Goal: Task Accomplishment & Management: Complete application form

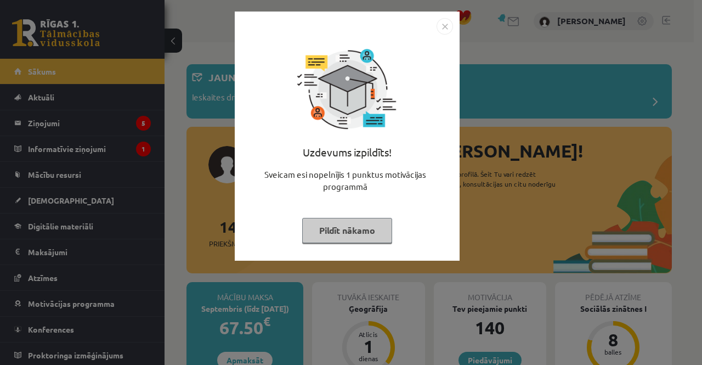
click at [441, 24] on img "Close" at bounding box center [445, 26] width 16 height 16
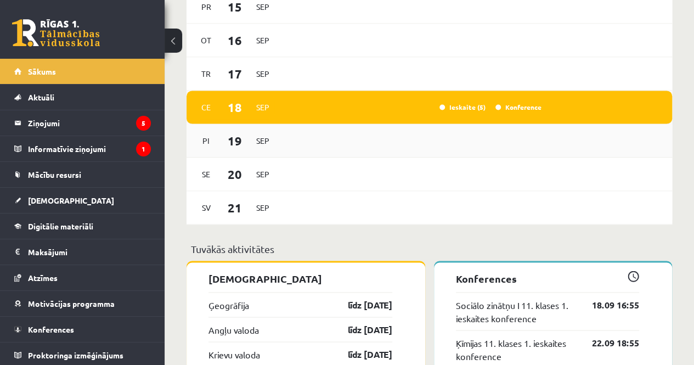
scroll to position [823, 0]
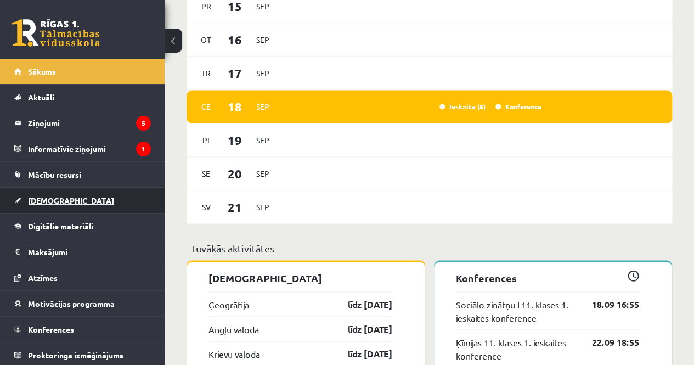
click at [44, 193] on link "[DEMOGRAPHIC_DATA]" at bounding box center [82, 200] width 137 height 25
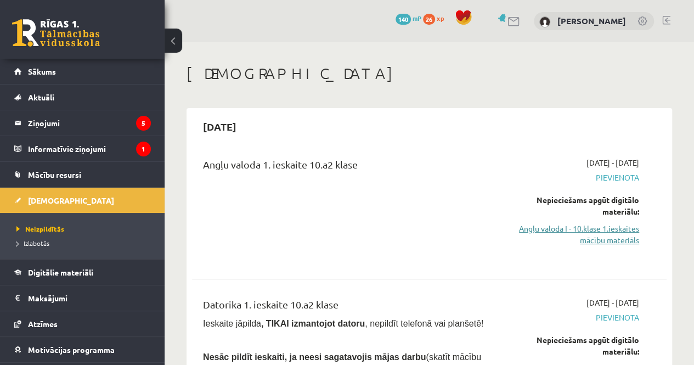
click at [596, 232] on link "Angļu valoda I - 10.klase 1.ieskaites mācību materiāls" at bounding box center [572, 234] width 134 height 23
click at [595, 225] on link "Angļu valoda I - 10.klase 1.ieskaites mācību materiāls" at bounding box center [572, 234] width 134 height 23
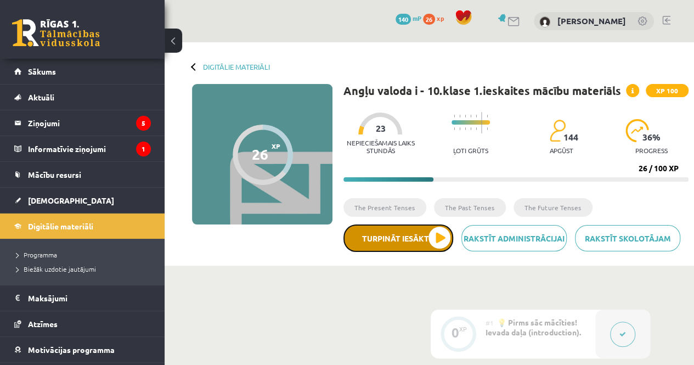
click at [431, 238] on button "Turpināt iesākto" at bounding box center [398, 237] width 110 height 27
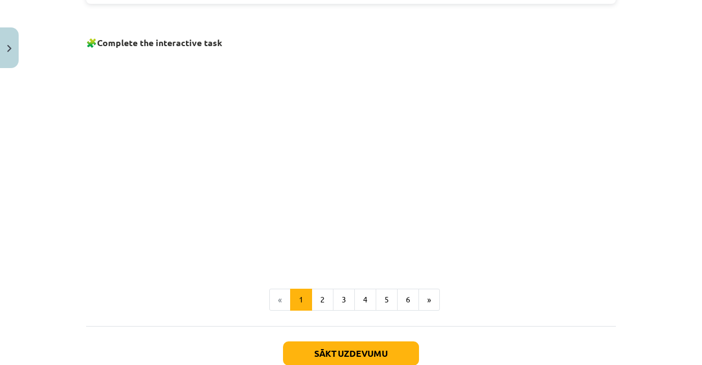
scroll to position [713, 0]
click at [321, 302] on button "2" at bounding box center [323, 300] width 22 height 22
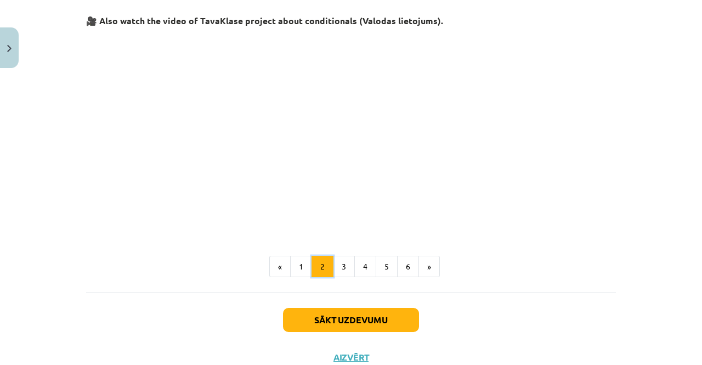
scroll to position [493, 0]
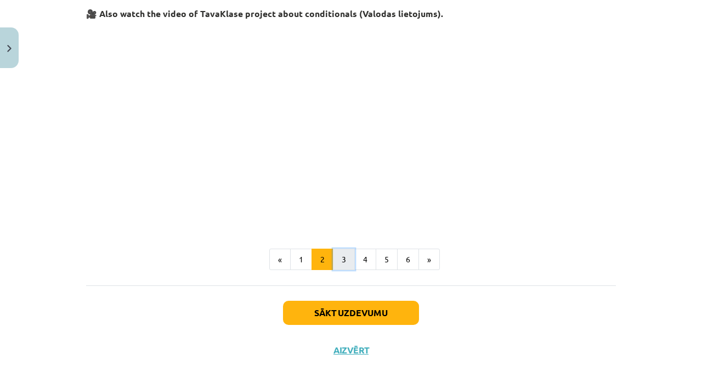
click at [339, 255] on button "3" at bounding box center [344, 260] width 22 height 22
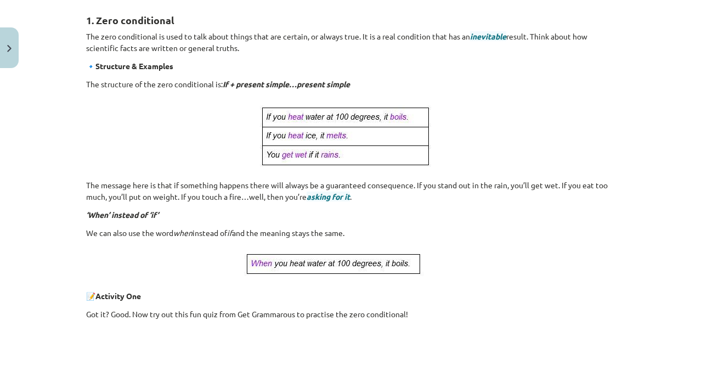
scroll to position [529, 0]
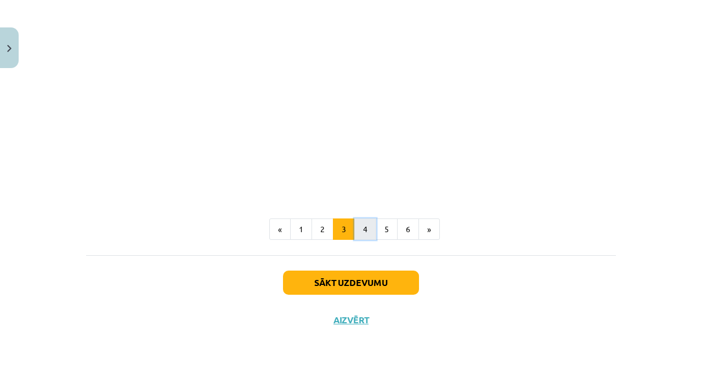
click at [358, 233] on button "4" at bounding box center [365, 229] width 22 height 22
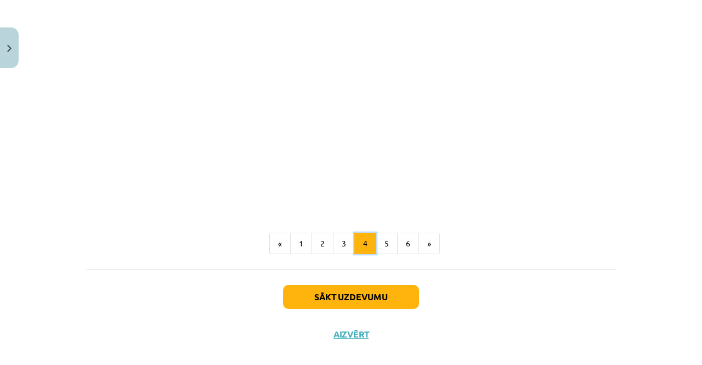
scroll to position [771, 0]
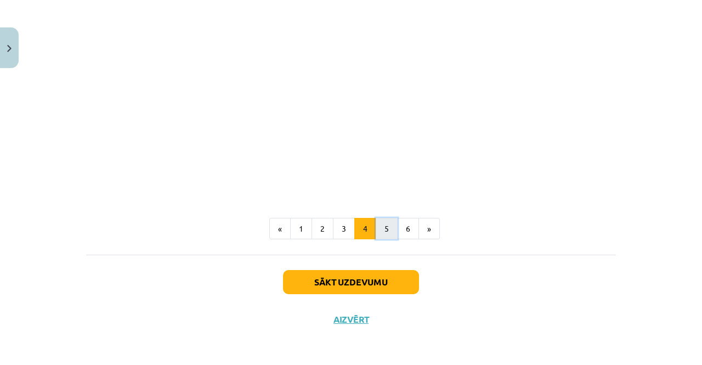
click at [376, 230] on button "5" at bounding box center [387, 229] width 22 height 22
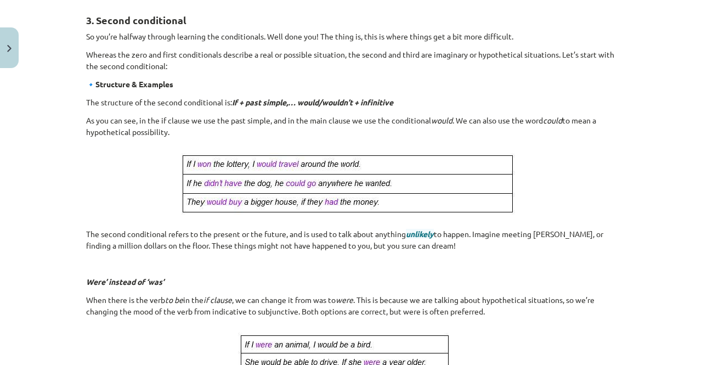
scroll to position [641, 0]
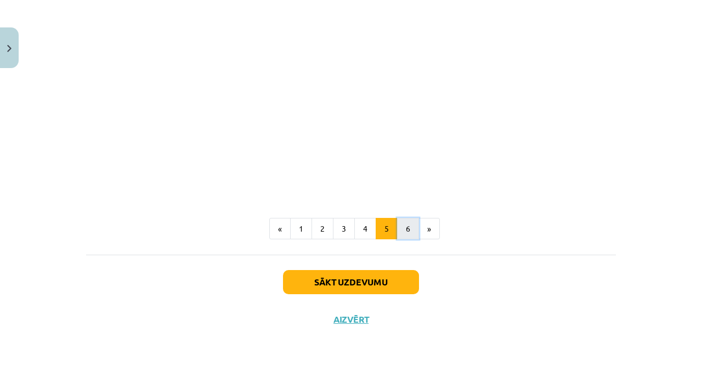
click at [397, 235] on button "6" at bounding box center [408, 229] width 22 height 22
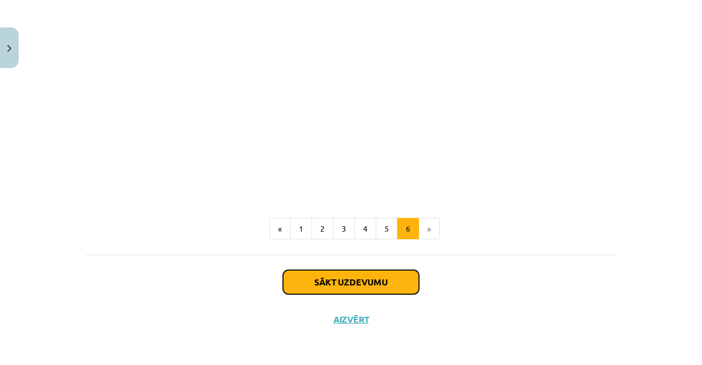
click at [348, 286] on button "Sākt uzdevumu" at bounding box center [351, 282] width 136 height 24
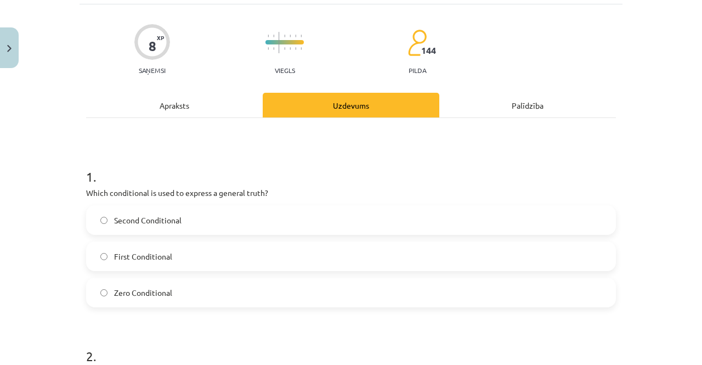
scroll to position [69, 0]
click at [222, 292] on label "Zero Conditional" at bounding box center [351, 291] width 528 height 27
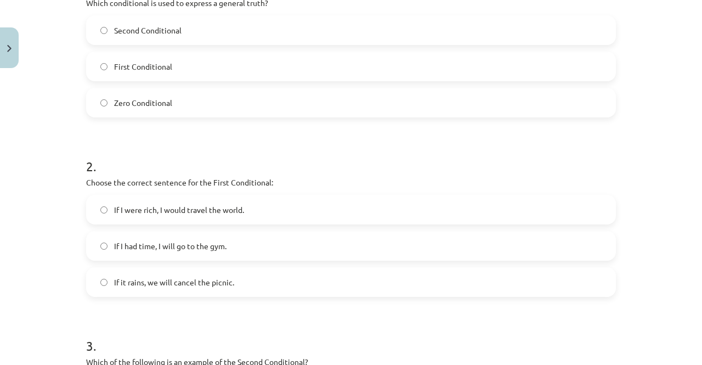
scroll to position [280, 0]
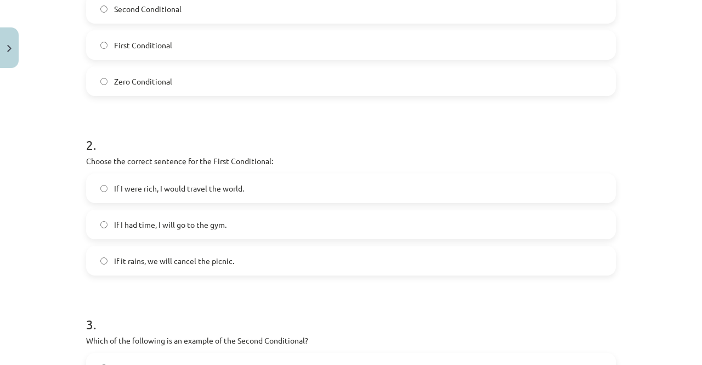
click at [195, 266] on span "If it rains, we will cancel the picnic." at bounding box center [174, 261] width 120 height 12
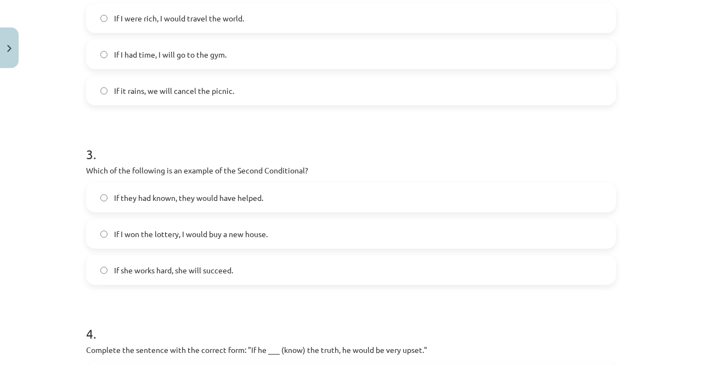
scroll to position [450, 0]
click at [198, 238] on span "If I won the lottery, I would buy a new house." at bounding box center [191, 234] width 154 height 12
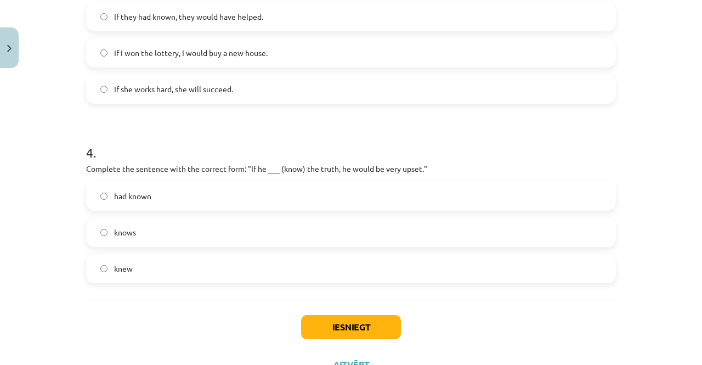
scroll to position [631, 0]
click at [170, 271] on label "knew" at bounding box center [351, 267] width 528 height 27
click at [339, 319] on button "Iesniegt" at bounding box center [351, 326] width 100 height 24
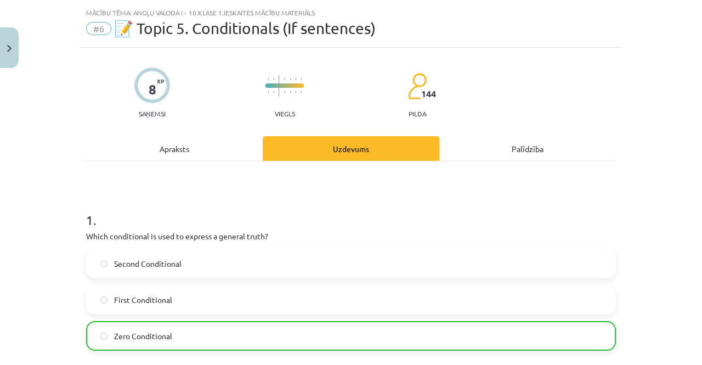
scroll to position [0, 0]
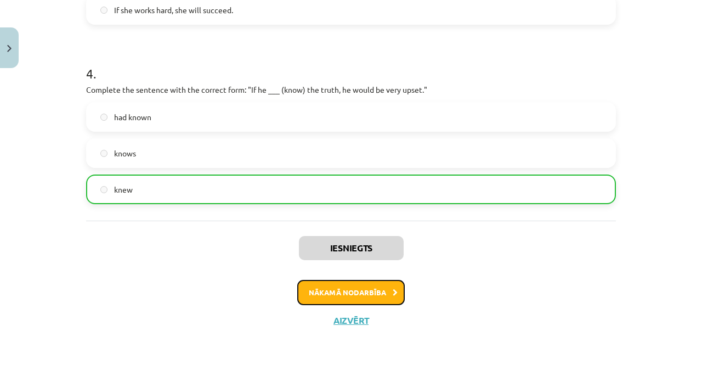
click at [358, 292] on button "Nākamā nodarbība" at bounding box center [351, 292] width 108 height 25
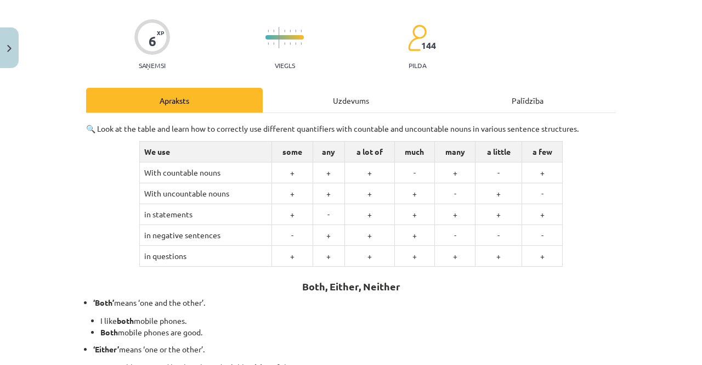
scroll to position [27, 0]
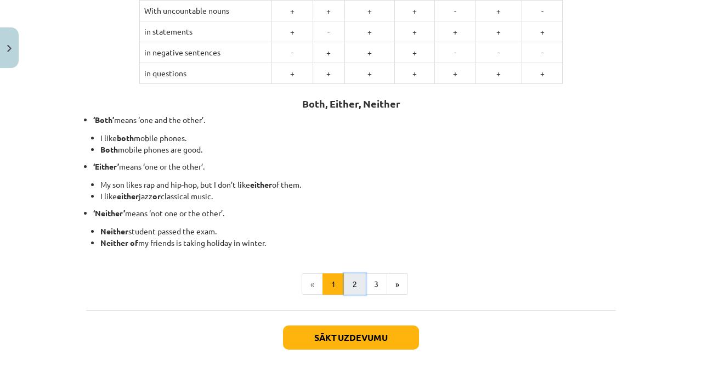
click at [350, 286] on button "2" at bounding box center [355, 284] width 22 height 22
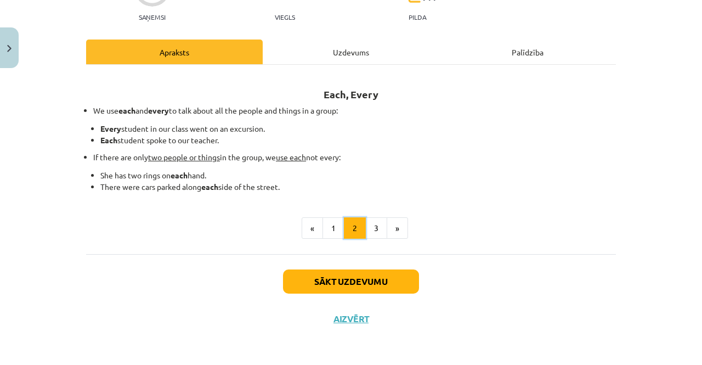
scroll to position [121, 0]
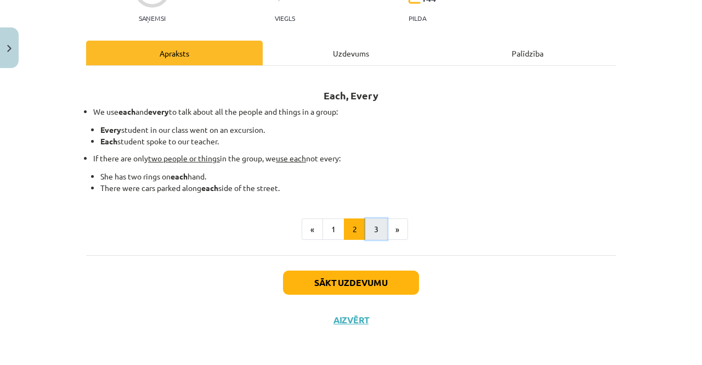
click at [373, 231] on button "3" at bounding box center [376, 229] width 22 height 22
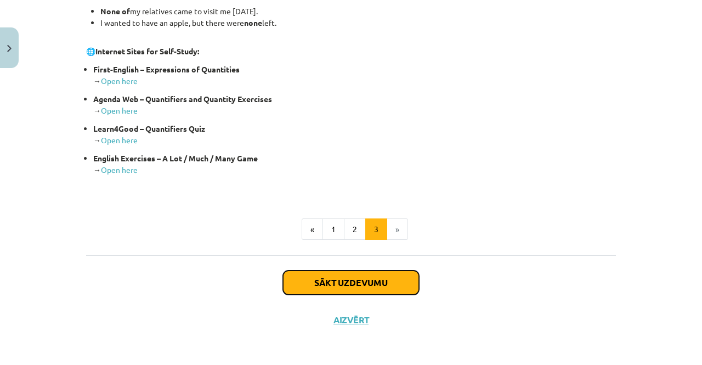
click at [364, 279] on button "Sākt uzdevumu" at bounding box center [351, 282] width 136 height 24
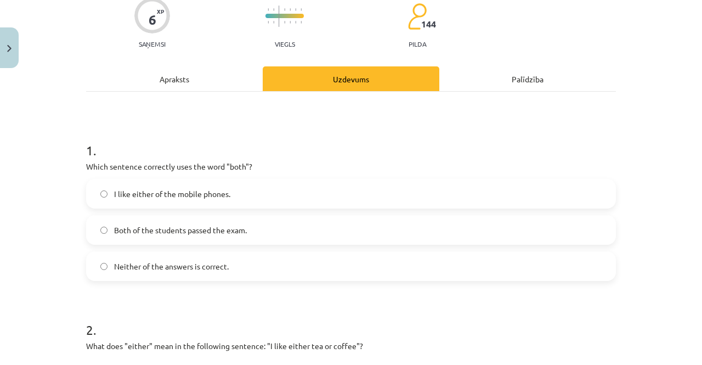
scroll to position [97, 0]
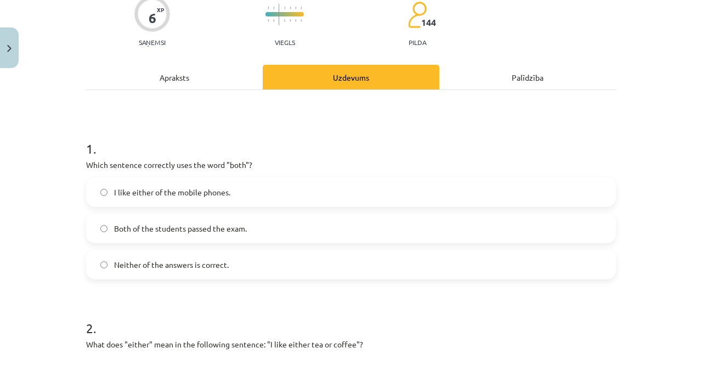
click at [321, 225] on label "Both of the students passed the exam." at bounding box center [351, 228] width 528 height 27
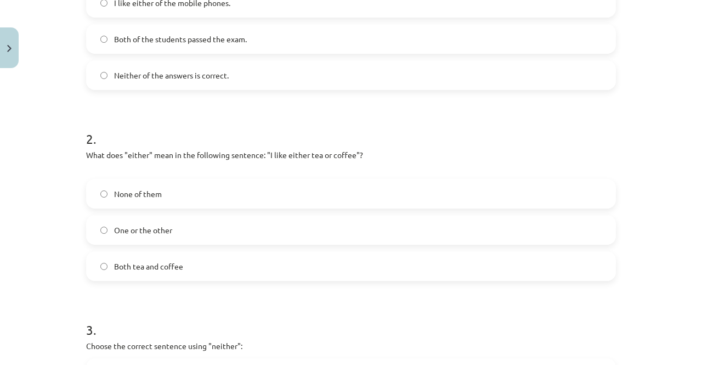
scroll to position [286, 0]
click at [265, 224] on label "One or the other" at bounding box center [351, 229] width 528 height 27
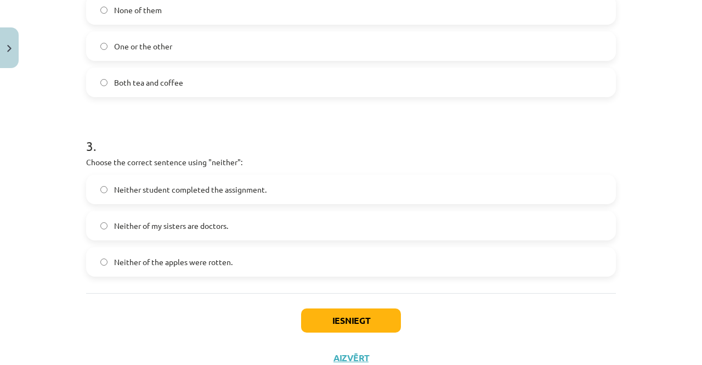
scroll to position [475, 0]
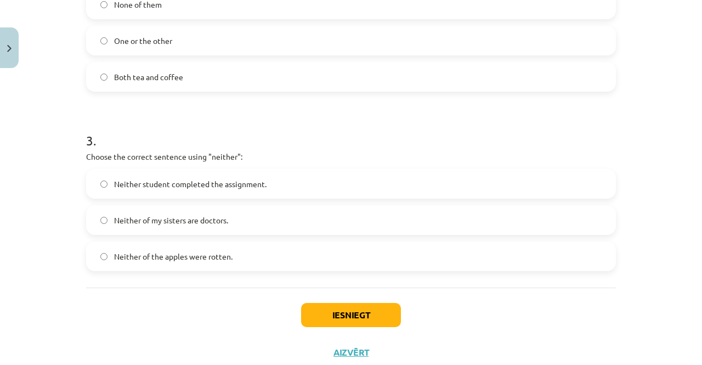
click at [254, 228] on label "Neither of my sisters are doctors." at bounding box center [351, 219] width 528 height 27
click at [333, 311] on button "Iesniegt" at bounding box center [351, 315] width 100 height 24
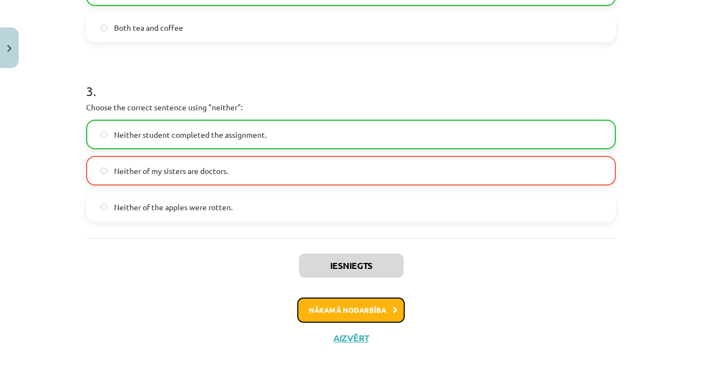
click at [347, 318] on button "Nākamā nodarbība" at bounding box center [351, 309] width 108 height 25
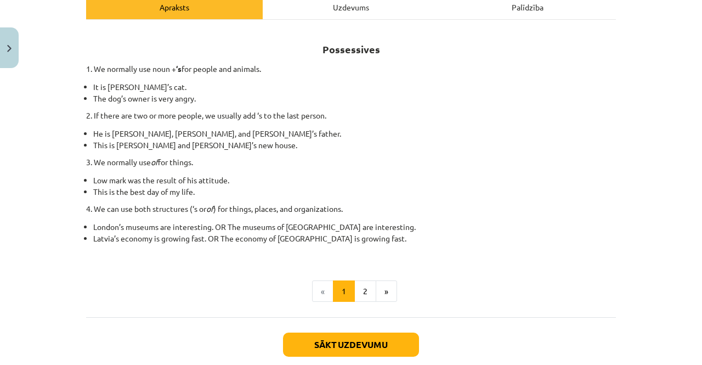
scroll to position [171, 0]
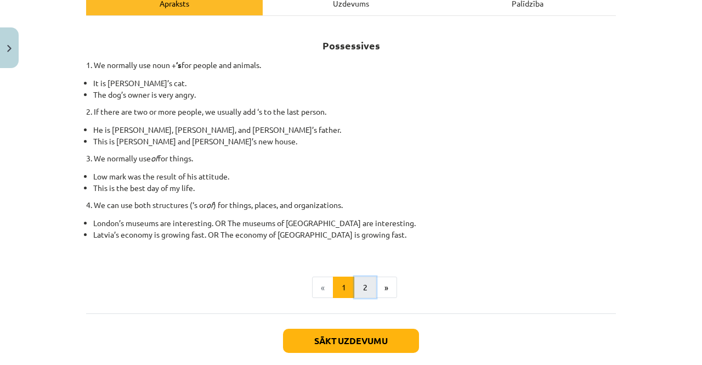
click at [357, 290] on button "2" at bounding box center [365, 288] width 22 height 22
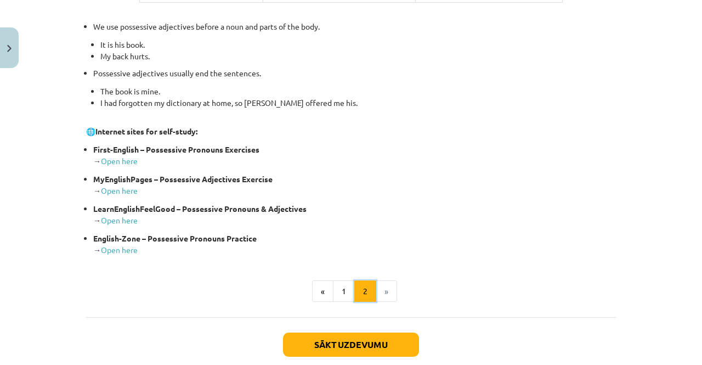
scroll to position [423, 0]
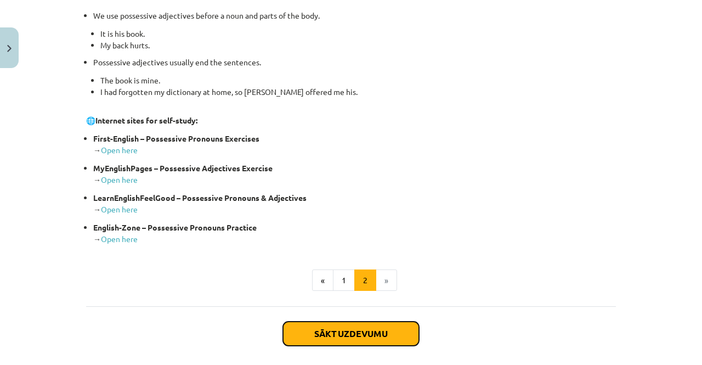
click at [334, 324] on button "Sākt uzdevumu" at bounding box center [351, 333] width 136 height 24
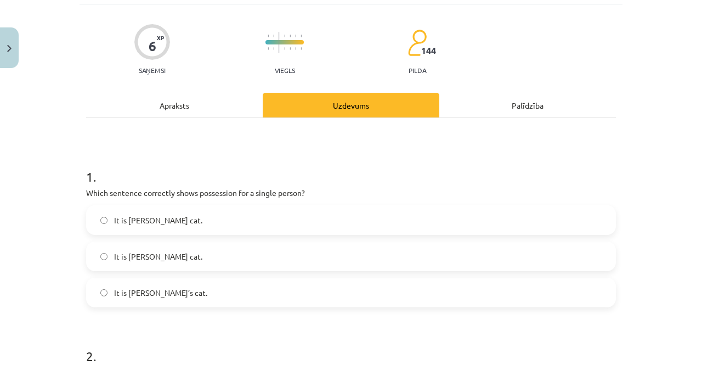
scroll to position [77, 0]
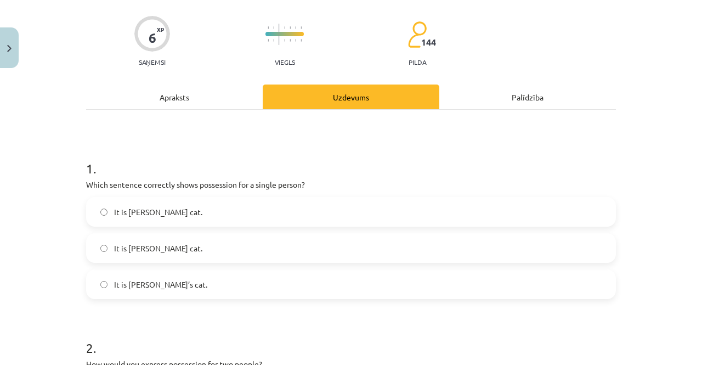
click at [279, 249] on label "It is Janes cat." at bounding box center [351, 247] width 528 height 27
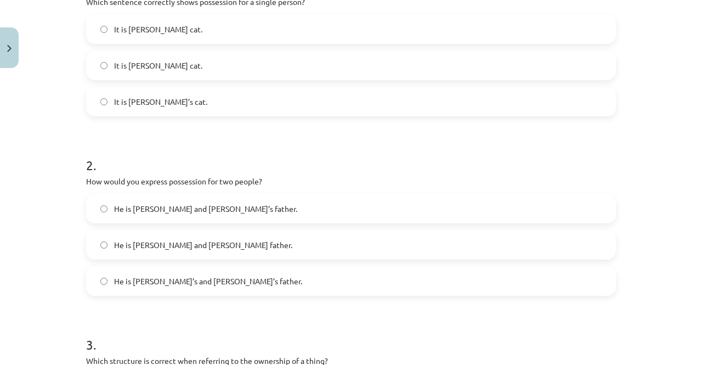
scroll to position [274, 0]
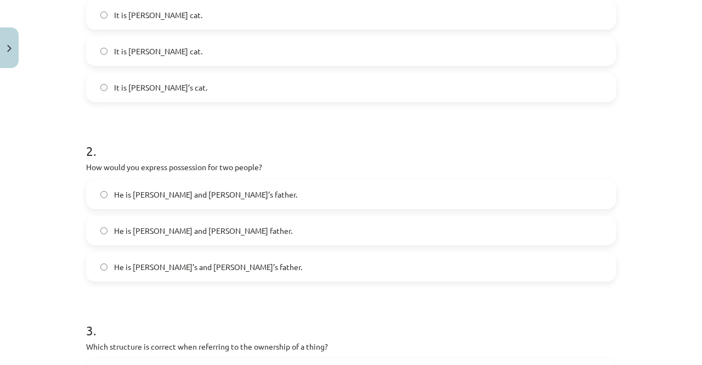
click at [245, 268] on label "He is Alice’s and James’s father." at bounding box center [351, 266] width 528 height 27
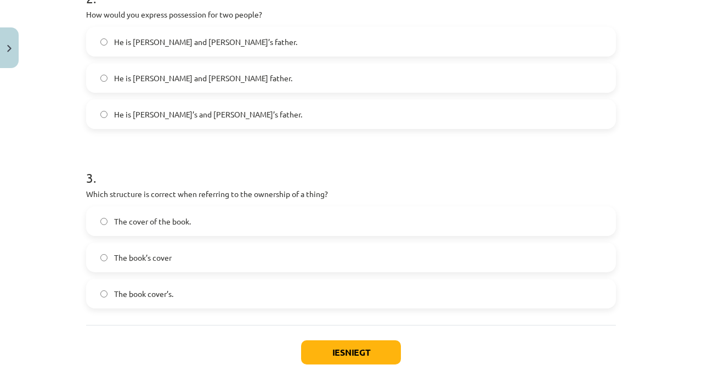
scroll to position [428, 0]
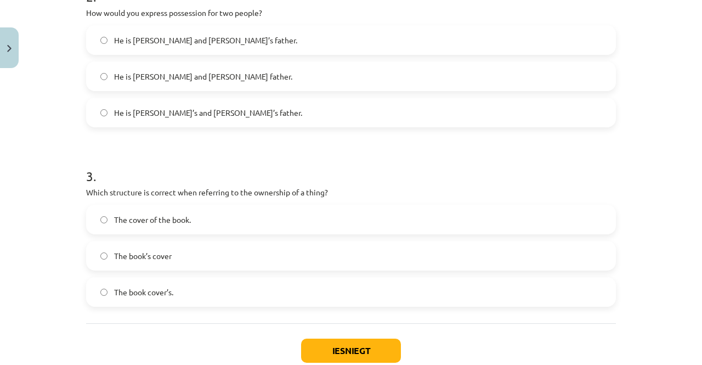
click at [253, 311] on div "1 . Which sentence correctly shows possession for a single person? It is Janes’…" at bounding box center [351, 41] width 530 height 565
click at [216, 216] on label "The cover of the book." at bounding box center [351, 219] width 528 height 27
click at [252, 247] on label "The book’s cover" at bounding box center [351, 255] width 528 height 27
click at [348, 343] on button "Iesniegt" at bounding box center [351, 351] width 100 height 24
click at [207, 227] on label "The cover of the book." at bounding box center [351, 219] width 528 height 27
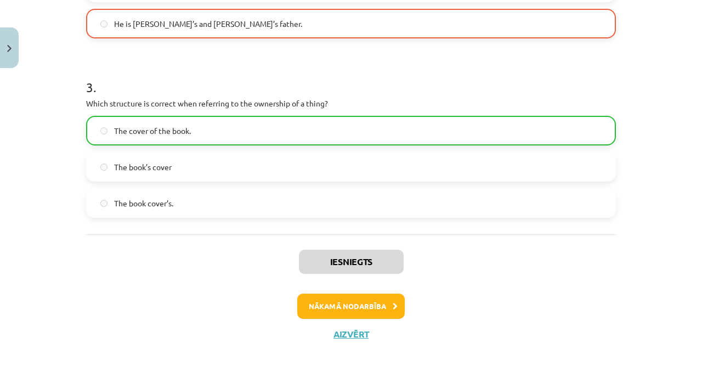
scroll to position [531, 0]
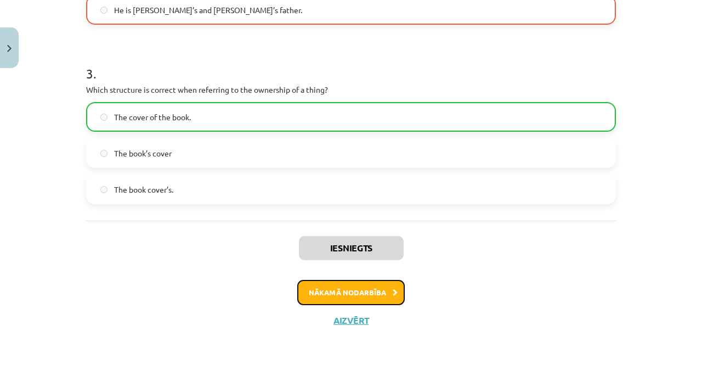
click at [368, 297] on button "Nākamā nodarbība" at bounding box center [351, 292] width 108 height 25
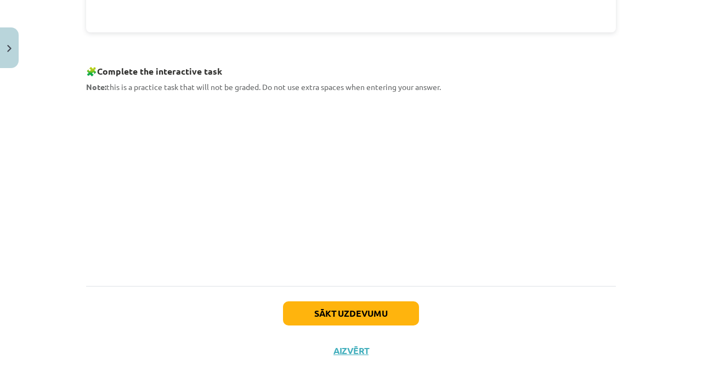
scroll to position [533, 0]
click at [381, 312] on button "Sākt uzdevumu" at bounding box center [351, 313] width 136 height 24
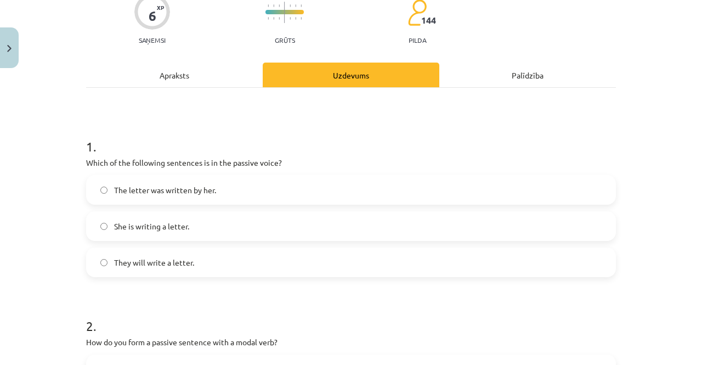
scroll to position [106, 0]
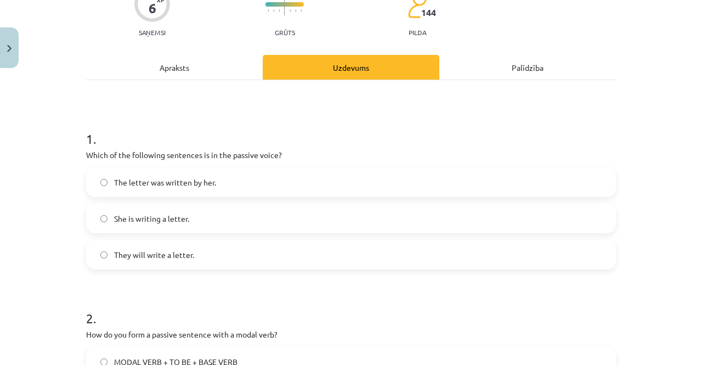
click at [207, 193] on label "The letter was written by her." at bounding box center [351, 181] width 528 height 27
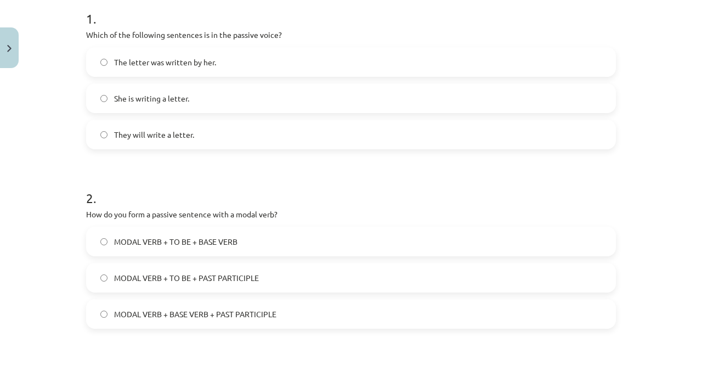
scroll to position [222, 0]
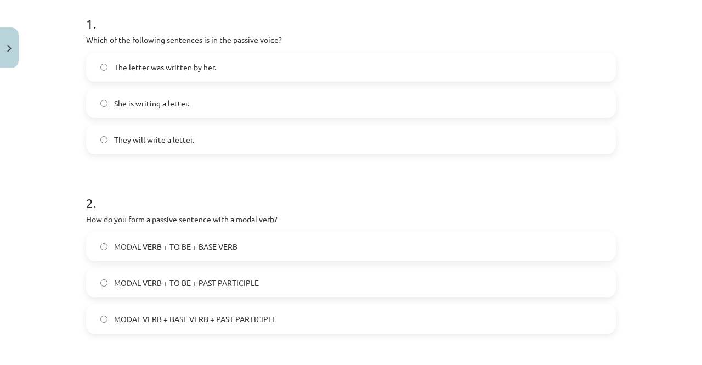
click at [217, 284] on span "MODAL VERB + TO BE + PAST PARTICIPLE" at bounding box center [186, 283] width 145 height 12
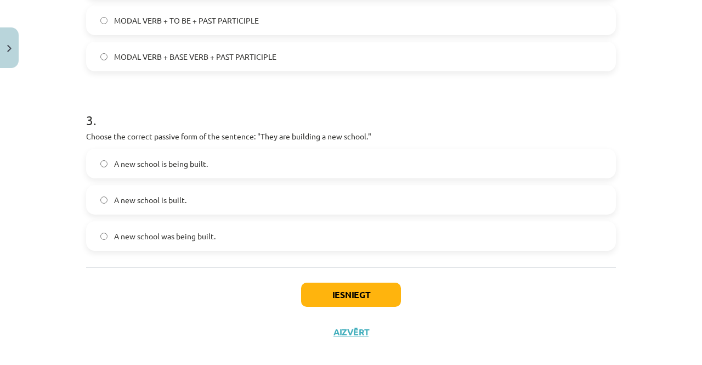
scroll to position [496, 0]
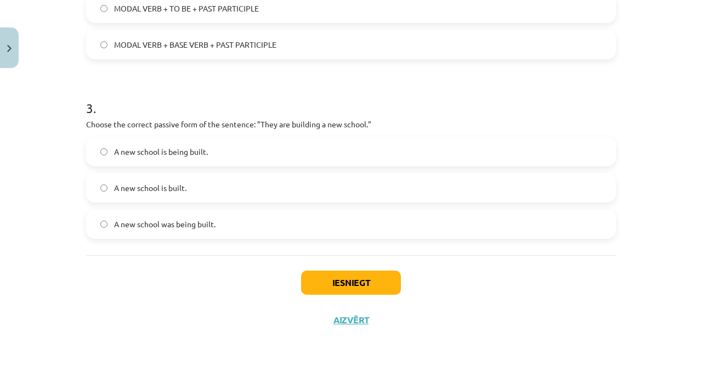
click at [201, 152] on span "A new school is being built." at bounding box center [161, 152] width 94 height 12
click at [334, 283] on button "Iesniegt" at bounding box center [351, 282] width 100 height 24
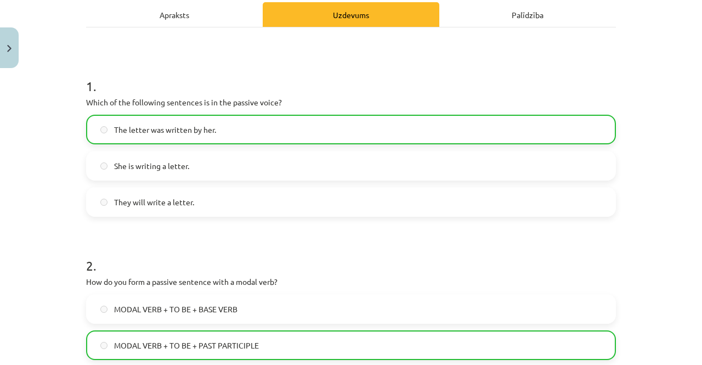
scroll to position [531, 0]
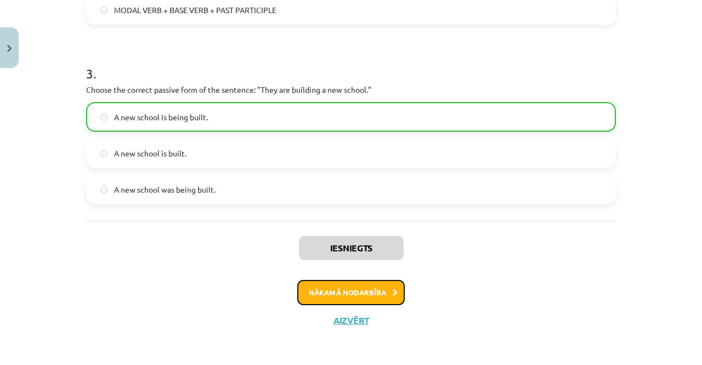
click at [323, 285] on button "Nākamā nodarbība" at bounding box center [351, 292] width 108 height 25
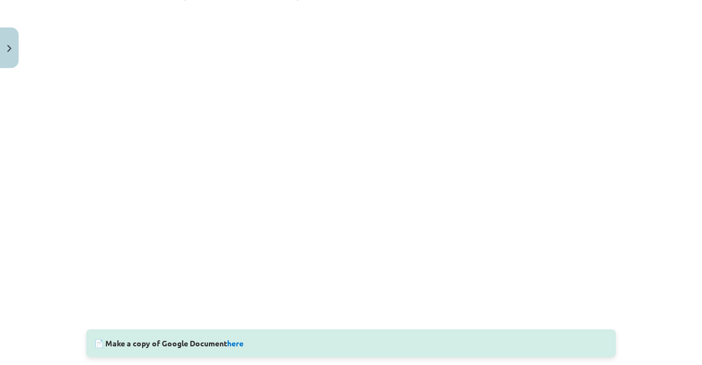
scroll to position [239, 0]
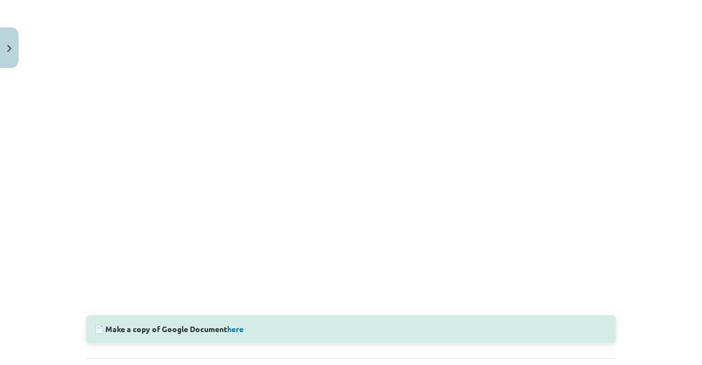
drag, startPoint x: 638, startPoint y: 177, endPoint x: 680, endPoint y: 121, distance: 69.8
click at [680, 121] on div "Mācību tēma: Angļu valoda i - 10.klase 1.ieskaites mācību materiāls #10 🔤 Topic…" at bounding box center [351, 182] width 702 height 365
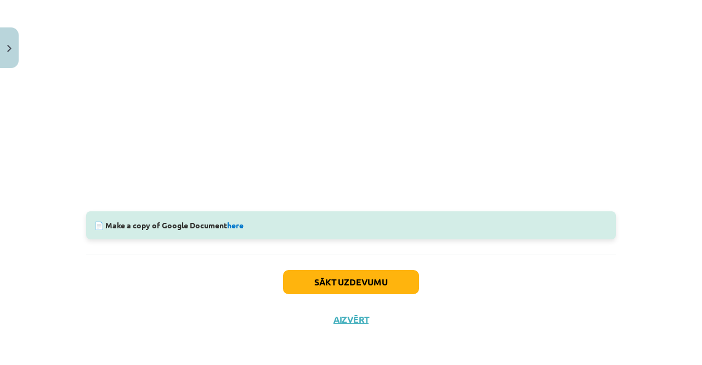
scroll to position [342, 0]
click at [237, 228] on link "here" at bounding box center [235, 226] width 16 height 10
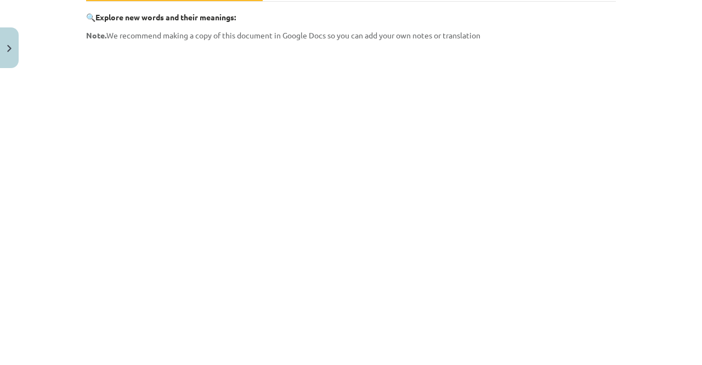
scroll to position [238, 0]
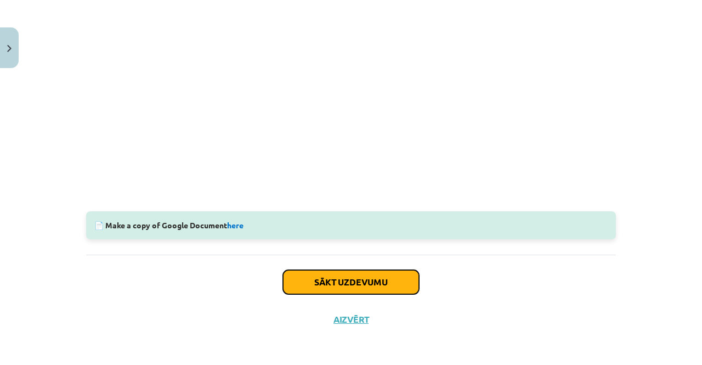
click at [357, 285] on button "Sākt uzdevumu" at bounding box center [351, 282] width 136 height 24
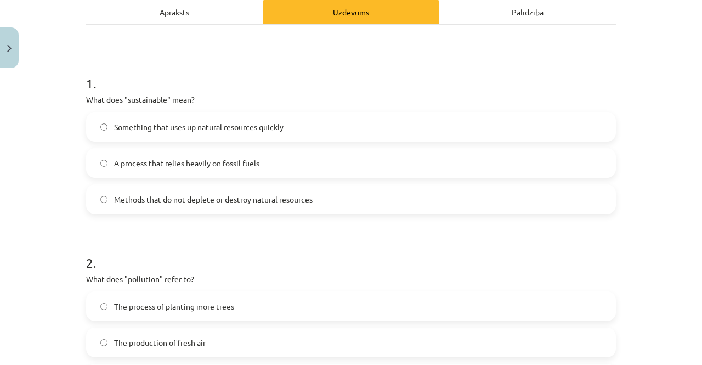
scroll to position [161, 0]
click at [314, 200] on label "Methods that do not deplete or destroy natural resources" at bounding box center [351, 200] width 528 height 27
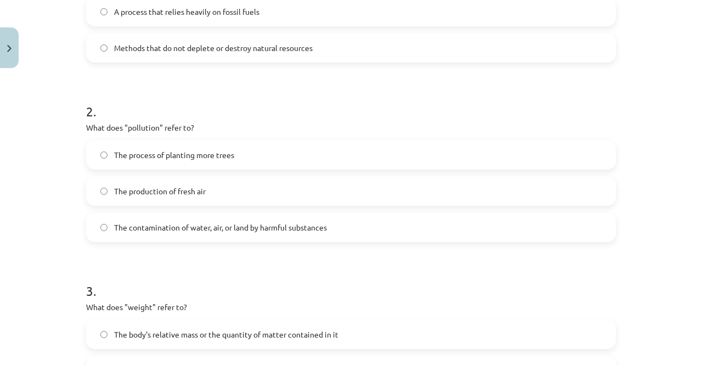
scroll to position [314, 0]
click at [206, 149] on span "The process of planting more trees" at bounding box center [174, 154] width 120 height 12
click at [216, 234] on label "The contamination of water, air, or land by harmful substances" at bounding box center [351, 225] width 528 height 27
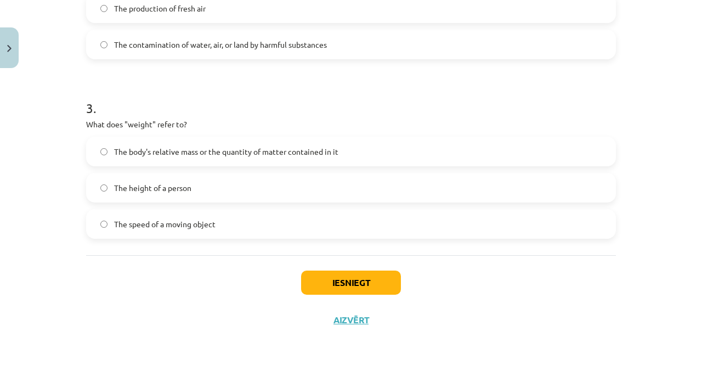
scroll to position [496, 0]
click at [353, 154] on label "The body's relative mass or the quantity of matter contained in it" at bounding box center [351, 151] width 528 height 27
click at [337, 276] on button "Iesniegt" at bounding box center [351, 282] width 100 height 24
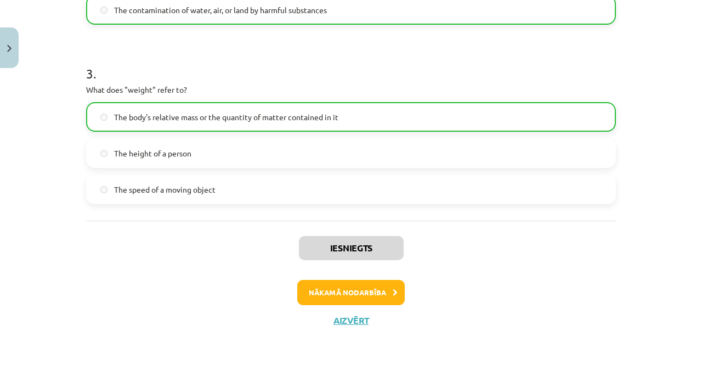
scroll to position [530, 0]
click at [323, 293] on button "Nākamā nodarbība" at bounding box center [351, 292] width 108 height 25
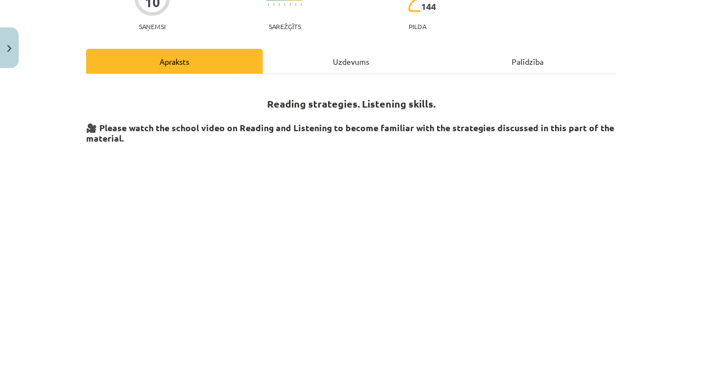
scroll to position [0, 0]
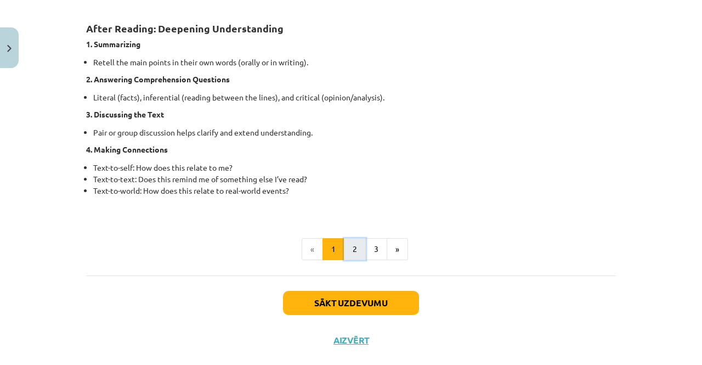
click at [348, 252] on button "2" at bounding box center [355, 249] width 22 height 22
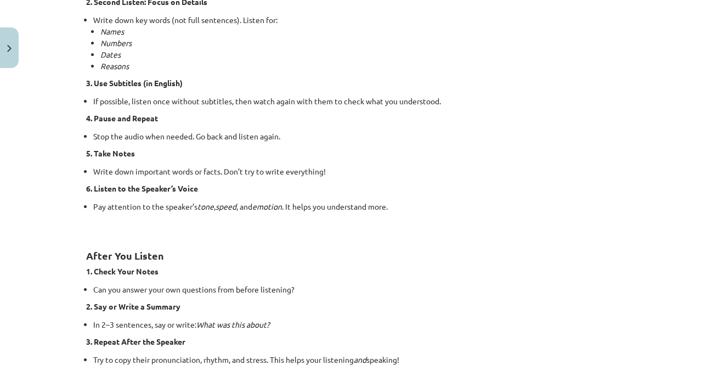
scroll to position [815, 0]
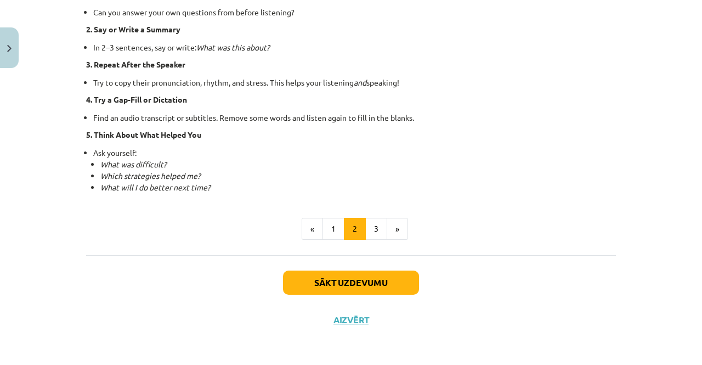
click at [370, 235] on button "3" at bounding box center [376, 229] width 22 height 22
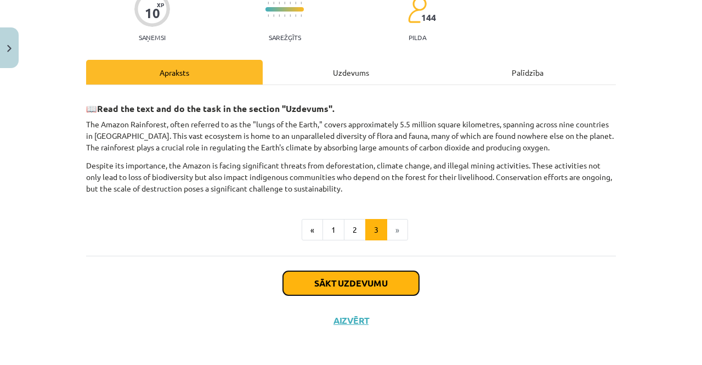
click at [372, 281] on button "Sākt uzdevumu" at bounding box center [351, 283] width 136 height 24
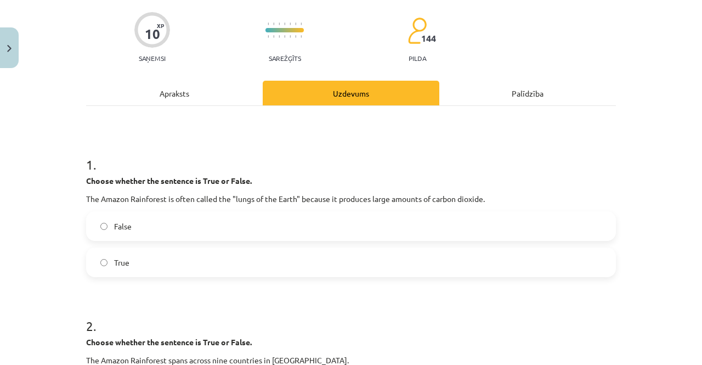
scroll to position [81, 0]
click at [178, 259] on label "True" at bounding box center [351, 261] width 528 height 27
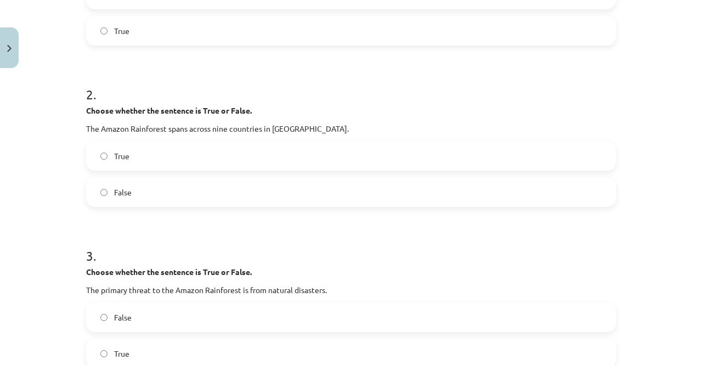
scroll to position [311, 0]
click at [221, 153] on label "True" at bounding box center [351, 156] width 528 height 27
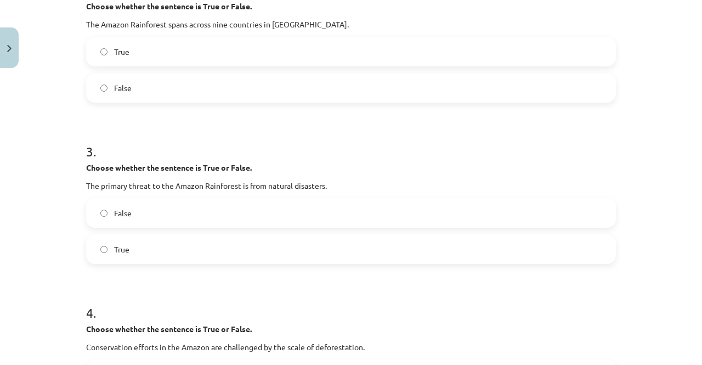
scroll to position [417, 0]
click at [147, 246] on label "True" at bounding box center [351, 248] width 528 height 27
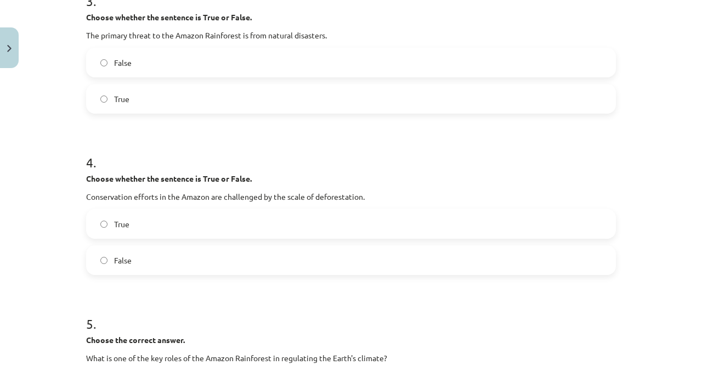
scroll to position [567, 0]
click at [164, 256] on label "False" at bounding box center [351, 259] width 528 height 27
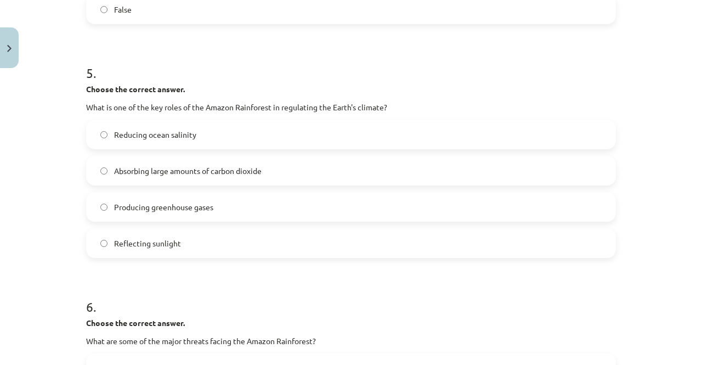
scroll to position [798, 0]
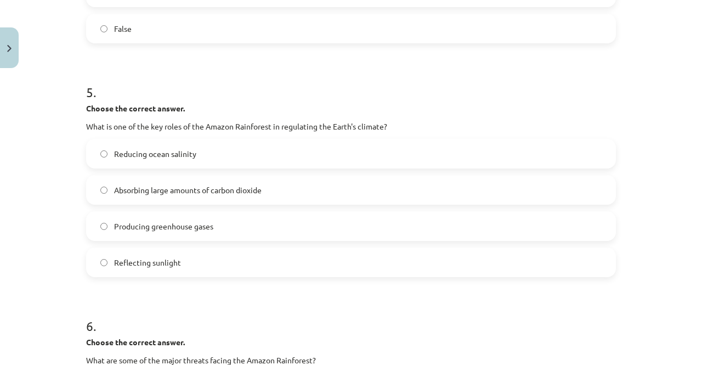
click at [263, 188] on label "Absorbing large amounts of carbon dioxide" at bounding box center [351, 189] width 528 height 27
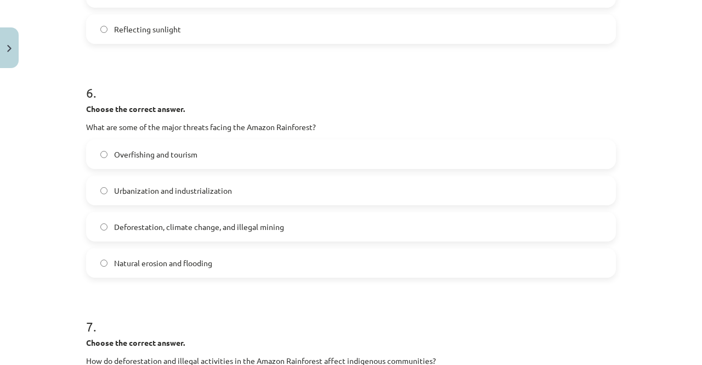
scroll to position [1039, 0]
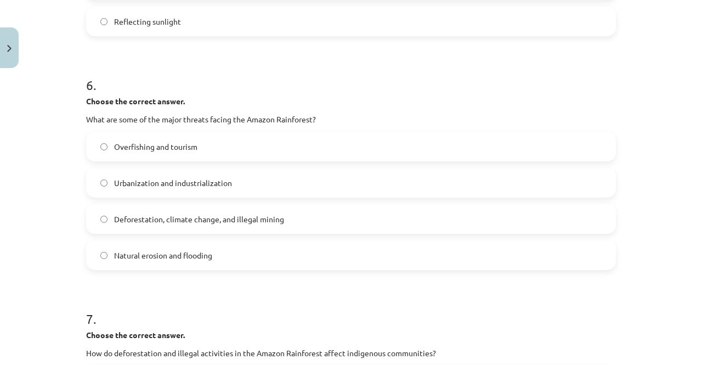
click at [240, 221] on span "Deforestation, climate change, and illegal mining" at bounding box center [199, 219] width 170 height 12
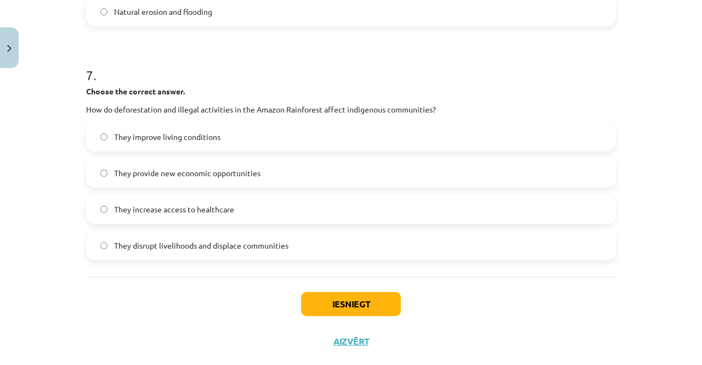
scroll to position [1282, 0]
click at [231, 255] on label "They disrupt livelihoods and displace communities" at bounding box center [351, 245] width 528 height 27
click at [337, 308] on button "Iesniegt" at bounding box center [351, 304] width 100 height 24
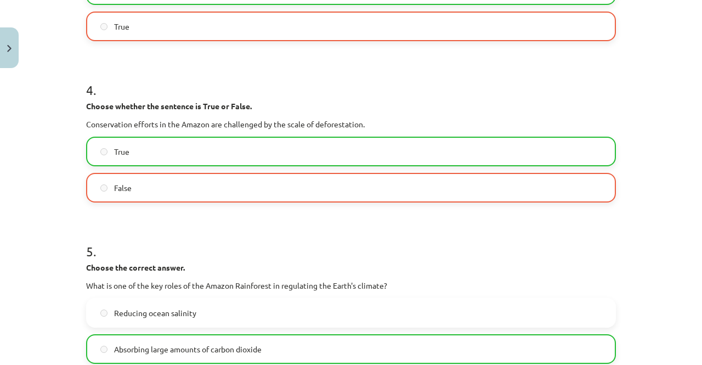
scroll to position [639, 0]
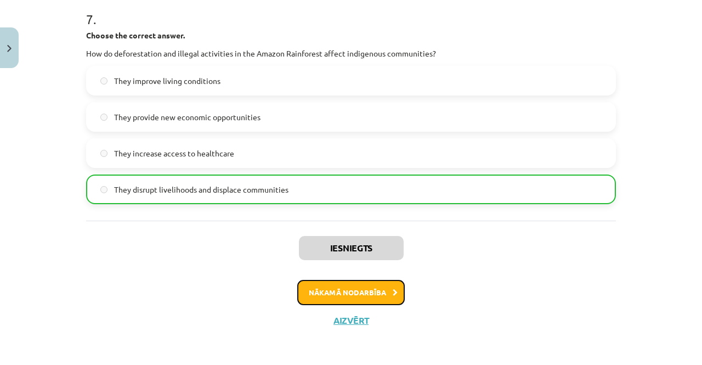
click at [342, 296] on button "Nākamā nodarbība" at bounding box center [351, 292] width 108 height 25
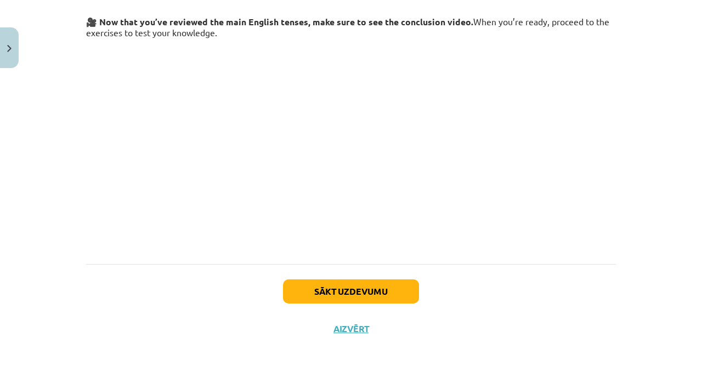
scroll to position [197, 0]
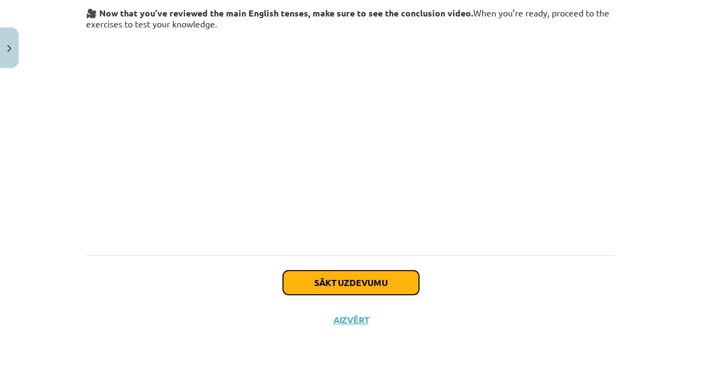
click at [373, 285] on button "Sākt uzdevumu" at bounding box center [351, 282] width 136 height 24
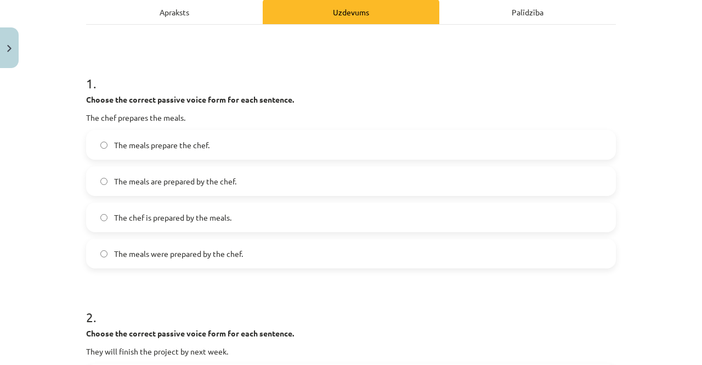
scroll to position [165, 0]
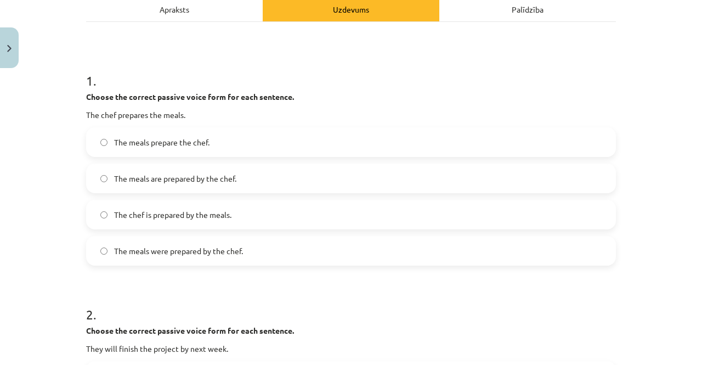
click at [267, 178] on label "The meals are prepared by the chef." at bounding box center [351, 178] width 528 height 27
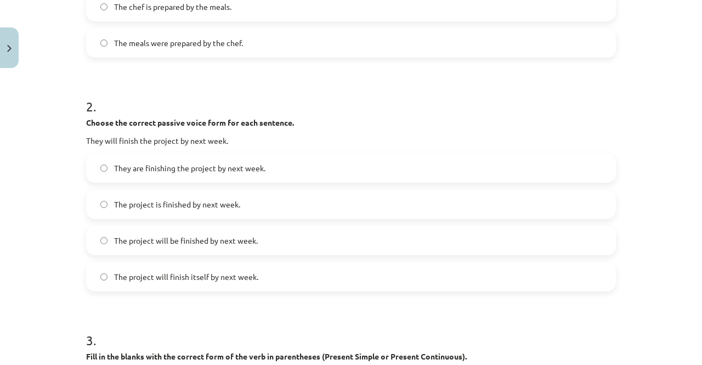
scroll to position [375, 0]
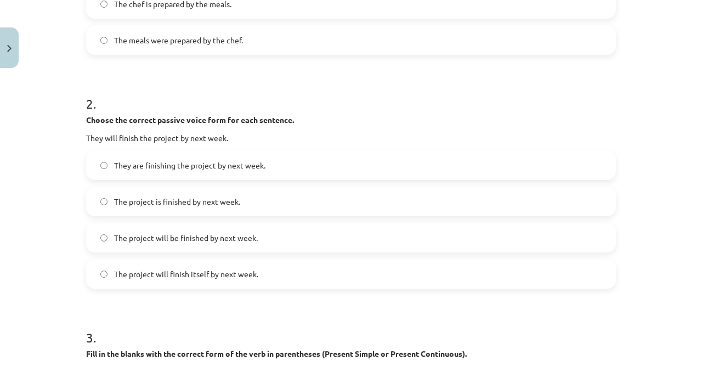
click at [282, 239] on label "The project will be finished by next week." at bounding box center [351, 237] width 528 height 27
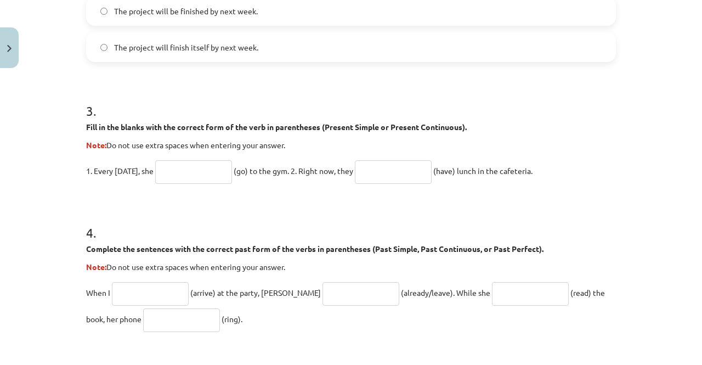
scroll to position [607, 0]
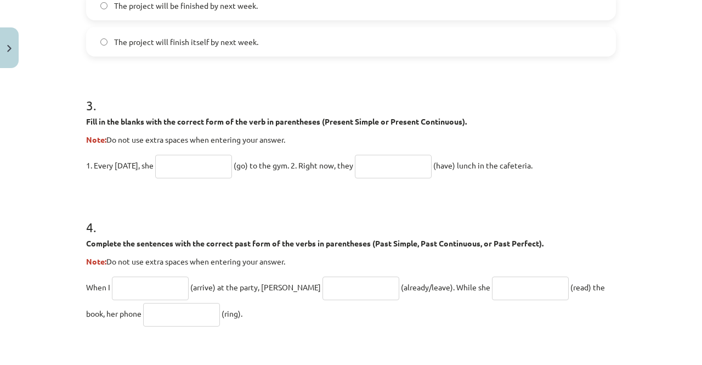
click at [196, 167] on input "text" at bounding box center [193, 167] width 77 height 24
type input "****"
click at [392, 165] on input "text" at bounding box center [393, 167] width 77 height 24
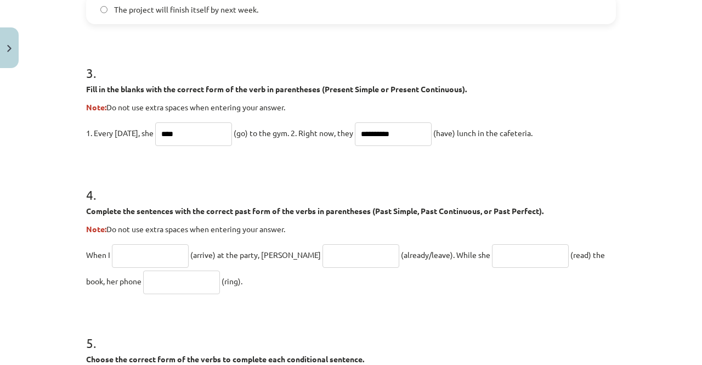
scroll to position [641, 0]
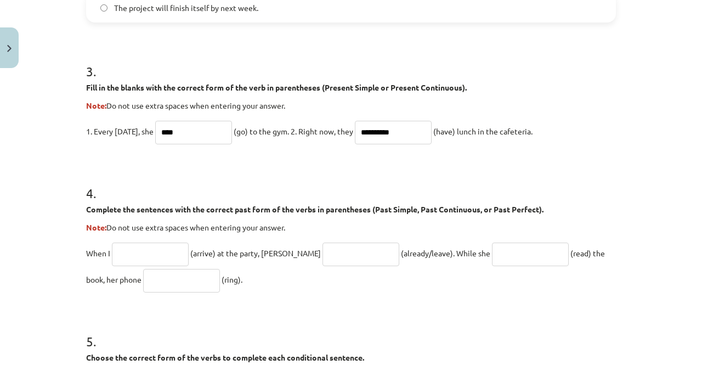
type input "**********"
click at [160, 251] on input "text" at bounding box center [150, 254] width 77 height 24
type input "*******"
click at [331, 252] on input "text" at bounding box center [361, 254] width 77 height 24
type input "**********"
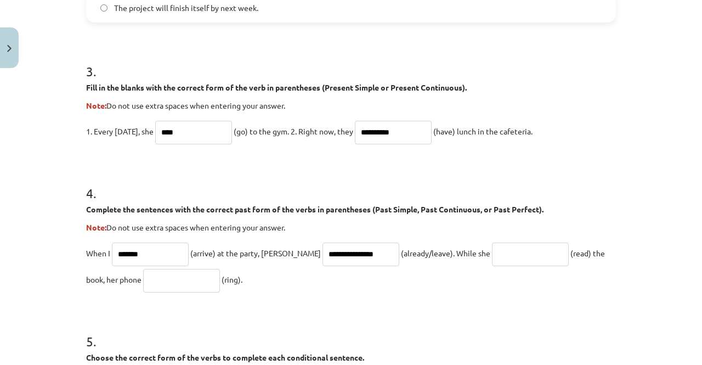
click at [492, 256] on input "text" at bounding box center [530, 254] width 77 height 24
type input "**********"
click at [152, 287] on input "text" at bounding box center [181, 281] width 77 height 24
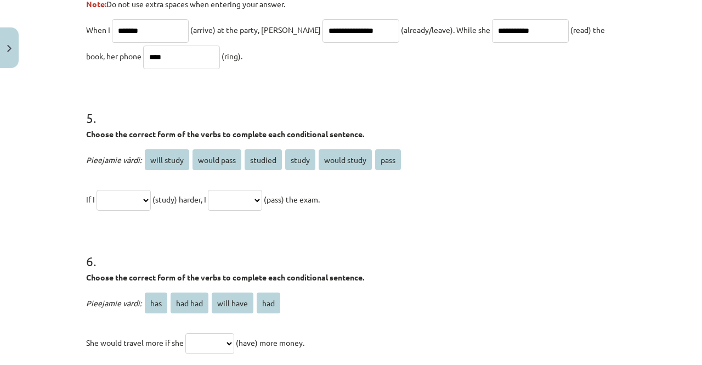
scroll to position [865, 0]
type input "****"
click at [135, 204] on select "**********" at bounding box center [124, 199] width 54 height 21
select select "*******"
click at [97, 189] on select "**********" at bounding box center [124, 199] width 54 height 21
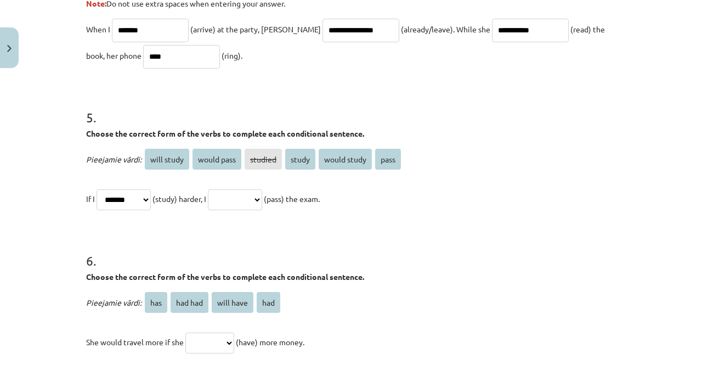
click at [238, 196] on select "**********" at bounding box center [235, 199] width 54 height 21
select select "**********"
click at [221, 189] on select "**********" at bounding box center [235, 199] width 54 height 21
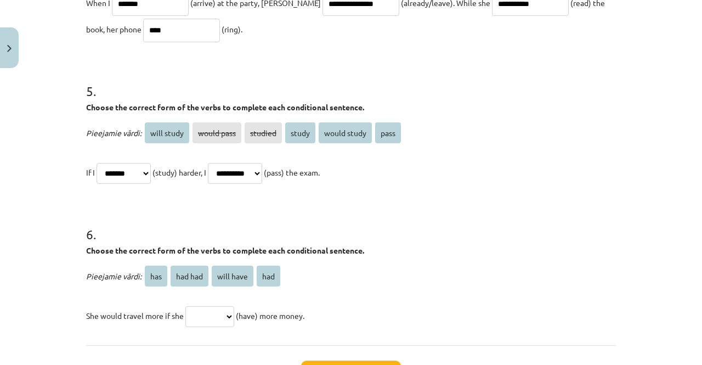
click at [114, 174] on select "**********" at bounding box center [124, 173] width 54 height 21
select select "**********"
click at [97, 163] on select "**********" at bounding box center [124, 173] width 54 height 21
click at [260, 173] on select "**********" at bounding box center [235, 173] width 54 height 21
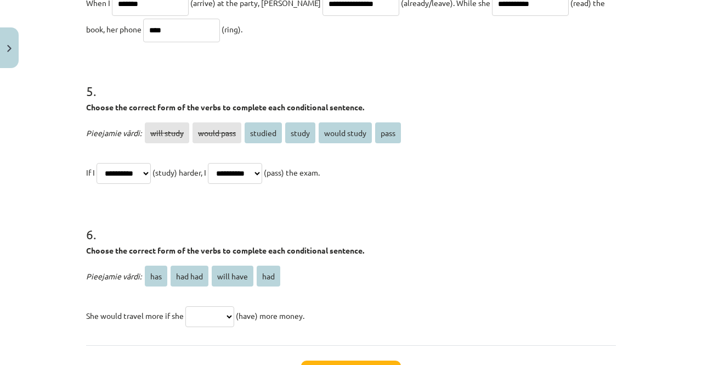
click at [260, 173] on select "**********" at bounding box center [235, 173] width 54 height 21
click at [253, 170] on select "**********" at bounding box center [235, 173] width 54 height 21
click at [142, 181] on select "**********" at bounding box center [124, 173] width 54 height 21
click at [213, 234] on h1 "6 ." at bounding box center [351, 224] width 530 height 34
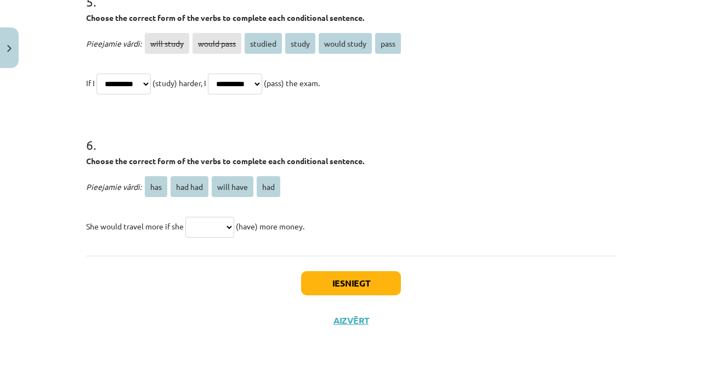
scroll to position [982, 0]
click at [262, 77] on select "**********" at bounding box center [235, 83] width 54 height 21
click at [317, 131] on h1 "6 ." at bounding box center [351, 134] width 530 height 34
click at [221, 225] on select "*** ******* ********* ***" at bounding box center [209, 226] width 49 height 21
select select "***"
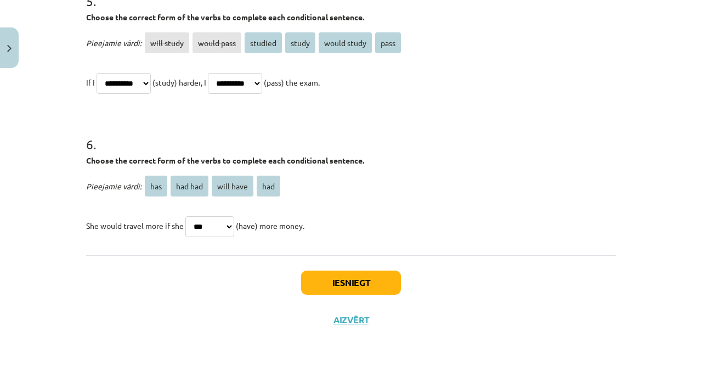
click at [185, 216] on select "*** ******* ********* ***" at bounding box center [209, 226] width 49 height 21
click at [308, 287] on button "Iesniegt" at bounding box center [351, 282] width 100 height 24
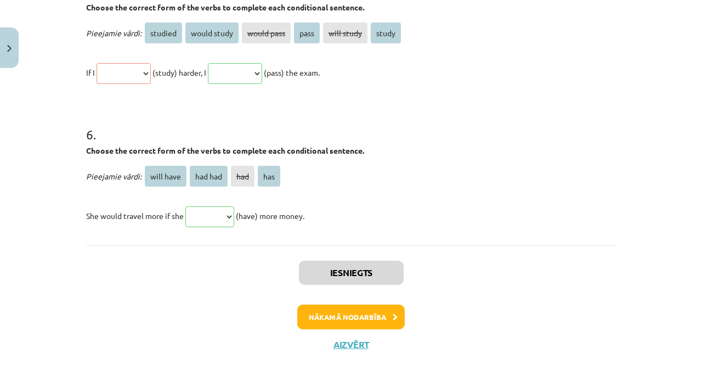
scroll to position [1177, 0]
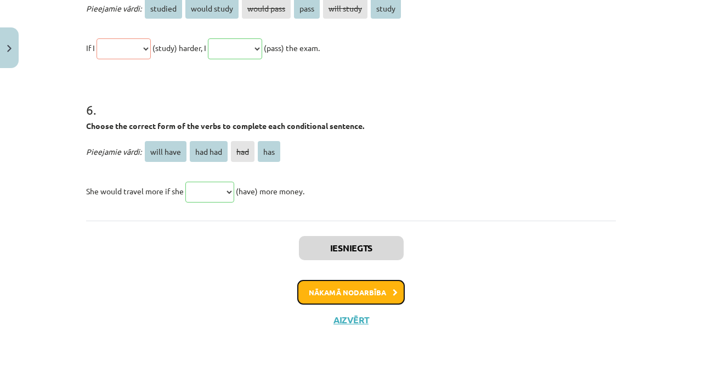
click at [340, 296] on button "Nākamā nodarbība" at bounding box center [351, 292] width 108 height 25
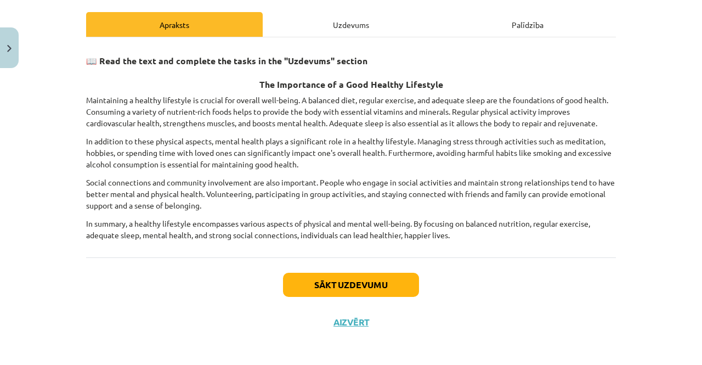
scroll to position [150, 0]
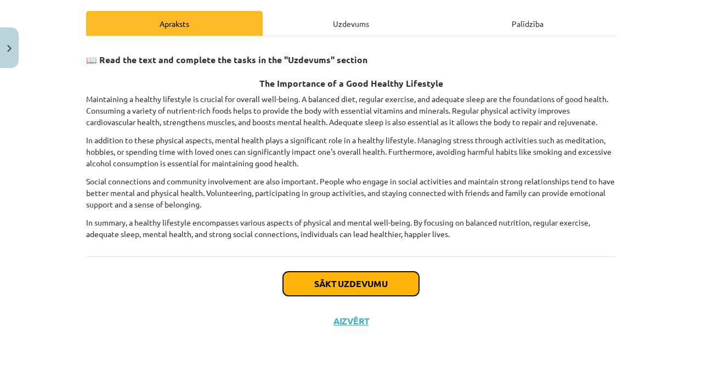
click at [334, 280] on button "Sākt uzdevumu" at bounding box center [351, 284] width 136 height 24
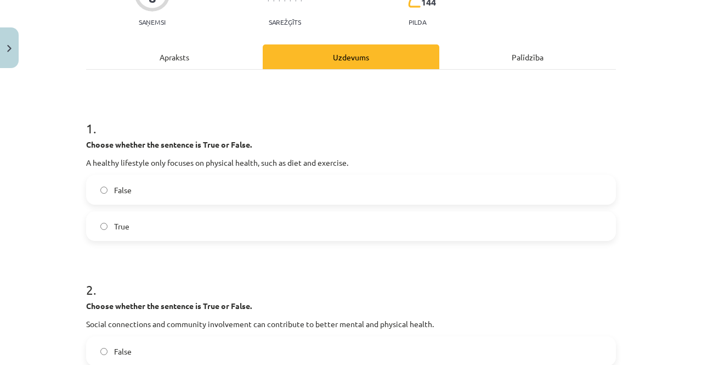
scroll to position [117, 0]
click at [149, 183] on label "False" at bounding box center [351, 189] width 528 height 27
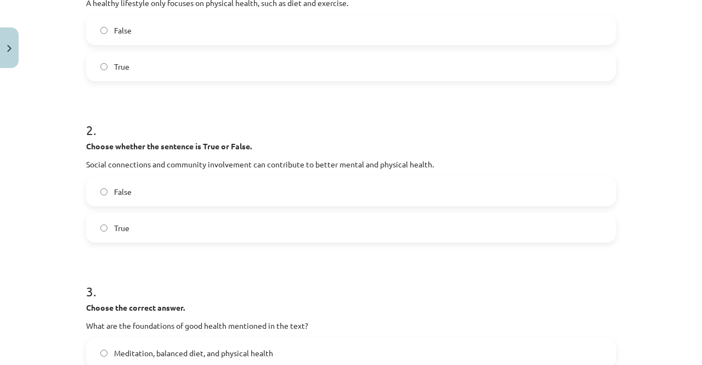
scroll to position [276, 0]
click at [124, 230] on span "True" at bounding box center [121, 229] width 15 height 12
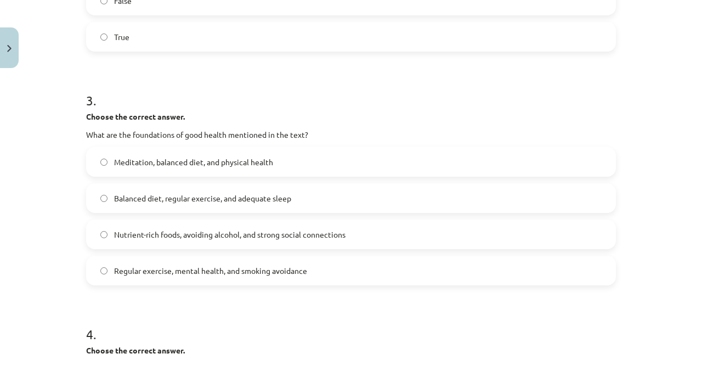
scroll to position [470, 0]
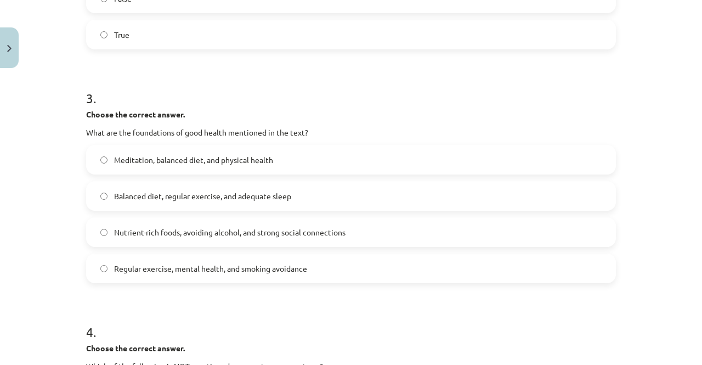
click at [143, 190] on span "Balanced diet, regular exercise, and adequate sleep" at bounding box center [202, 196] width 177 height 12
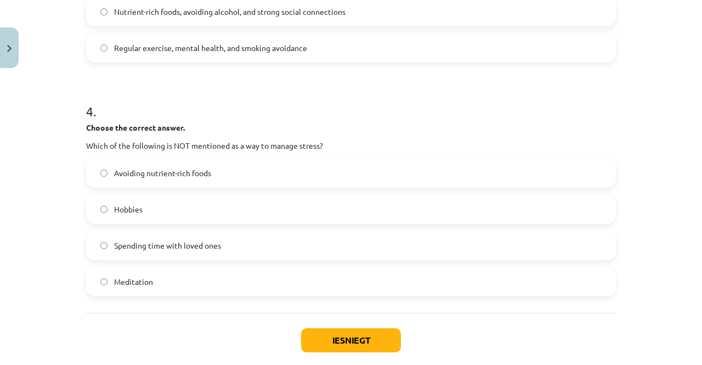
scroll to position [691, 0]
click at [148, 171] on span "Avoiding nutrient-rich foods" at bounding box center [162, 173] width 97 height 12
click at [337, 339] on button "Iesniegt" at bounding box center [351, 340] width 100 height 24
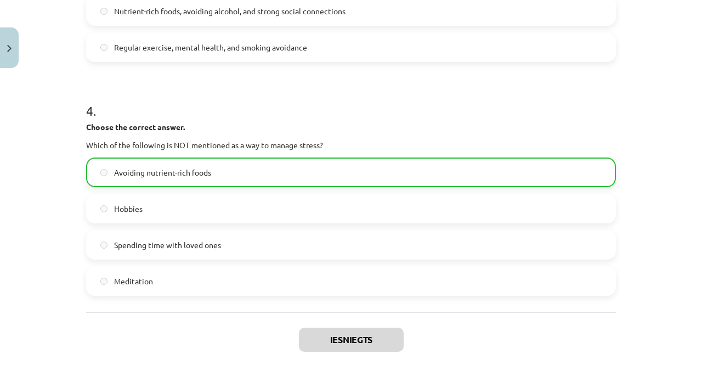
drag, startPoint x: 360, startPoint y: 168, endPoint x: 423, endPoint y: 41, distance: 142.1
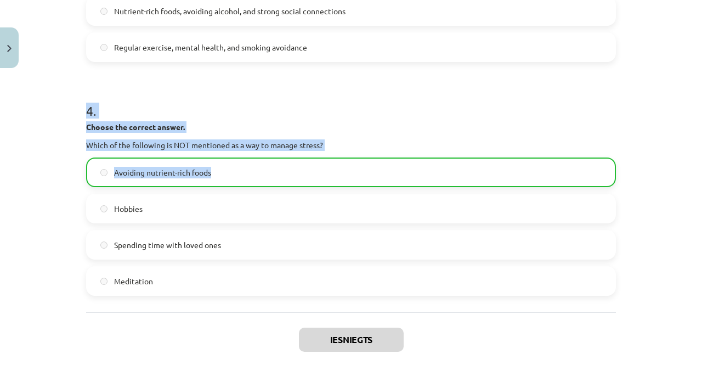
scroll to position [696, 0]
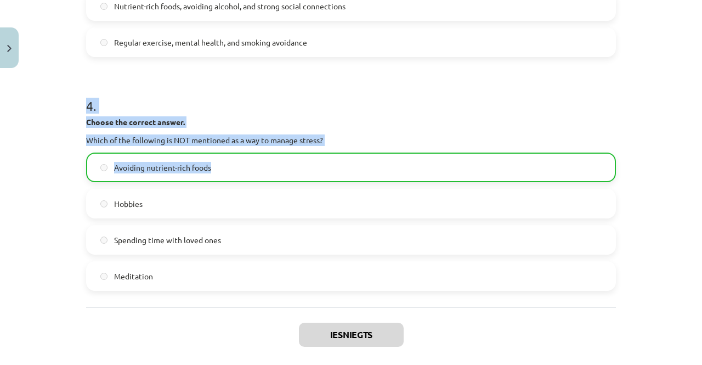
click at [410, 114] on div "4 . Choose the correct answer. Which of the following is NOT mentioned as a way…" at bounding box center [351, 185] width 530 height 212
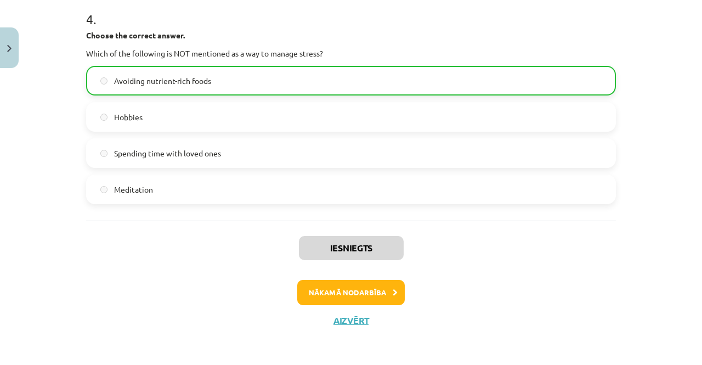
scroll to position [782, 0]
click at [340, 288] on button "Nākamā nodarbība" at bounding box center [351, 292] width 108 height 25
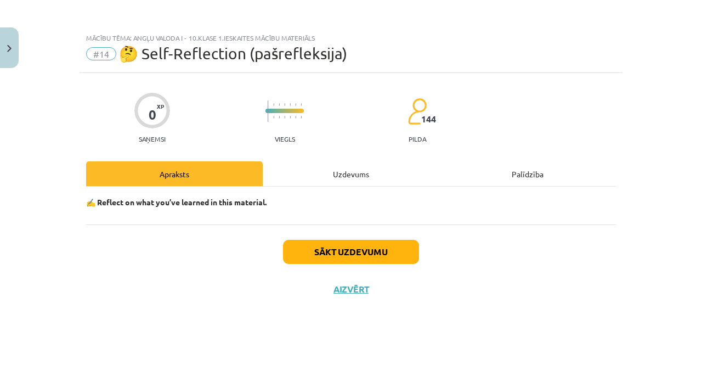
scroll to position [0, 0]
click at [357, 246] on button "Sākt uzdevumu" at bounding box center [351, 252] width 136 height 24
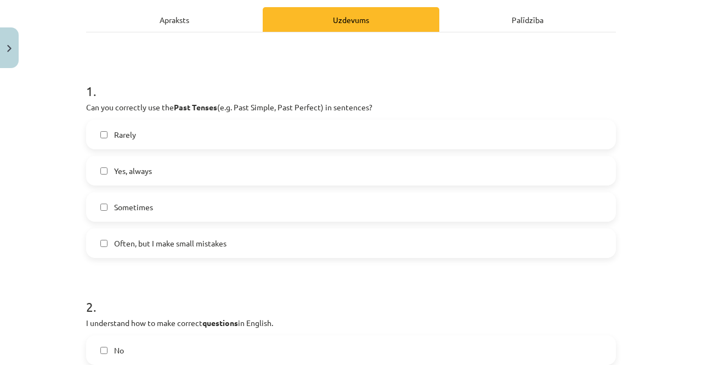
scroll to position [155, 0]
click at [212, 244] on span "Often, but I make small mistakes" at bounding box center [170, 243] width 112 height 12
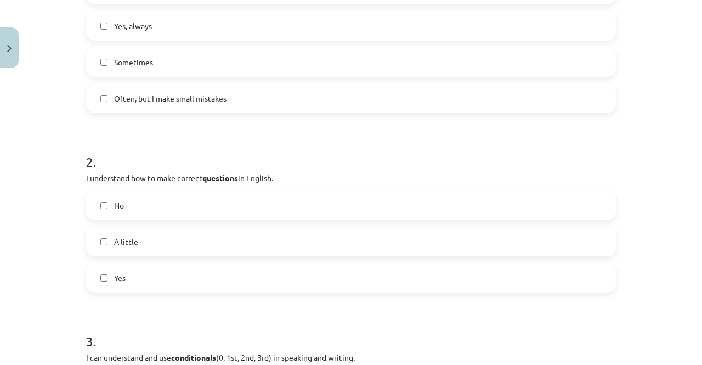
scroll to position [300, 0]
click at [184, 273] on label "Yes" at bounding box center [351, 276] width 528 height 27
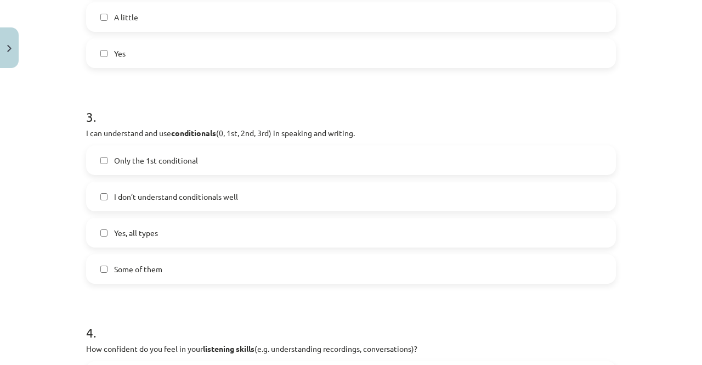
scroll to position [526, 0]
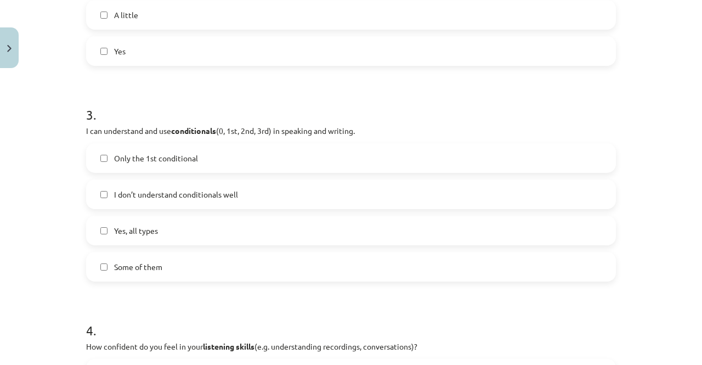
click at [199, 274] on label "Some of them" at bounding box center [351, 266] width 528 height 27
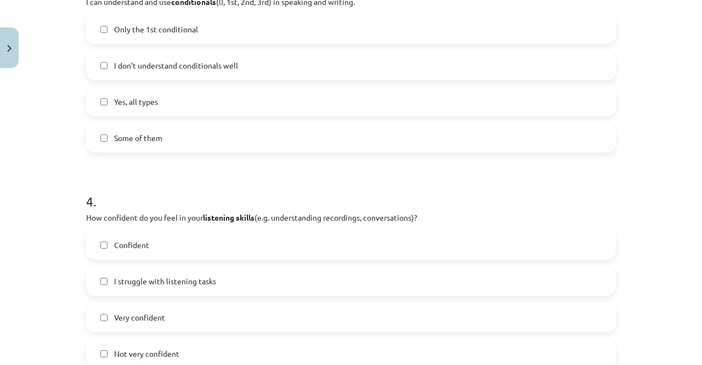
scroll to position [654, 0]
click at [142, 95] on label "Yes, all types" at bounding box center [351, 101] width 528 height 27
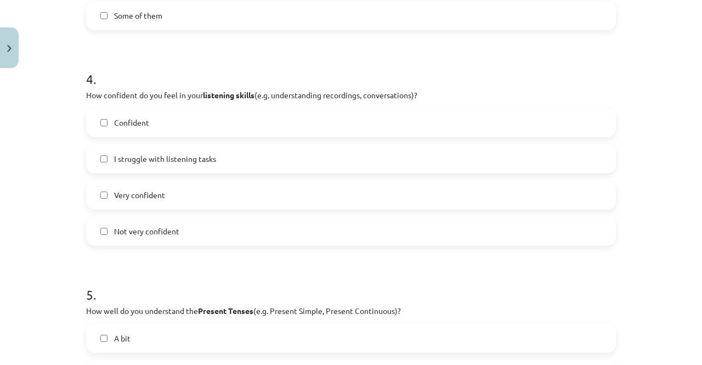
click at [156, 236] on span "Not very confident" at bounding box center [146, 231] width 65 height 12
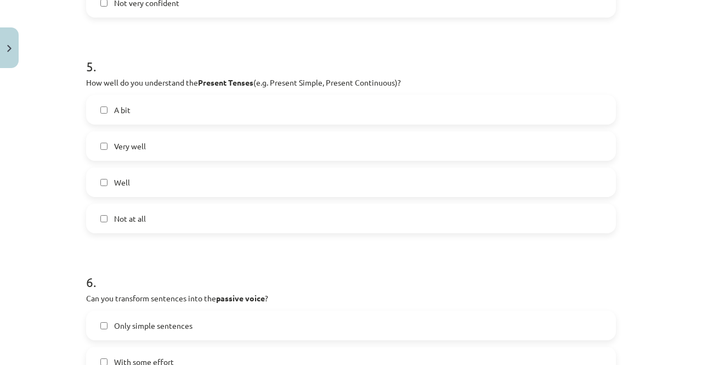
scroll to position [1004, 0]
click at [129, 182] on label "Well" at bounding box center [351, 183] width 528 height 27
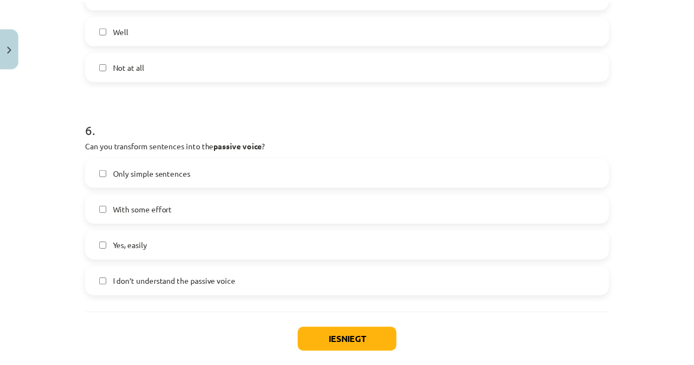
scroll to position [1159, 0]
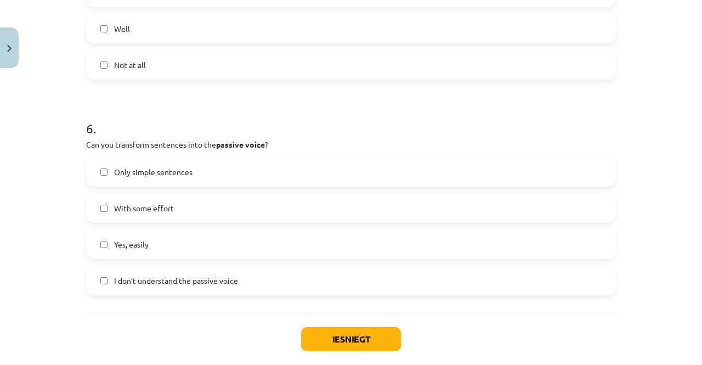
click at [174, 245] on label "Yes, easily" at bounding box center [351, 243] width 528 height 27
click at [373, 337] on button "Iesniegt" at bounding box center [351, 339] width 100 height 24
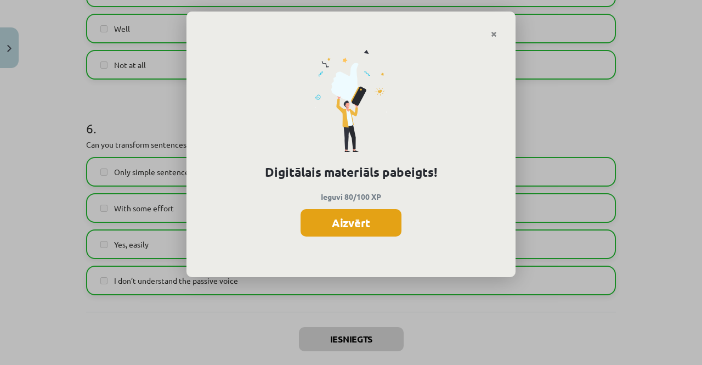
click at [348, 217] on button "Aizvērt" at bounding box center [351, 222] width 101 height 27
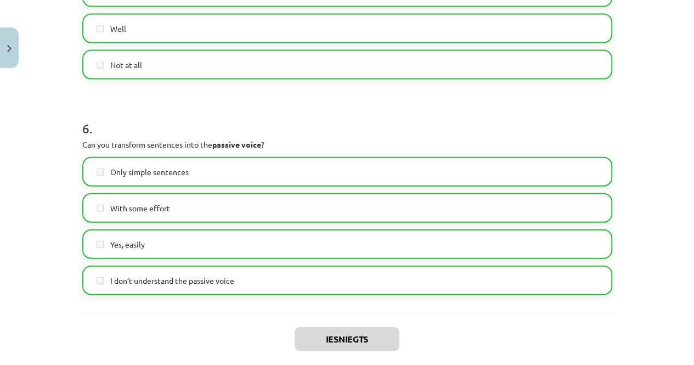
scroll to position [1216, 0]
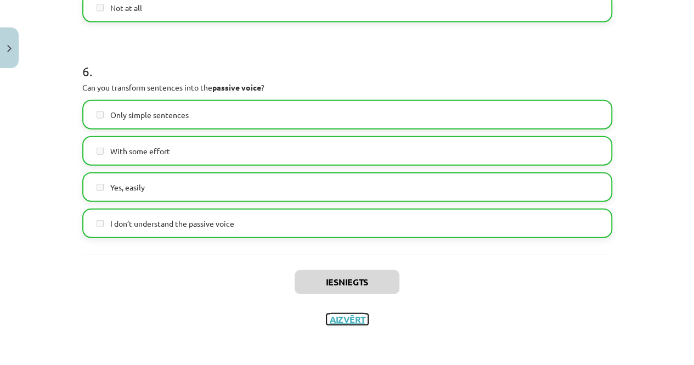
click at [340, 317] on button "Aizvērt" at bounding box center [347, 319] width 42 height 11
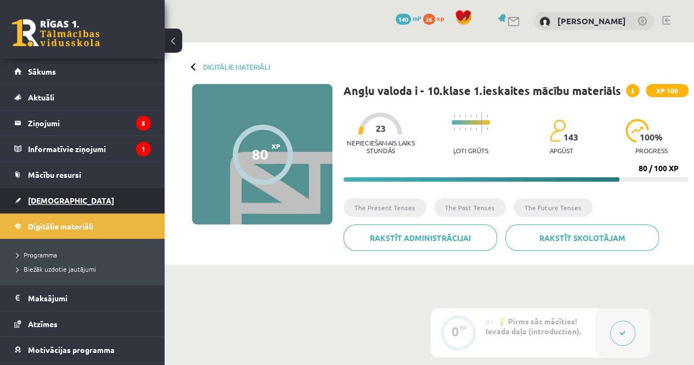
click at [30, 197] on span "[DEMOGRAPHIC_DATA]" at bounding box center [71, 200] width 86 height 10
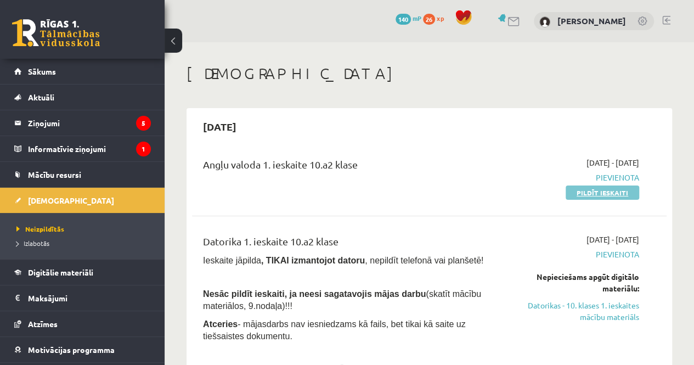
click at [597, 194] on link "Pildīt ieskaiti" at bounding box center [603, 192] width 74 height 14
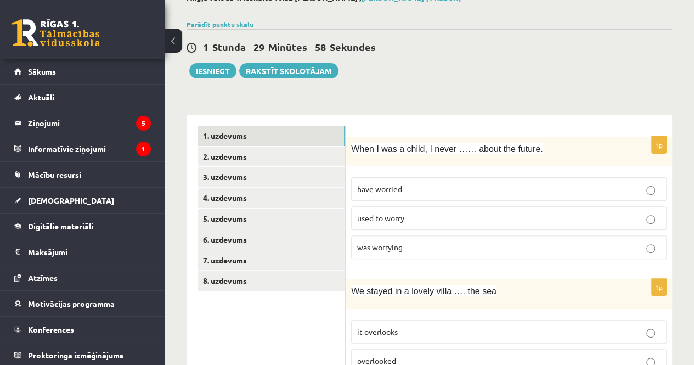
scroll to position [77, 0]
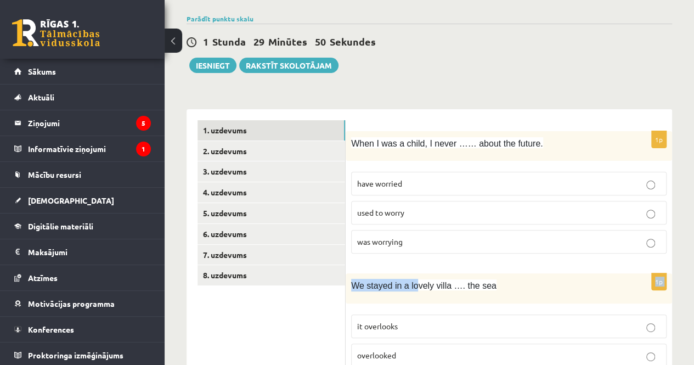
drag, startPoint x: 414, startPoint y: 250, endPoint x: 413, endPoint y: 265, distance: 15.4
click at [417, 258] on div "1p When I was a child, I never …… about the future. have worried used to worry …" at bounding box center [509, 197] width 326 height 132
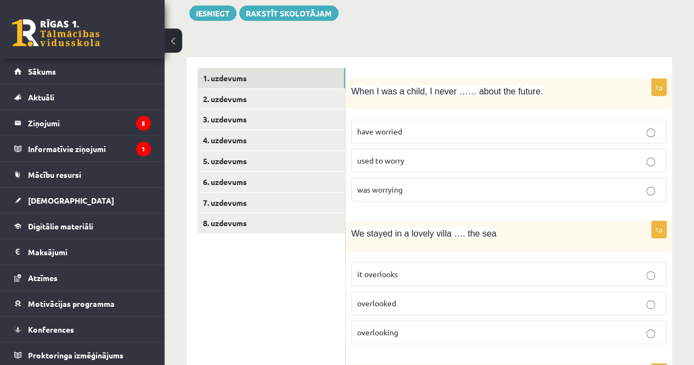
scroll to position [128, 0]
click at [381, 163] on span "used to worry" at bounding box center [380, 161] width 47 height 10
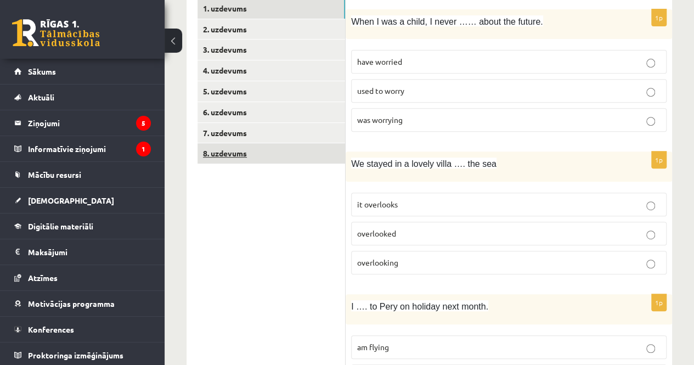
scroll to position [208, 0]
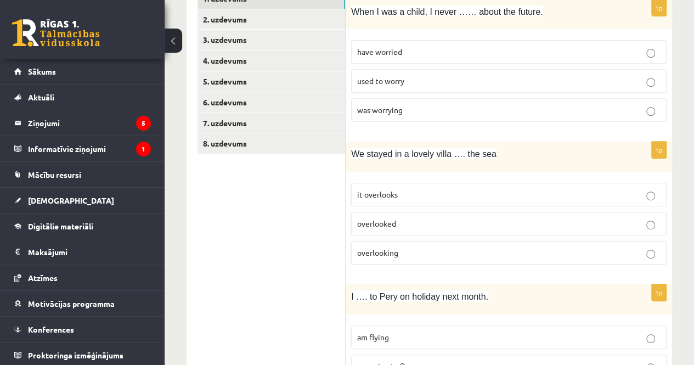
click at [387, 247] on span "overlooking" at bounding box center [377, 252] width 41 height 10
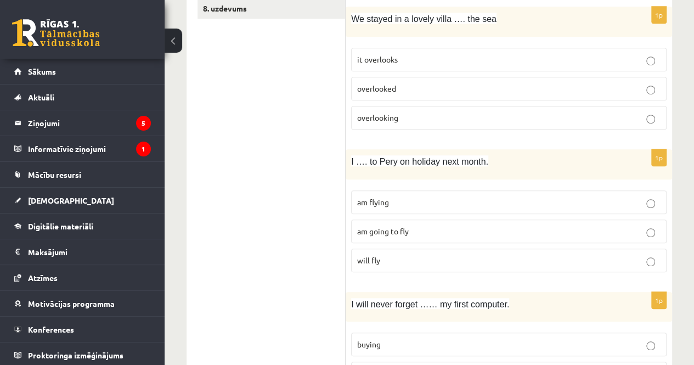
scroll to position [343, 0]
click at [407, 206] on label "am flying" at bounding box center [508, 203] width 315 height 24
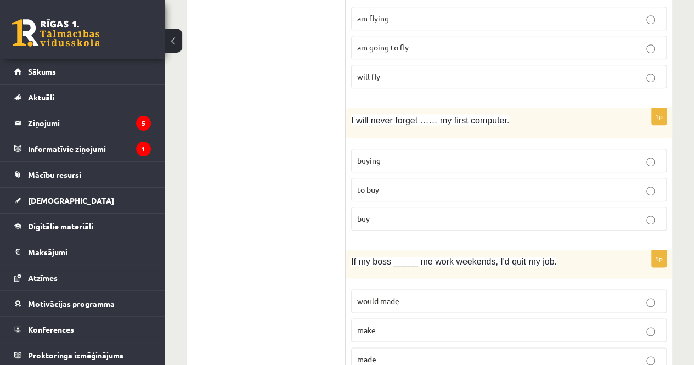
scroll to position [529, 0]
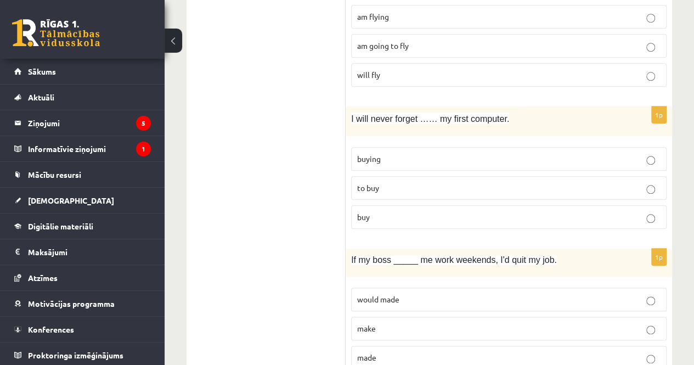
click at [376, 154] on span "buying" at bounding box center [369, 159] width 24 height 10
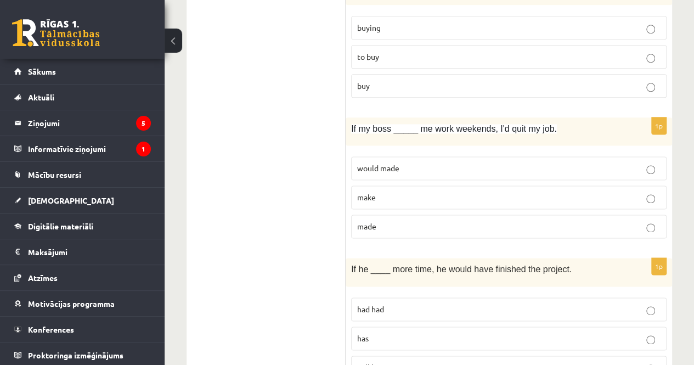
scroll to position [661, 0]
click at [395, 220] on p "made" at bounding box center [508, 226] width 303 height 12
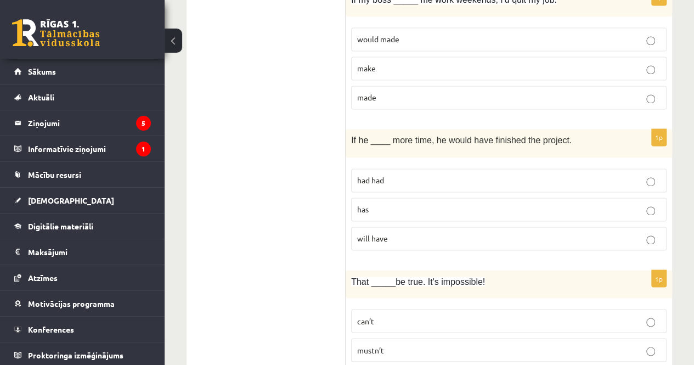
scroll to position [802, 0]
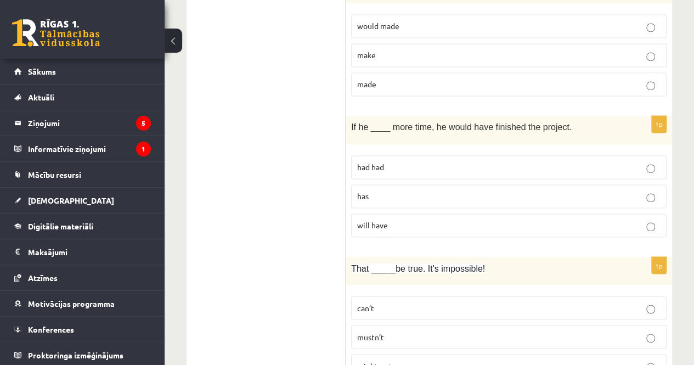
click at [411, 163] on p "had had" at bounding box center [508, 167] width 303 height 12
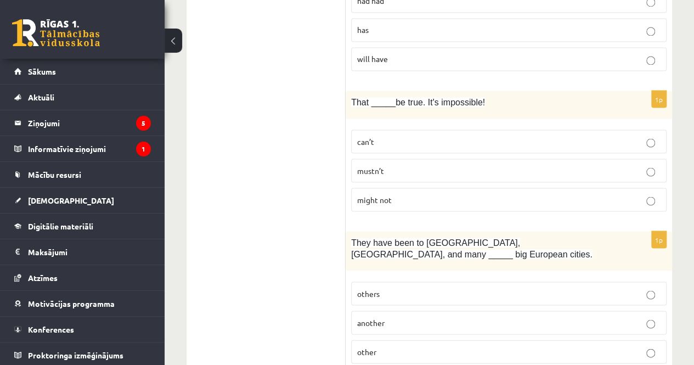
scroll to position [970, 0]
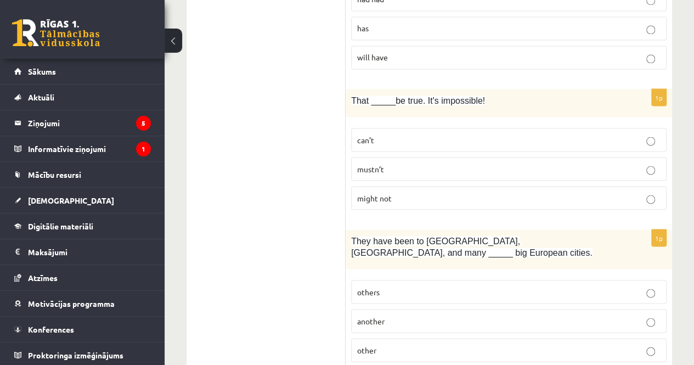
click at [381, 134] on p "can’t" at bounding box center [508, 140] width 303 height 12
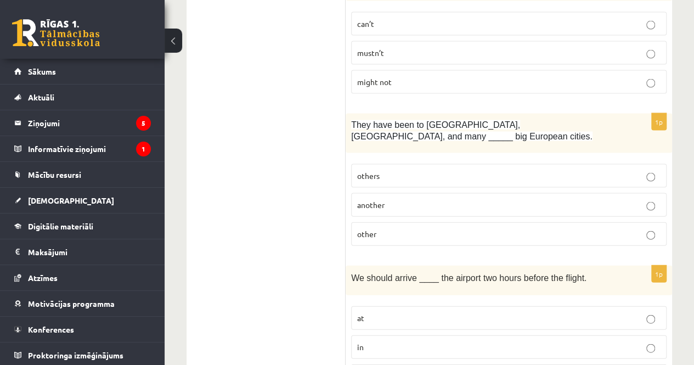
scroll to position [1090, 0]
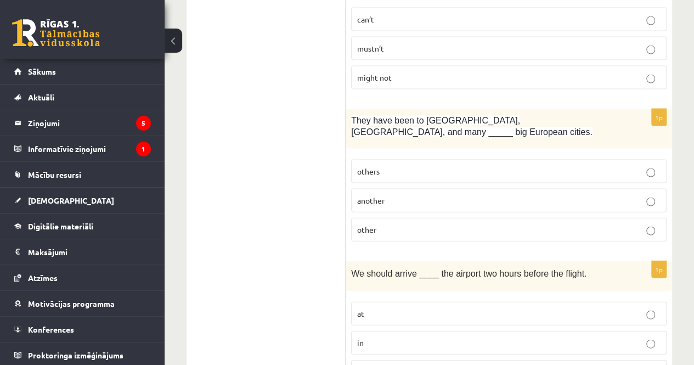
click at [394, 218] on label "other" at bounding box center [508, 230] width 315 height 24
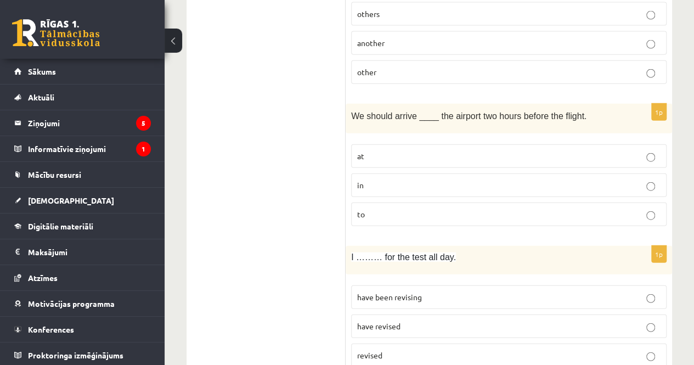
scroll to position [1248, 0]
click at [381, 144] on label "at" at bounding box center [508, 156] width 315 height 24
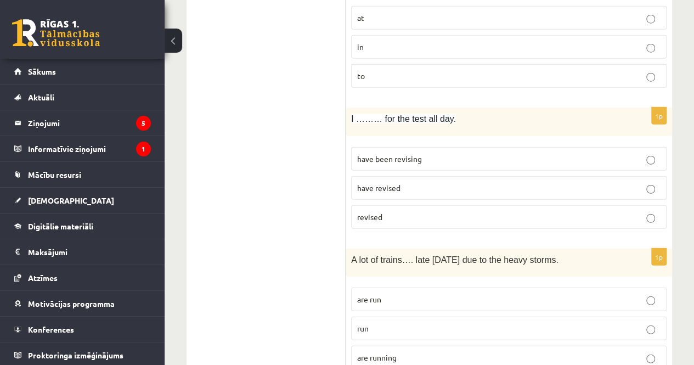
scroll to position [1386, 0]
click at [431, 153] on p "have been revising" at bounding box center [508, 159] width 303 height 12
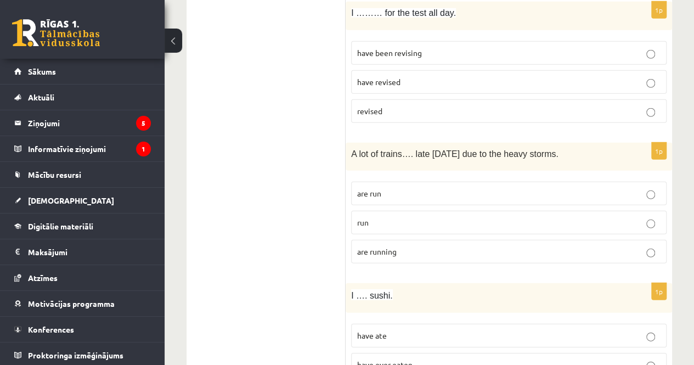
scroll to position [1503, 0]
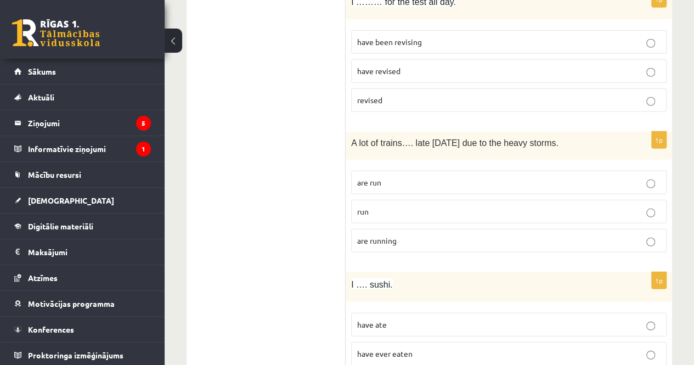
click at [413, 235] on p "are running" at bounding box center [508, 241] width 303 height 12
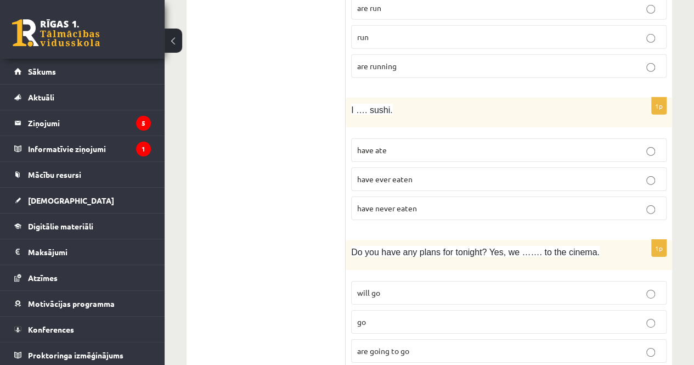
click at [441, 202] on p "have never eaten" at bounding box center [508, 208] width 303 height 12
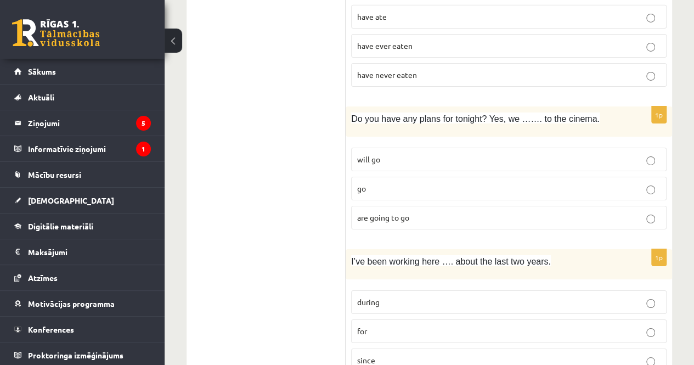
scroll to position [1810, 0]
click at [396, 213] on span "are going to go" at bounding box center [383, 218] width 52 height 10
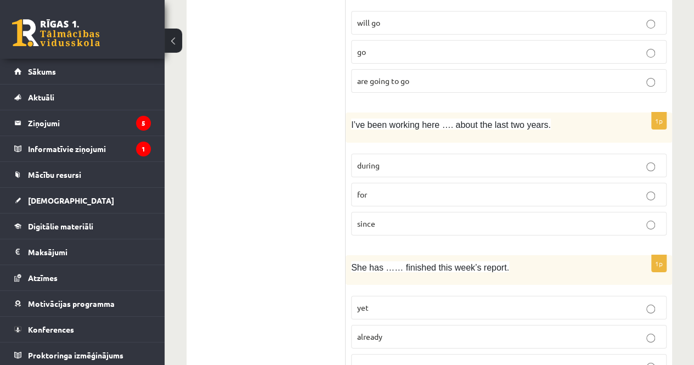
scroll to position [1948, 0]
click at [411, 188] on p "for" at bounding box center [508, 194] width 303 height 12
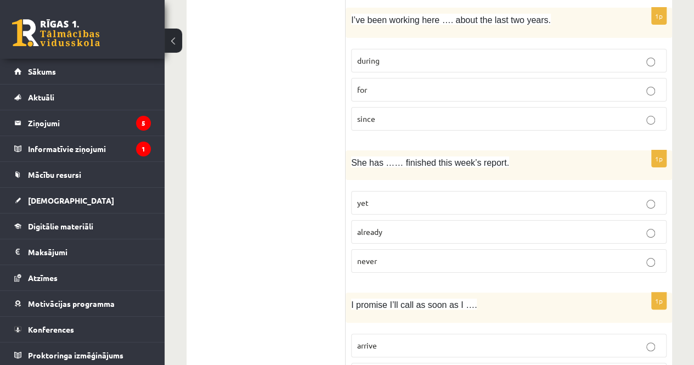
click at [402, 220] on label "already" at bounding box center [508, 232] width 315 height 24
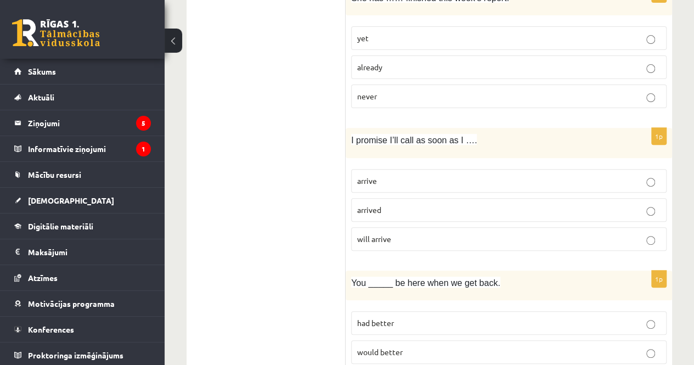
scroll to position [2217, 0]
click at [405, 174] on p "arrive" at bounding box center [508, 180] width 303 height 12
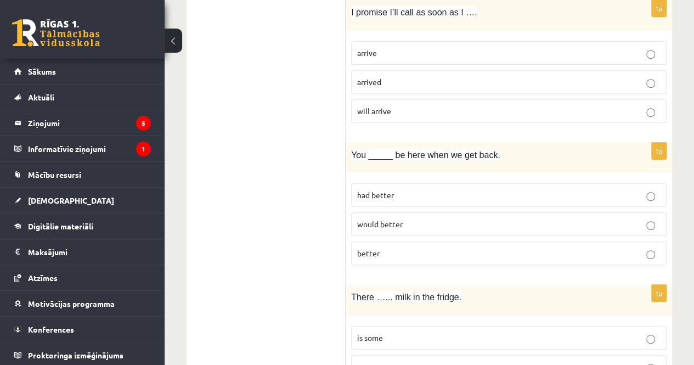
scroll to position [2357, 0]
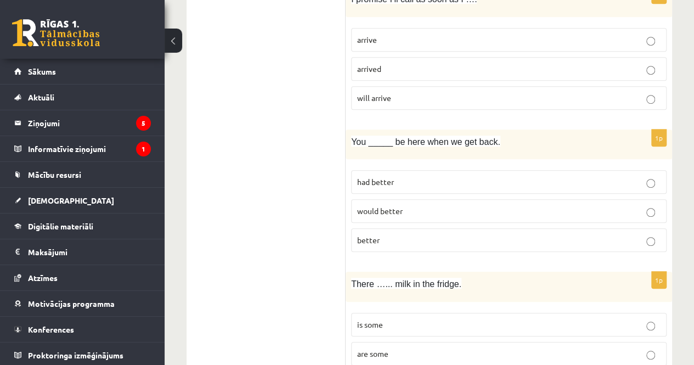
click at [418, 234] on p "better" at bounding box center [508, 240] width 303 height 12
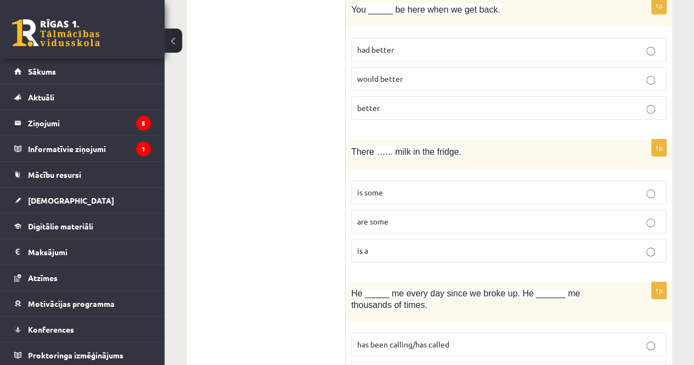
scroll to position [2496, 0]
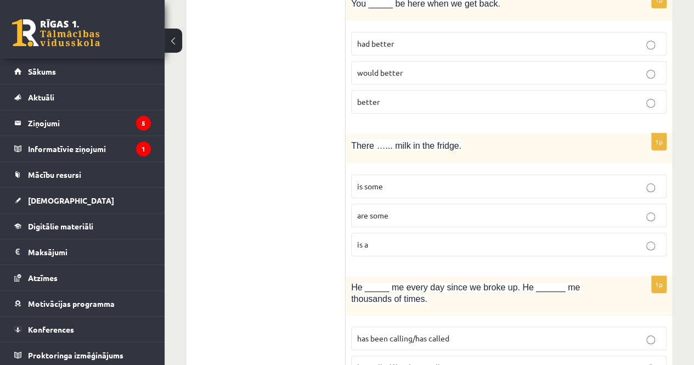
click at [383, 210] on span "are some" at bounding box center [372, 215] width 31 height 10
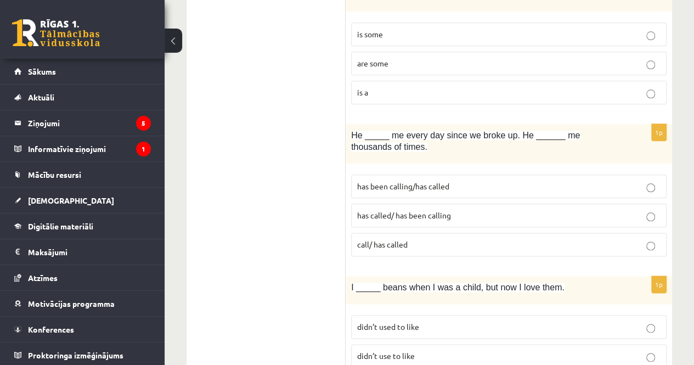
scroll to position [2686, 0]
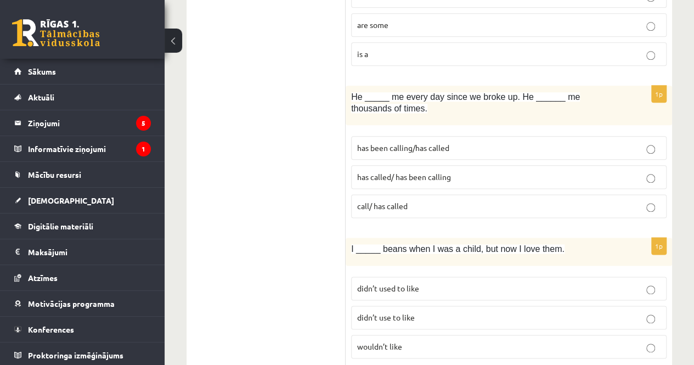
click at [402, 143] on span "has been calling/has called" at bounding box center [403, 148] width 92 height 10
click at [413, 312] on span "didn’t use to like" at bounding box center [386, 317] width 58 height 10
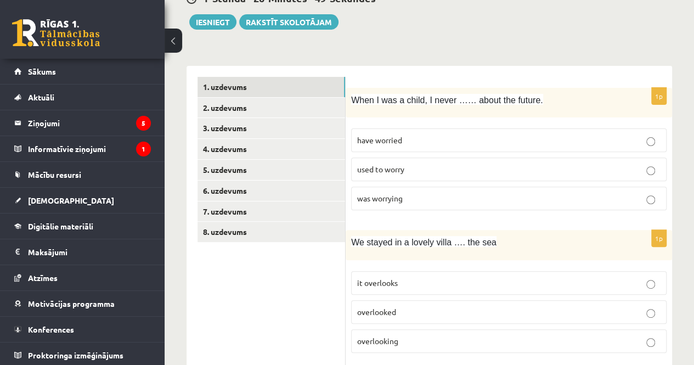
scroll to position [112, 0]
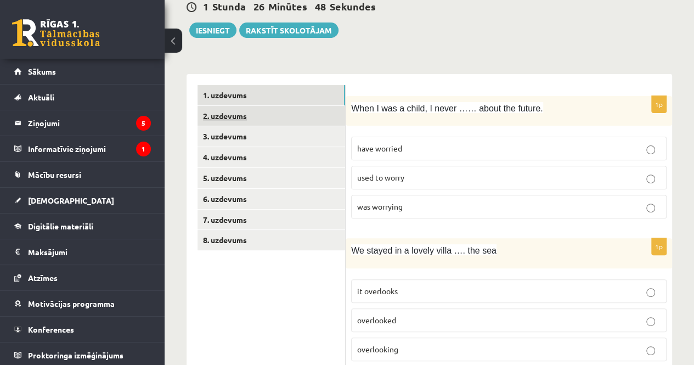
click at [232, 114] on link "2. uzdevums" at bounding box center [272, 116] width 148 height 20
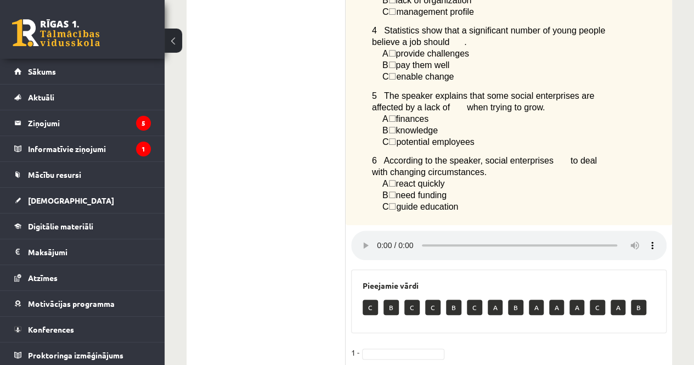
scroll to position [597, 0]
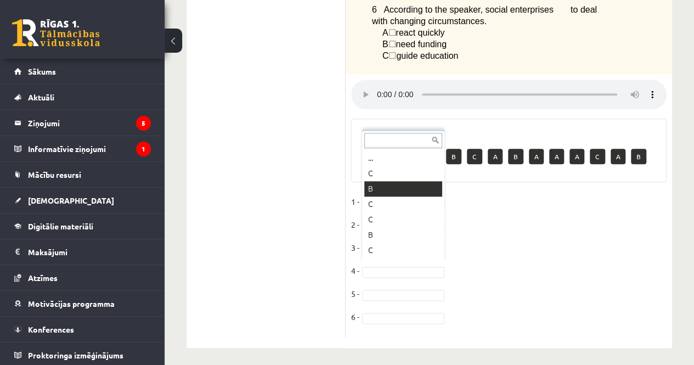
drag, startPoint x: 392, startPoint y: 266, endPoint x: 376, endPoint y: 188, distance: 79.5
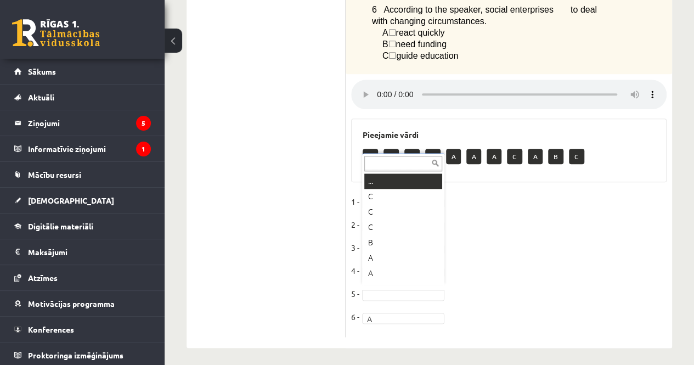
drag, startPoint x: 376, startPoint y: 293, endPoint x: 366, endPoint y: 257, distance: 37.0
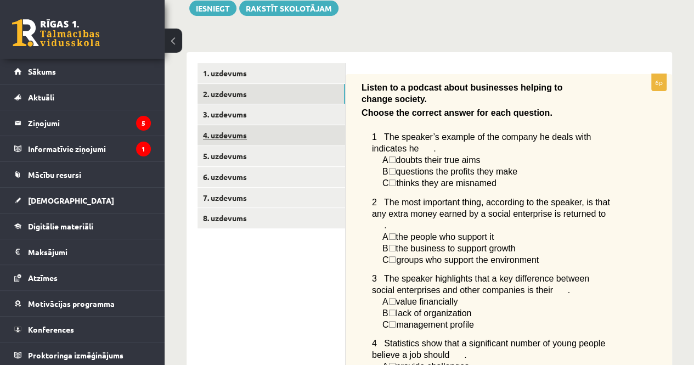
scroll to position [133, 0]
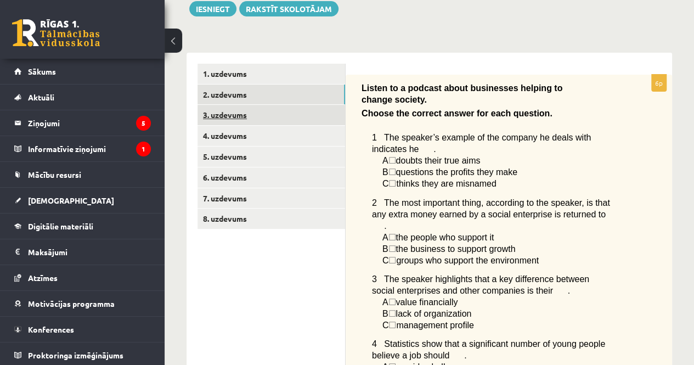
click at [234, 110] on link "3. uzdevums" at bounding box center [272, 115] width 148 height 20
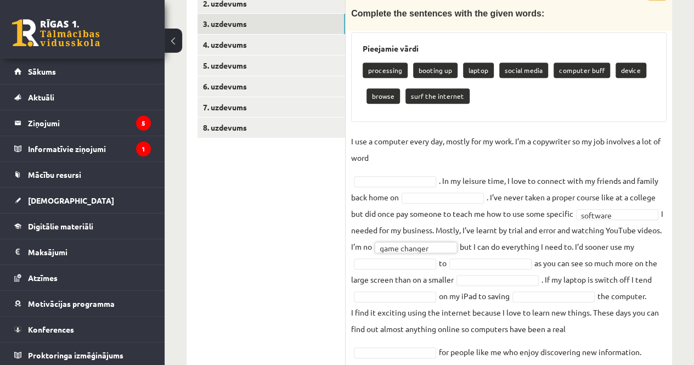
scroll to position [228, 0]
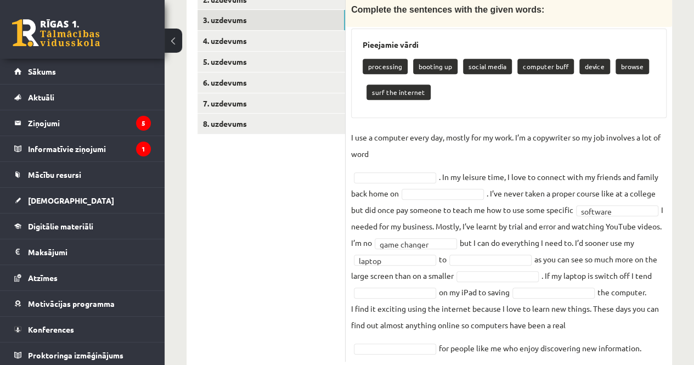
click at [477, 250] on fieldset "**********" at bounding box center [508, 242] width 315 height 227
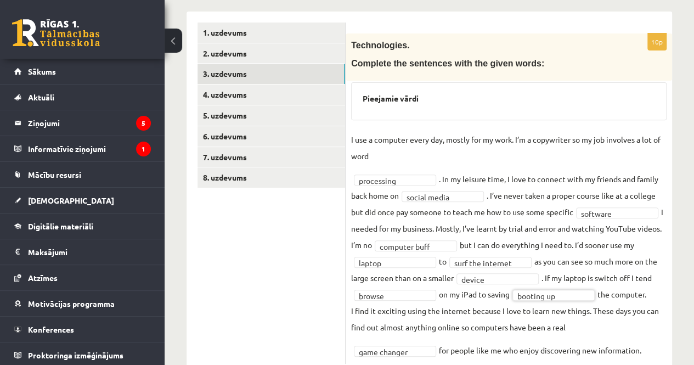
scroll to position [161, 0]
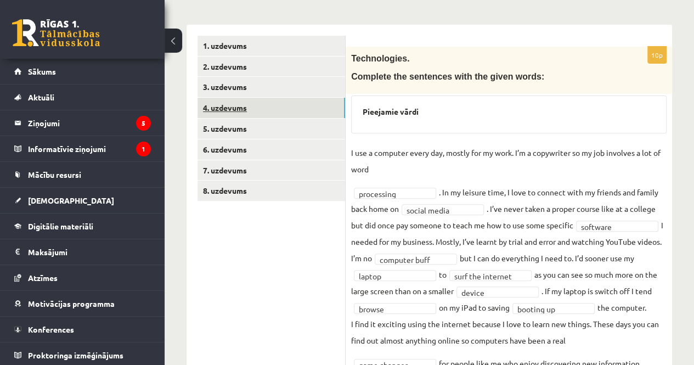
click at [269, 111] on link "4. uzdevums" at bounding box center [272, 108] width 148 height 20
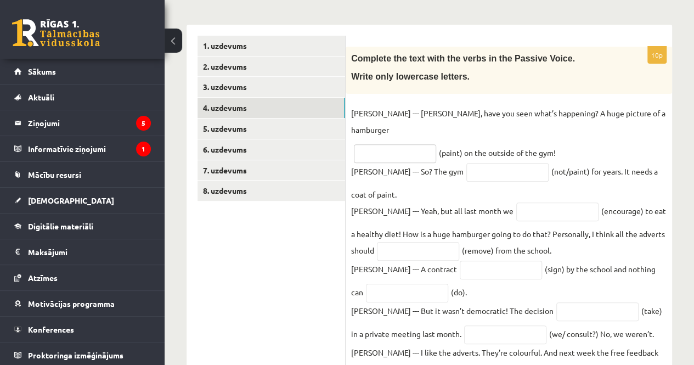
click at [389, 144] on input "text" at bounding box center [395, 153] width 82 height 19
type input "********"
click at [466, 163] on input "text" at bounding box center [507, 172] width 82 height 19
type input "**********"
click at [397, 144] on input "********" at bounding box center [395, 153] width 82 height 19
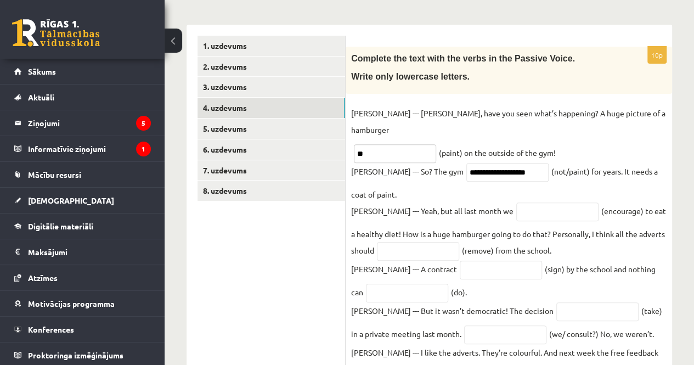
type input "*"
type input "**********"
click at [516, 202] on input "text" at bounding box center [557, 211] width 82 height 19
type input "**********"
click at [403, 242] on input "text" at bounding box center [418, 251] width 82 height 19
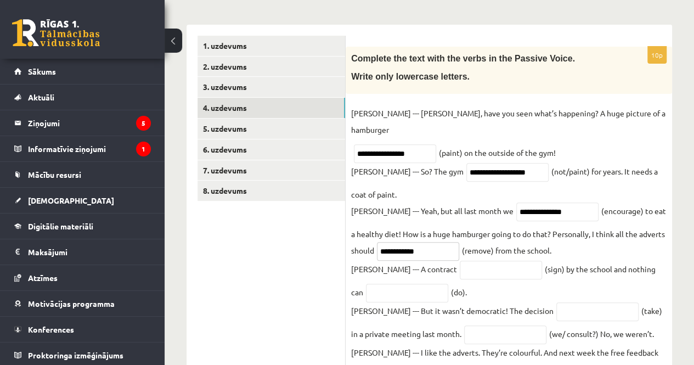
click at [377, 242] on input "**********" at bounding box center [418, 251] width 82 height 19
type input "**********"
click at [460, 261] on input "text" at bounding box center [501, 270] width 82 height 19
type input "*********"
click at [393, 284] on input "text" at bounding box center [407, 293] width 82 height 19
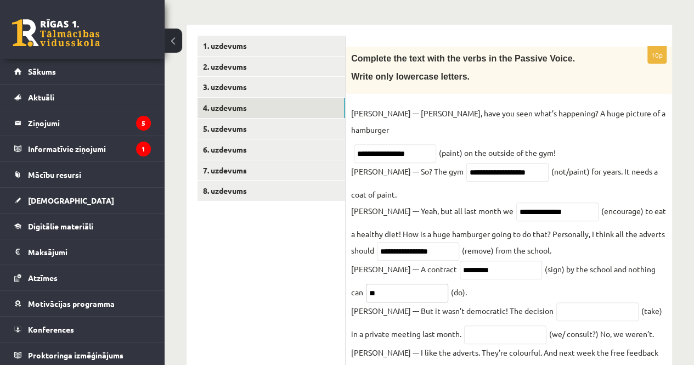
scroll to position [223, 0]
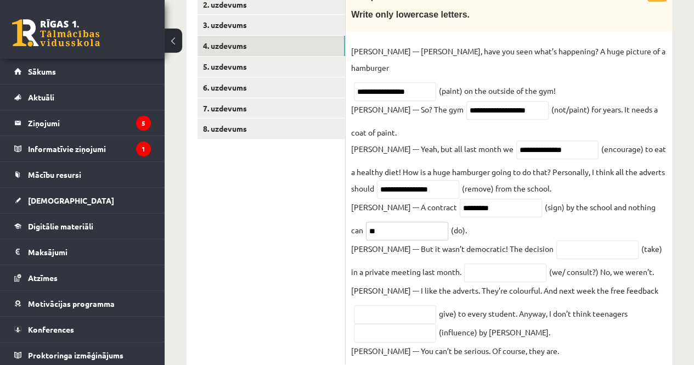
type input "**"
click at [556, 240] on input "text" at bounding box center [597, 249] width 82 height 19
type input "*********"
click at [464, 263] on input "text" at bounding box center [505, 272] width 82 height 19
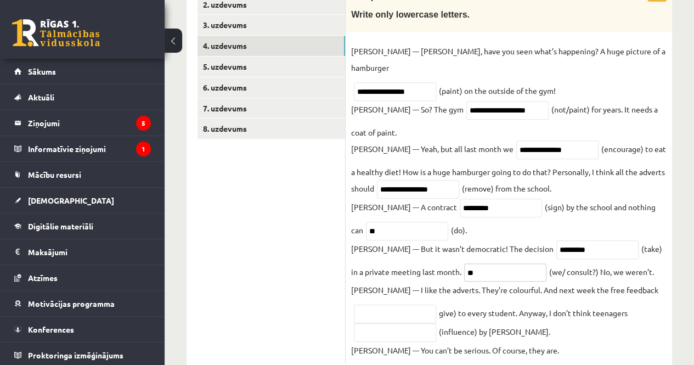
type input "*"
click at [570, 240] on input "*********" at bounding box center [597, 249] width 82 height 19
type input "*"
click at [422, 222] on input "**" at bounding box center [407, 231] width 82 height 19
type input "*"
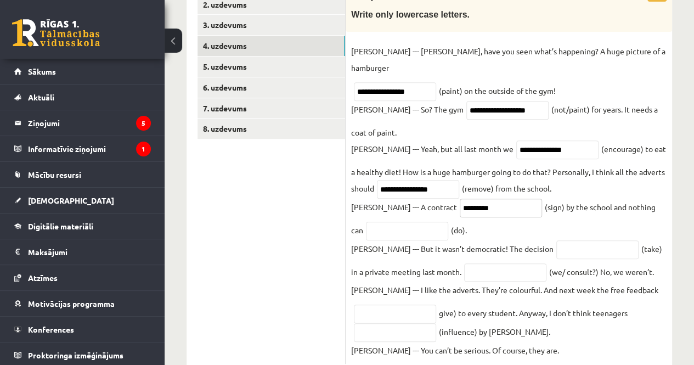
click at [461, 199] on input "*********" at bounding box center [501, 208] width 82 height 19
type input "*"
click at [422, 180] on input "**********" at bounding box center [418, 189] width 82 height 19
click at [432, 180] on input "**********" at bounding box center [418, 189] width 82 height 19
type input "*"
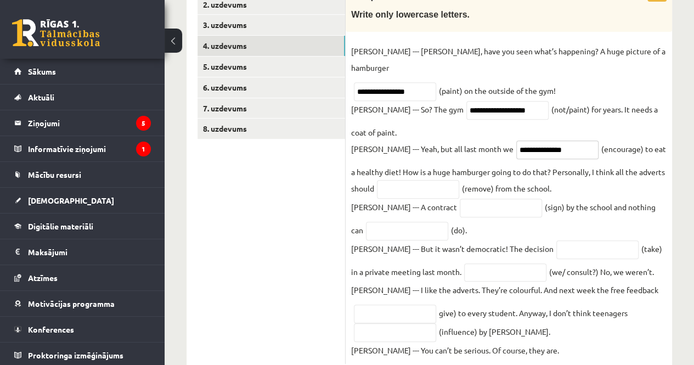
drag, startPoint x: 540, startPoint y: 108, endPoint x: 439, endPoint y: 112, distance: 100.5
click at [439, 112] on fieldset "**********" at bounding box center [508, 201] width 315 height 316
drag, startPoint x: 499, startPoint y: 92, endPoint x: 410, endPoint y: 105, distance: 89.8
click at [410, 105] on fieldset "**********" at bounding box center [508, 201] width 315 height 316
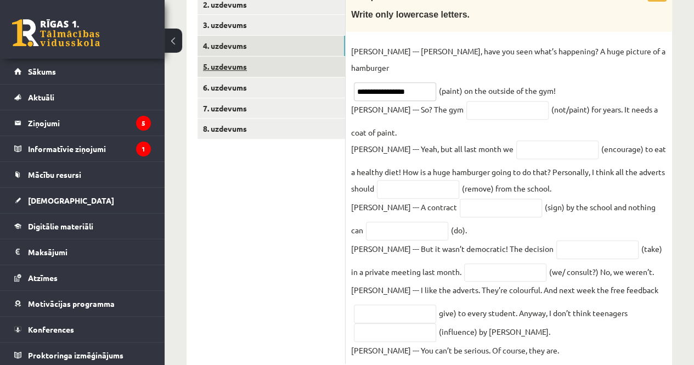
drag, startPoint x: 417, startPoint y: 71, endPoint x: 331, endPoint y: 63, distance: 86.0
click at [331, 63] on div "**********" at bounding box center [430, 169] width 486 height 413
type input "*"
click at [370, 82] on input "*" at bounding box center [395, 91] width 82 height 19
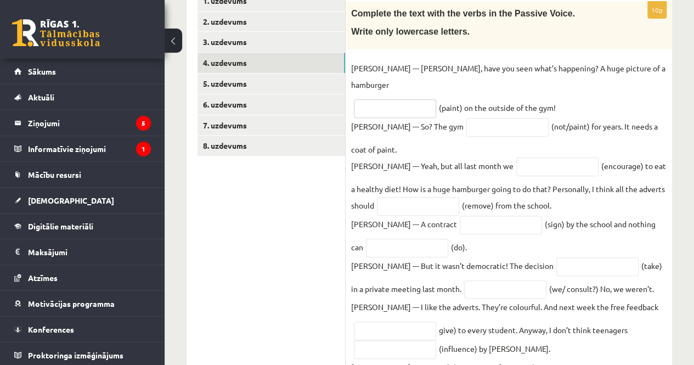
scroll to position [207, 0]
click at [390, 99] on input "text" at bounding box center [395, 108] width 82 height 19
type input "**********"
click at [466, 117] on input "text" at bounding box center [507, 126] width 82 height 19
type input "*"
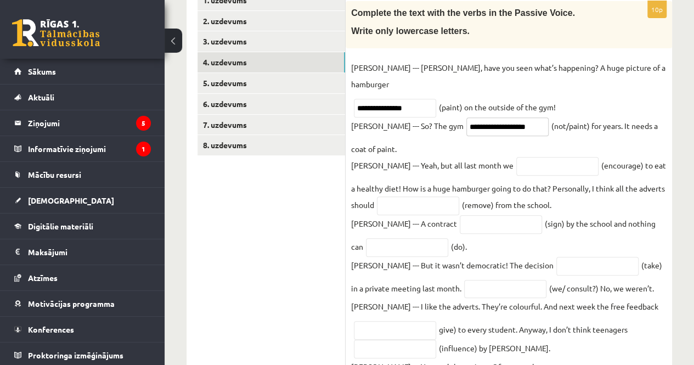
type input "**********"
click at [516, 157] on input "text" at bounding box center [557, 166] width 82 height 19
type input "**********"
click at [397, 196] on input "text" at bounding box center [418, 205] width 82 height 19
type input "**********"
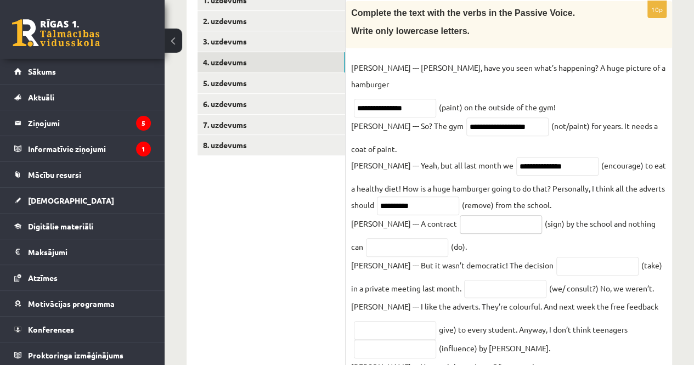
click at [460, 215] on input "text" at bounding box center [501, 224] width 82 height 19
type input "**********"
click at [403, 238] on input "text" at bounding box center [407, 247] width 82 height 19
type input "*******"
click at [556, 257] on input "text" at bounding box center [597, 266] width 82 height 19
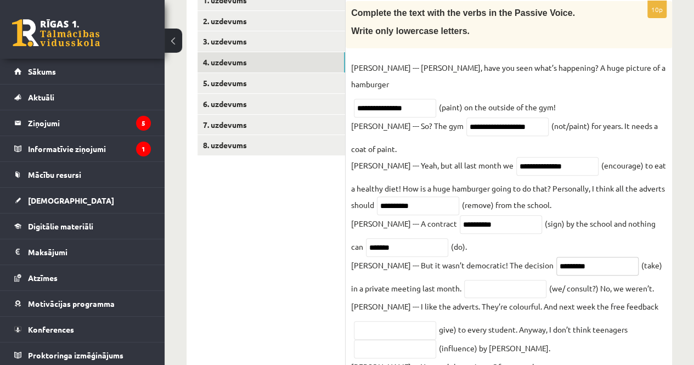
type input "*********"
click at [464, 280] on input "text" at bounding box center [505, 289] width 82 height 18
type input "**********"
click at [386, 321] on input "text" at bounding box center [395, 330] width 82 height 19
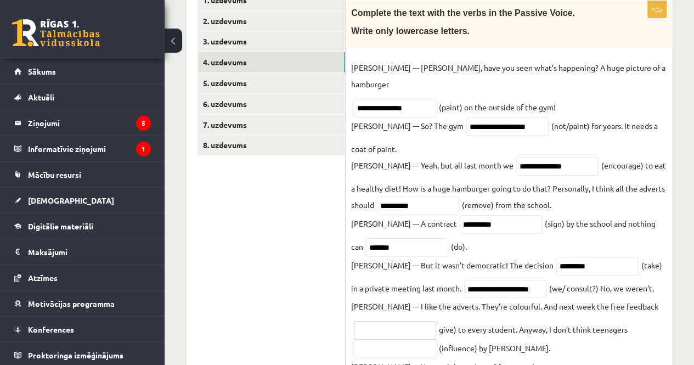
scroll to position [0, 0]
type input "**********"
click at [381, 340] on input "text" at bounding box center [395, 349] width 82 height 19
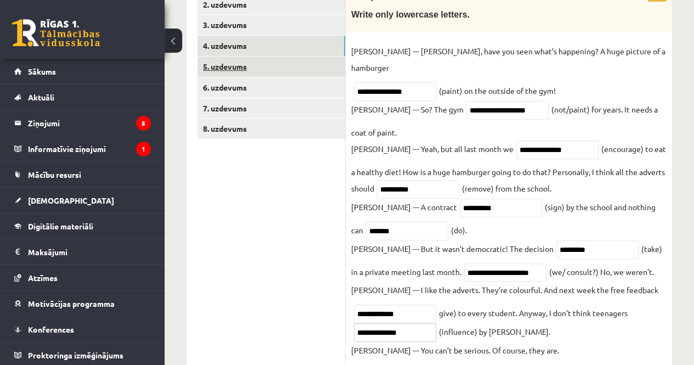
type input "**********"
click at [285, 65] on link "5. uzdevums" at bounding box center [272, 67] width 148 height 20
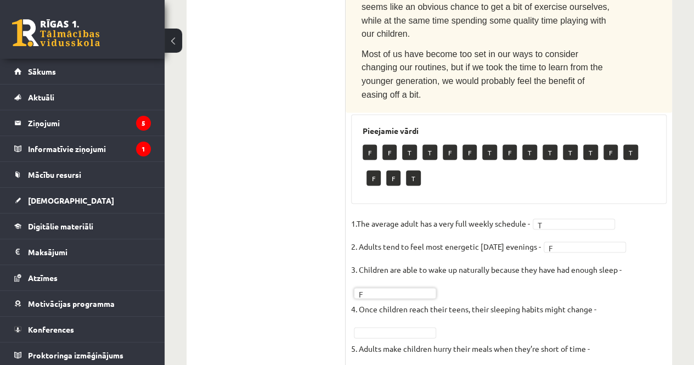
scroll to position [970, 0]
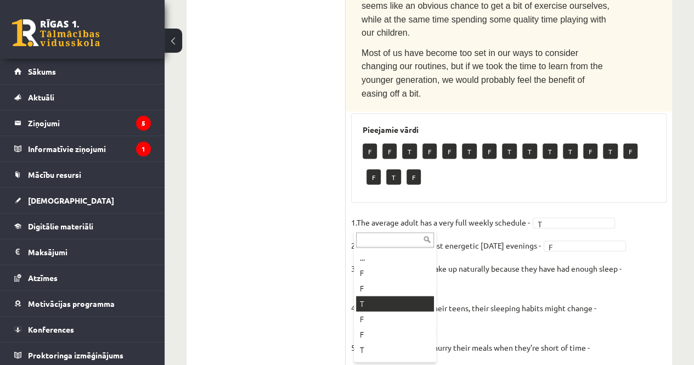
drag, startPoint x: 376, startPoint y: 275, endPoint x: 374, endPoint y: 301, distance: 26.4
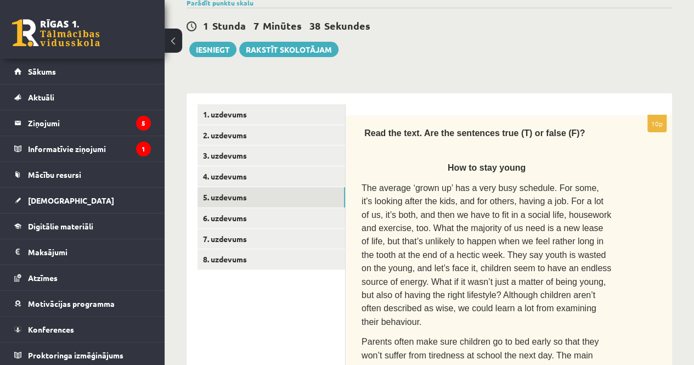
scroll to position [0, 0]
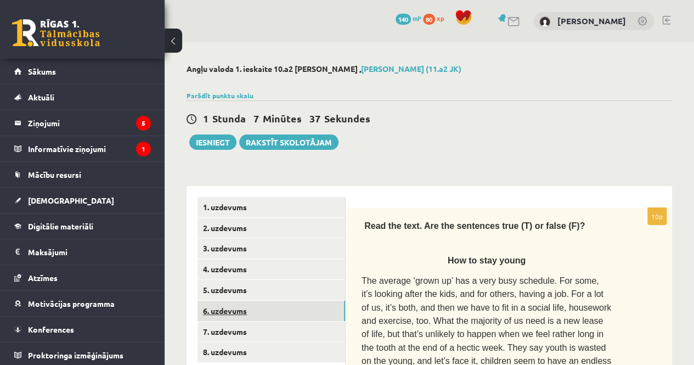
click at [273, 309] on link "6. uzdevums" at bounding box center [272, 311] width 148 height 20
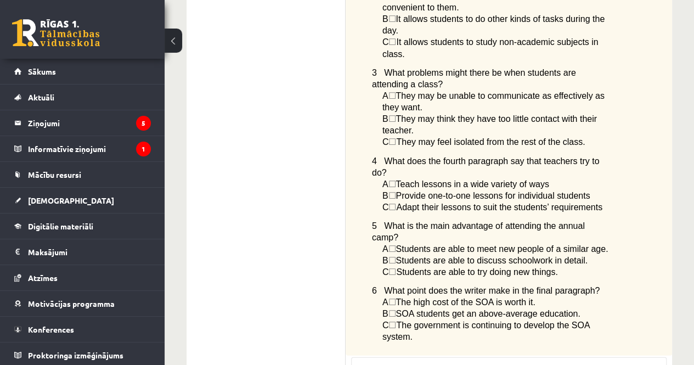
scroll to position [988, 0]
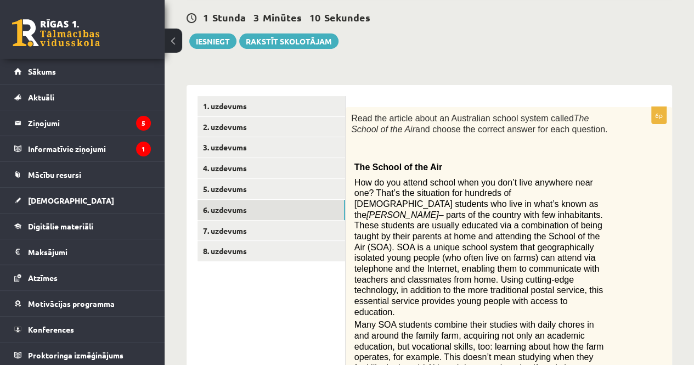
scroll to position [104, 0]
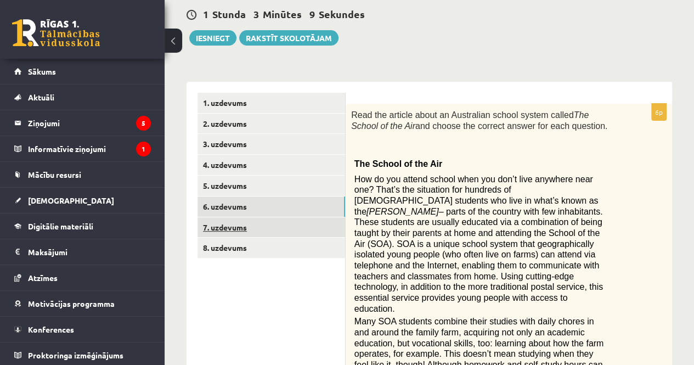
click at [223, 219] on link "7. uzdevums" at bounding box center [272, 227] width 148 height 20
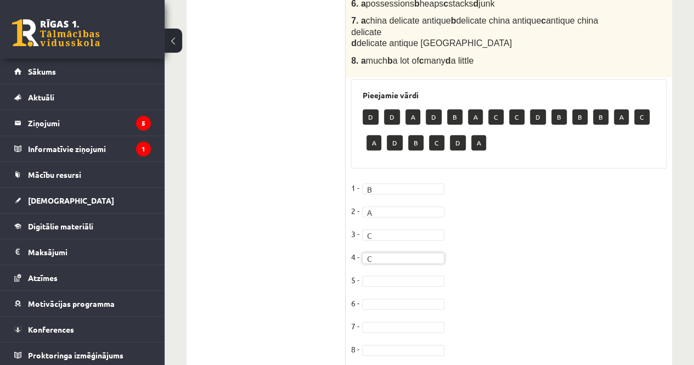
scroll to position [573, 0]
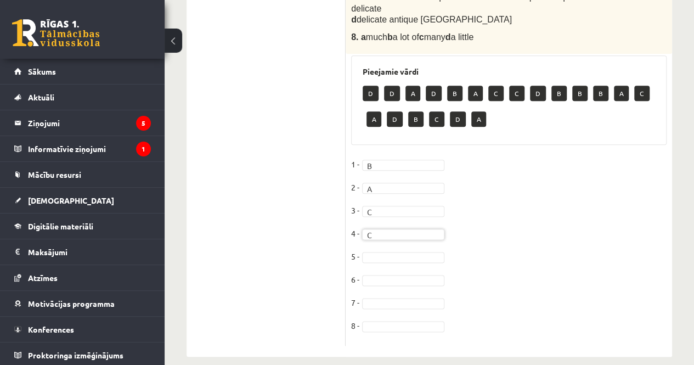
click at [368, 249] on fieldset "1 - B * 2 - A * 3 - C * 4 - C * 5 - 6 - 7 - 8 -" at bounding box center [508, 248] width 315 height 184
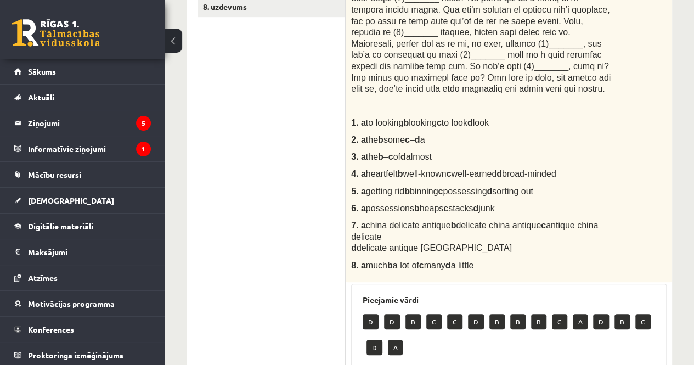
scroll to position [176, 0]
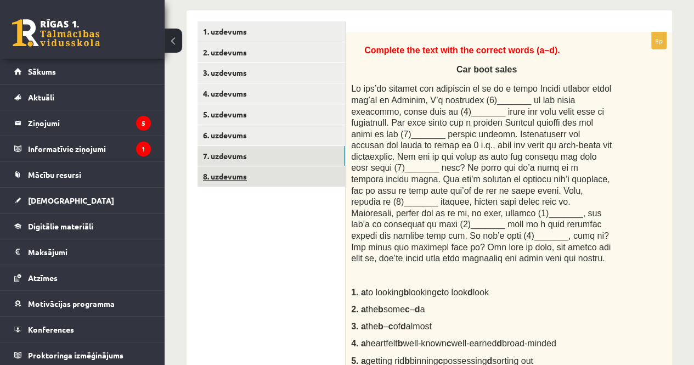
click at [246, 177] on link "8. uzdevums" at bounding box center [272, 176] width 148 height 20
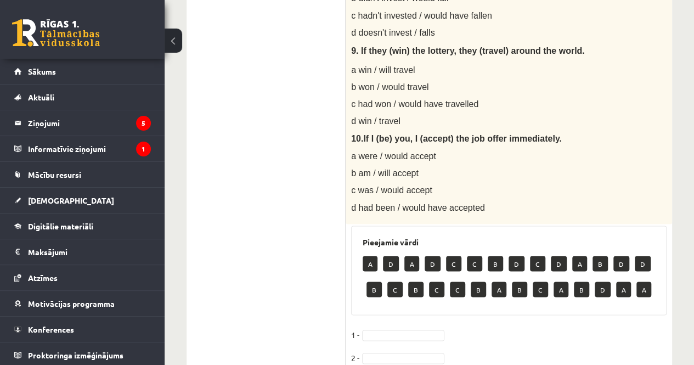
scroll to position [910, 0]
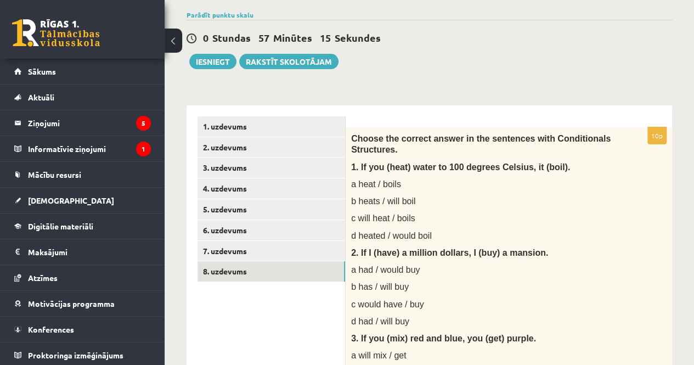
scroll to position [81, 0]
click at [244, 269] on link "8. uzdevums" at bounding box center [272, 271] width 148 height 20
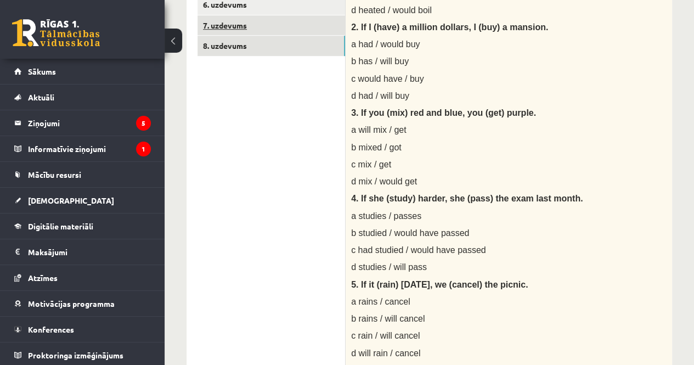
scroll to position [35, 0]
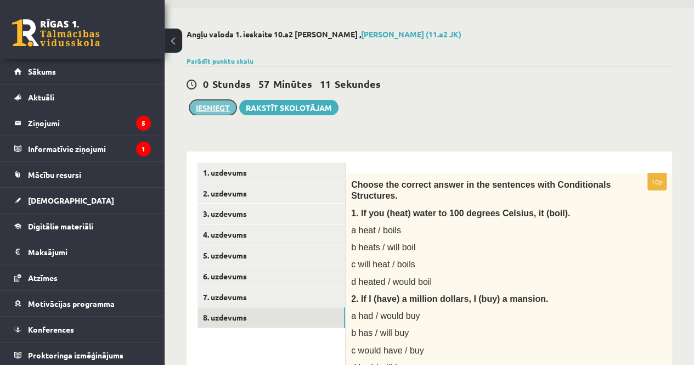
click at [202, 106] on button "Iesniegt" at bounding box center [212, 107] width 47 height 15
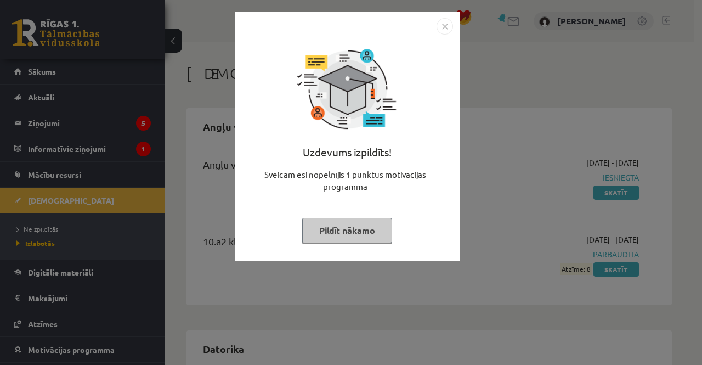
click at [457, 59] on div "Uzdevums izpildīts! Sveicam esi nopelnījis 1 punktus motivācijas programmā Pild…" at bounding box center [347, 136] width 225 height 249
click at [452, 38] on div "Uzdevums izpildīts! Sveicam esi nopelnījis 1 punktus motivācijas programmā Pild…" at bounding box center [347, 144] width 212 height 219
click at [448, 37] on div "Uzdevums izpildīts! Sveicam esi nopelnījis 1 punktus motivācijas programmā Pild…" at bounding box center [347, 144] width 212 height 219
click at [442, 26] on img "Close" at bounding box center [445, 26] width 16 height 16
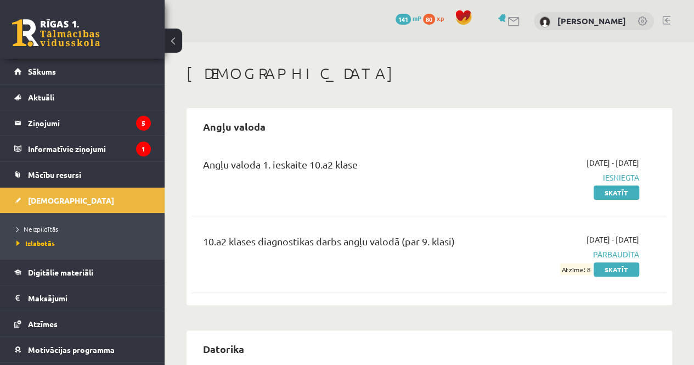
scroll to position [63, 0]
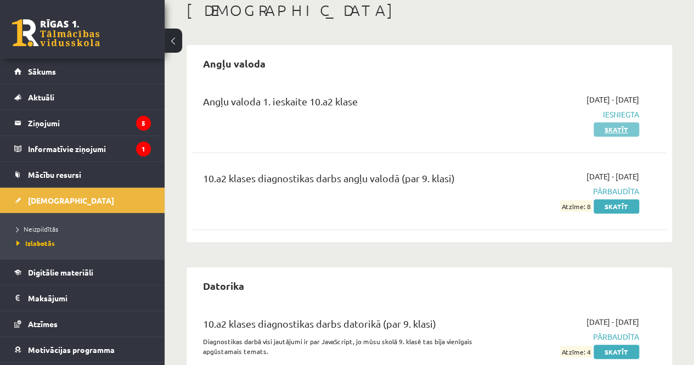
click at [608, 132] on link "Skatīt" at bounding box center [617, 129] width 46 height 14
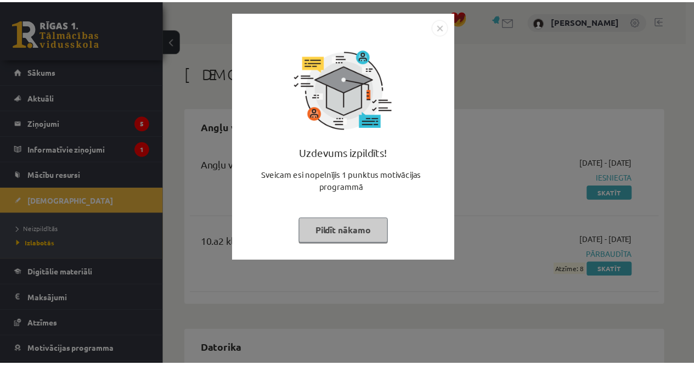
scroll to position [63, 0]
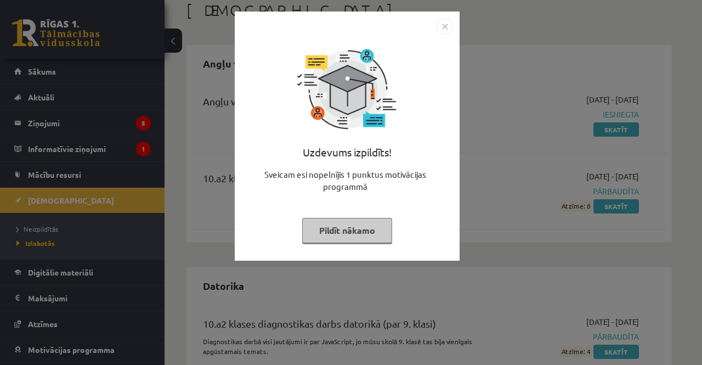
click at [450, 27] on img "Close" at bounding box center [445, 26] width 16 height 16
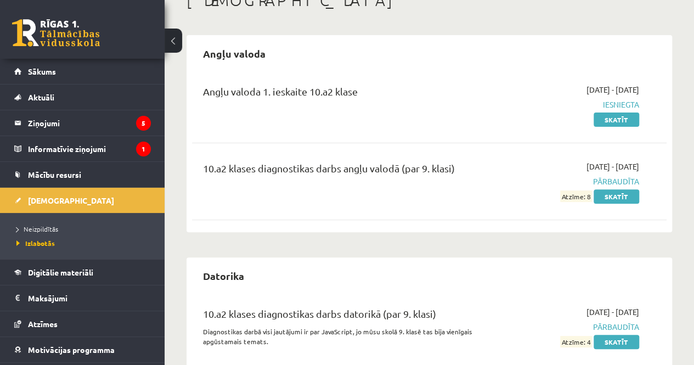
scroll to position [0, 0]
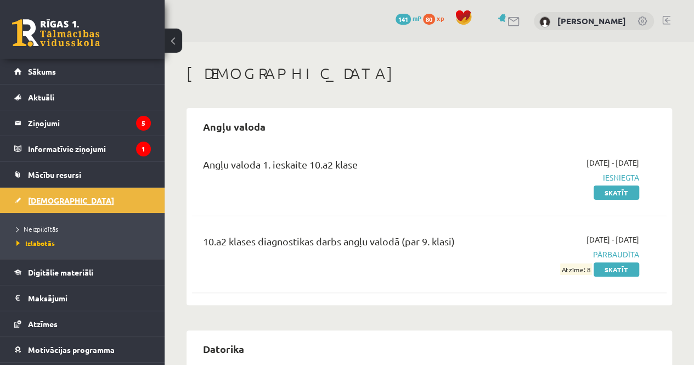
click at [78, 206] on link "[DEMOGRAPHIC_DATA]" at bounding box center [82, 200] width 137 height 25
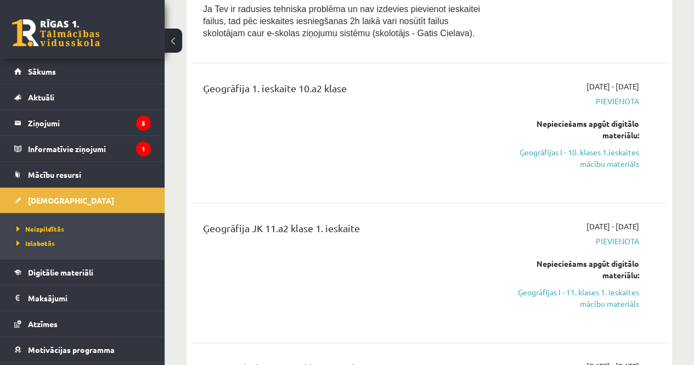
scroll to position [621, 0]
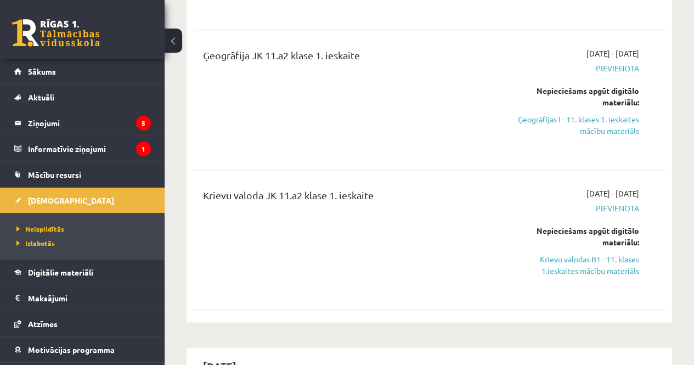
drag, startPoint x: 579, startPoint y: 247, endPoint x: 403, endPoint y: 58, distance: 259.3
click at [579, 253] on link "Krievu valodas B1 - 11. klases 1.ieskaites mācību materiāls" at bounding box center [572, 264] width 134 height 23
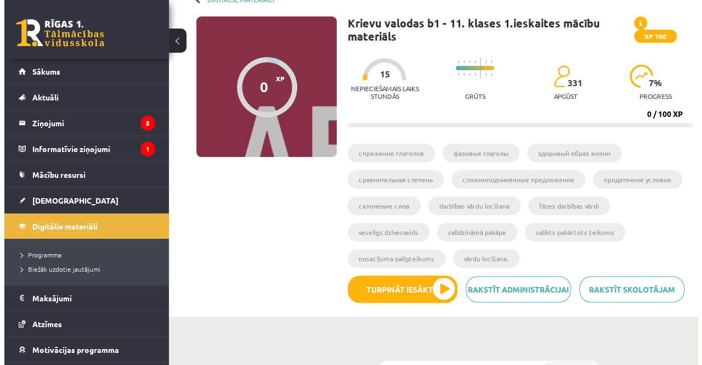
scroll to position [68, 0]
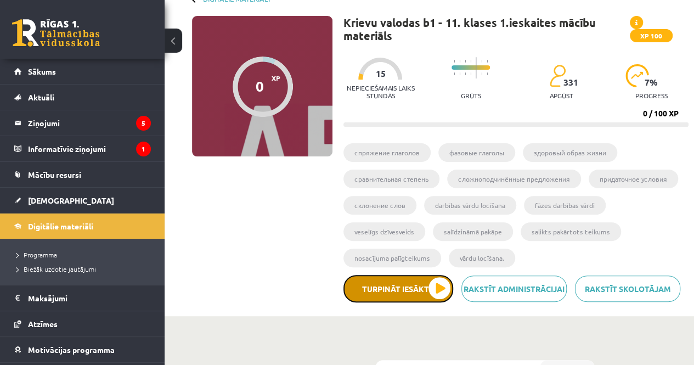
click at [432, 291] on button "Turpināt iesākto" at bounding box center [398, 288] width 110 height 27
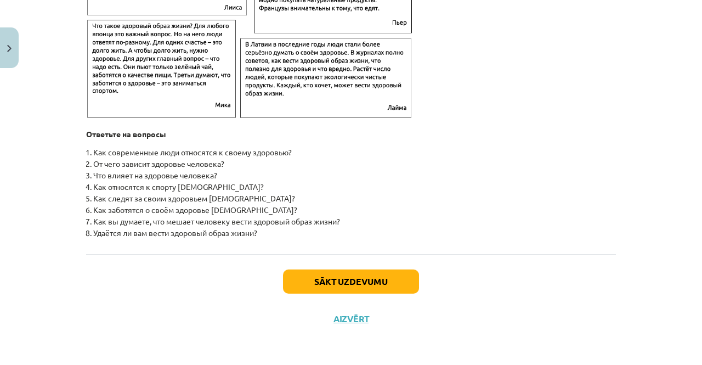
scroll to position [1797, 0]
click at [313, 294] on div "Sākt uzdevumu Aizvērt" at bounding box center [351, 292] width 530 height 77
click at [324, 273] on button "Sākt uzdevumu" at bounding box center [351, 281] width 136 height 24
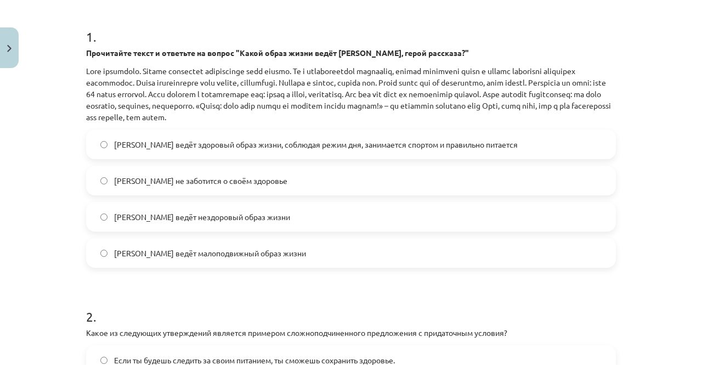
scroll to position [208, 0]
click at [233, 147] on span "[PERSON_NAME] ведёт здоровый образ жизни, соблюдая режим дня, занимается спорто…" at bounding box center [316, 145] width 404 height 12
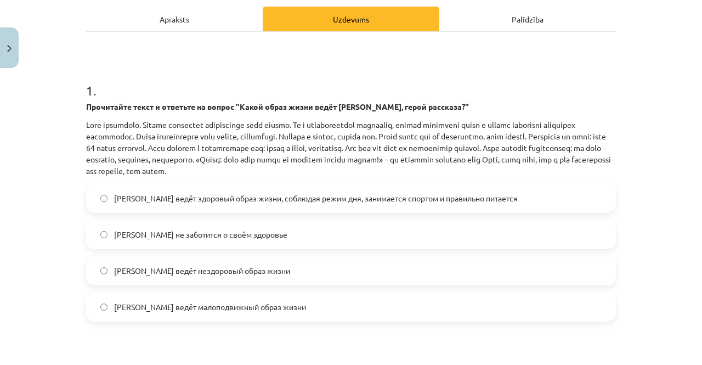
scroll to position [453, 0]
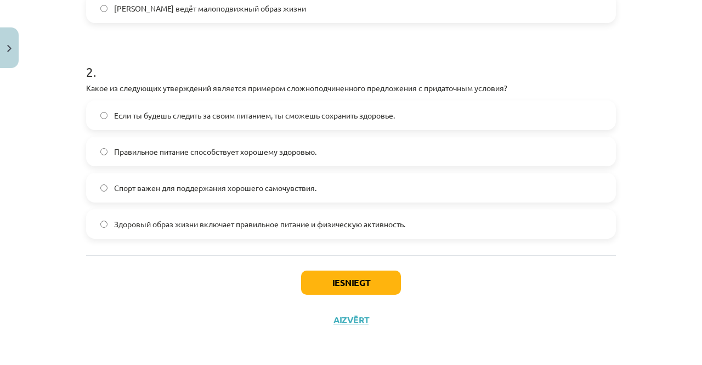
click at [142, 234] on label "Здоровый образ жизни включает правильное питание и физическую активность." at bounding box center [351, 223] width 528 height 27
click at [313, 280] on button "Iesniegt" at bounding box center [351, 282] width 100 height 24
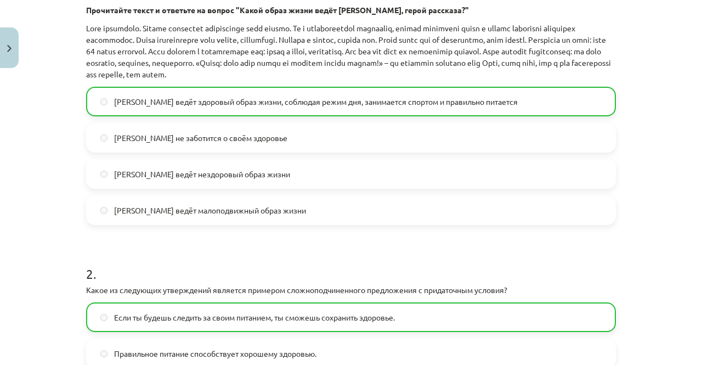
scroll to position [488, 0]
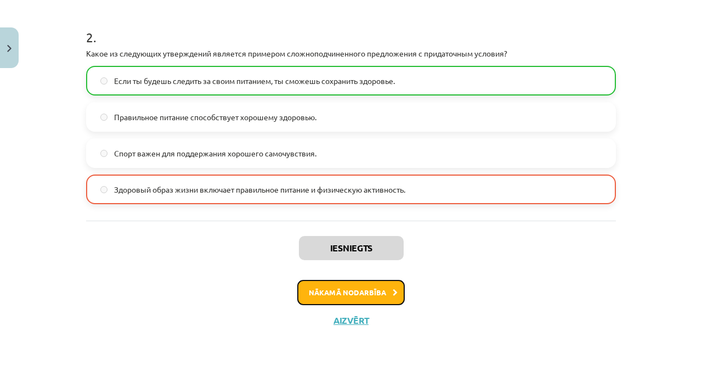
click at [318, 291] on button "Nākamā nodarbība" at bounding box center [351, 292] width 108 height 25
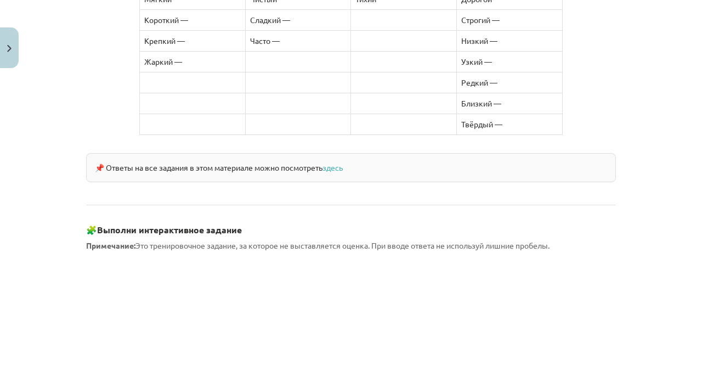
scroll to position [1022, 0]
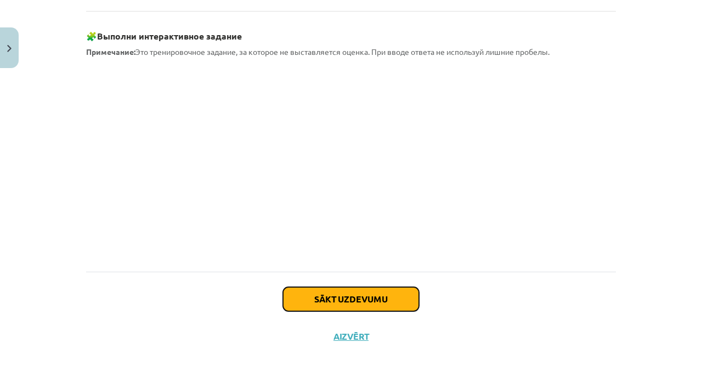
click at [301, 287] on button "Sākt uzdevumu" at bounding box center [351, 299] width 136 height 24
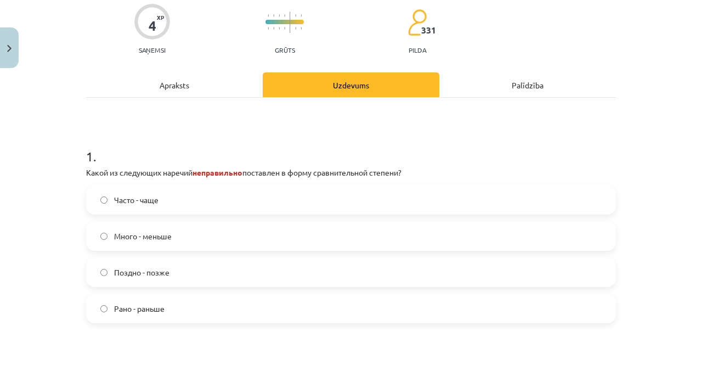
scroll to position [142, 0]
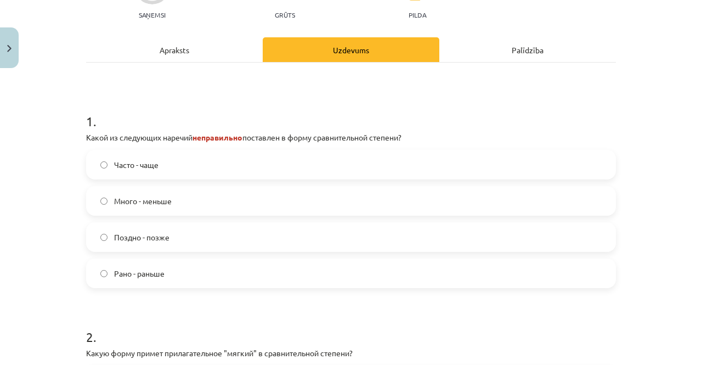
click at [199, 196] on label "Много - меньше" at bounding box center [351, 200] width 528 height 27
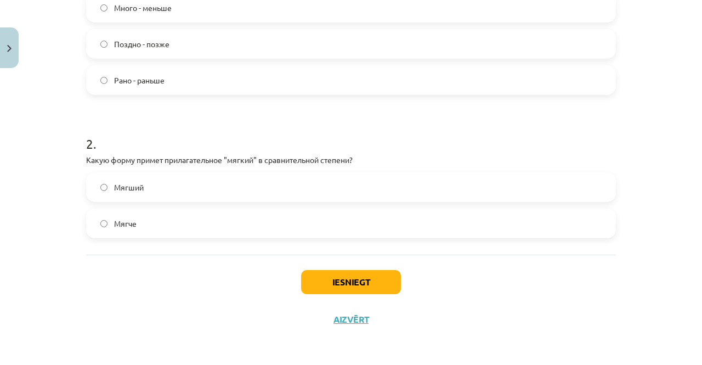
click at [171, 228] on label "Мягче" at bounding box center [351, 223] width 528 height 27
click at [329, 280] on button "Iesniegt" at bounding box center [351, 282] width 100 height 24
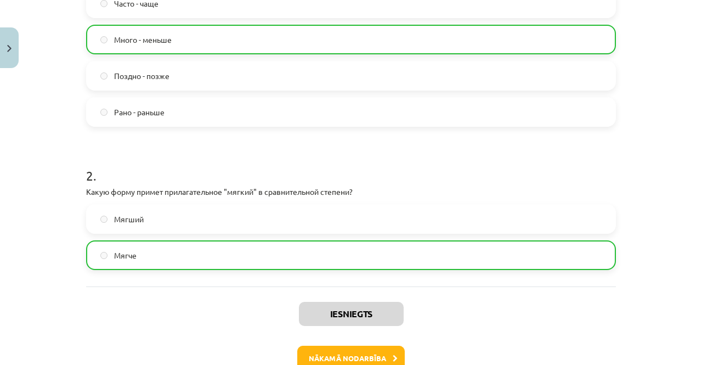
scroll to position [308, 0]
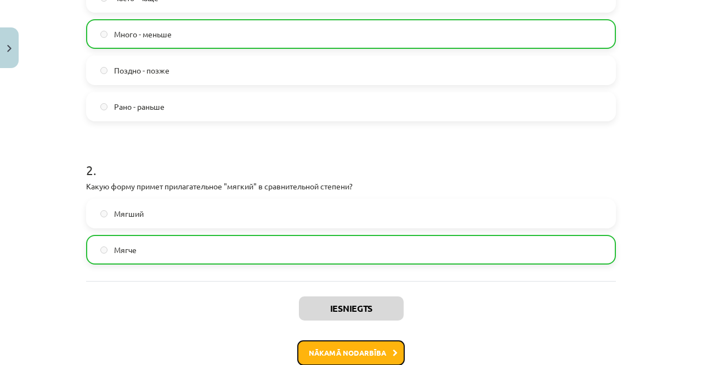
click at [303, 345] on button "Nākamā nodarbība" at bounding box center [351, 352] width 108 height 25
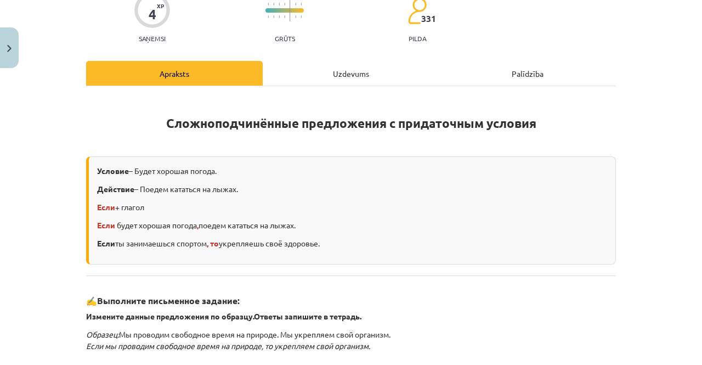
scroll to position [361, 0]
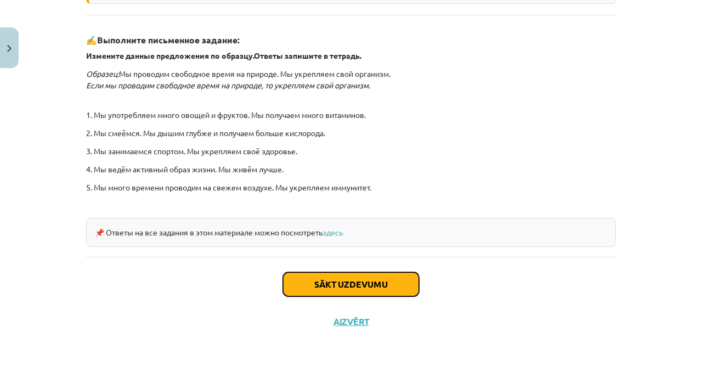
click at [327, 274] on button "Sākt uzdevumu" at bounding box center [351, 284] width 136 height 24
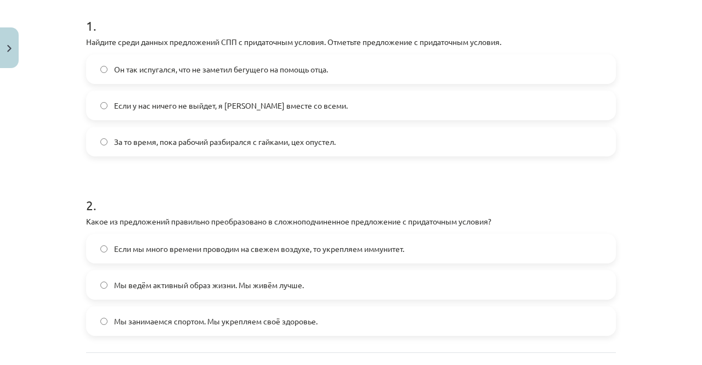
scroll to position [217, 0]
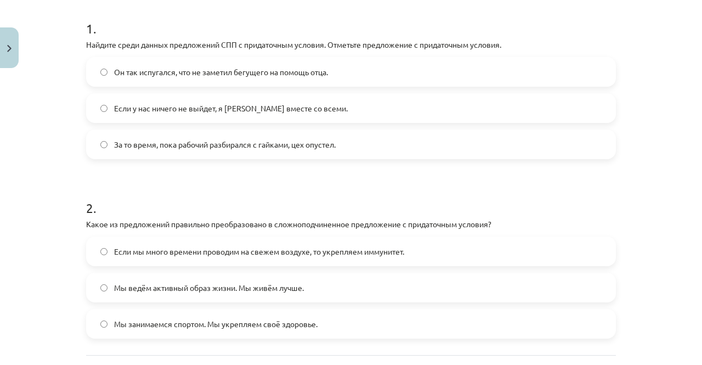
click at [114, 70] on span "Он так испугался, что не заметил бегущего на помощь отца." at bounding box center [221, 72] width 214 height 12
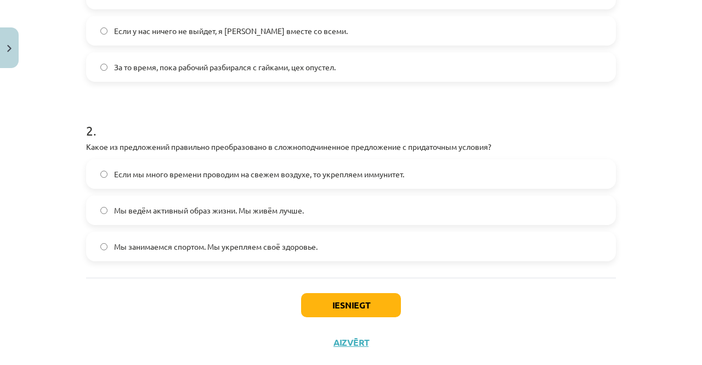
scroll to position [295, 0]
click at [223, 180] on label "Если мы много времени проводим на свежем воздухе, то укрепляем иммунитет." at bounding box center [351, 173] width 528 height 27
click at [313, 303] on button "Iesniegt" at bounding box center [351, 304] width 100 height 24
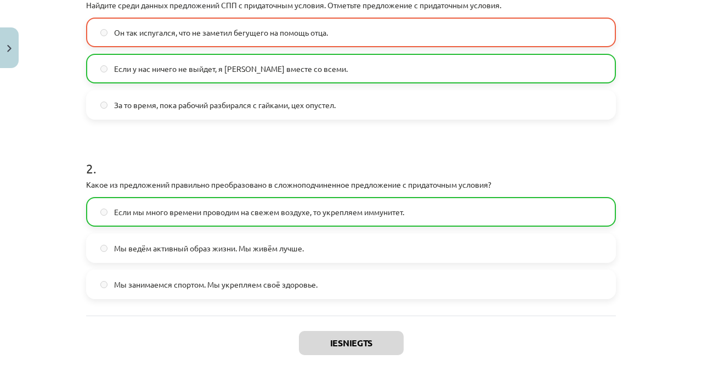
scroll to position [351, 0]
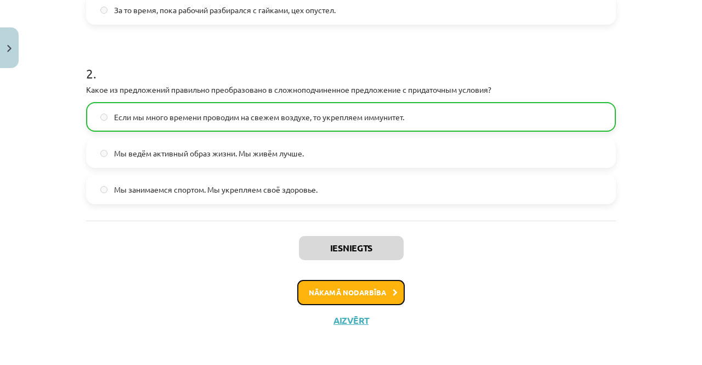
click at [342, 286] on button "Nākamā nodarbība" at bounding box center [351, 292] width 108 height 25
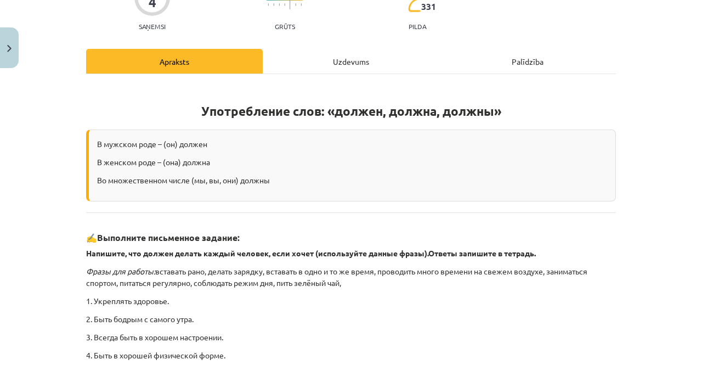
scroll to position [316, 0]
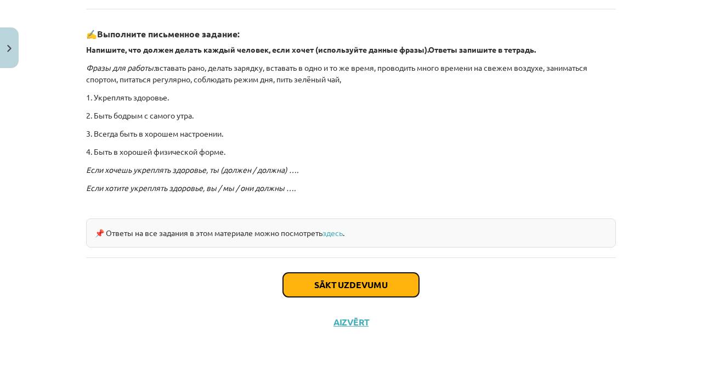
click at [324, 286] on button "Sākt uzdevumu" at bounding box center [351, 285] width 136 height 24
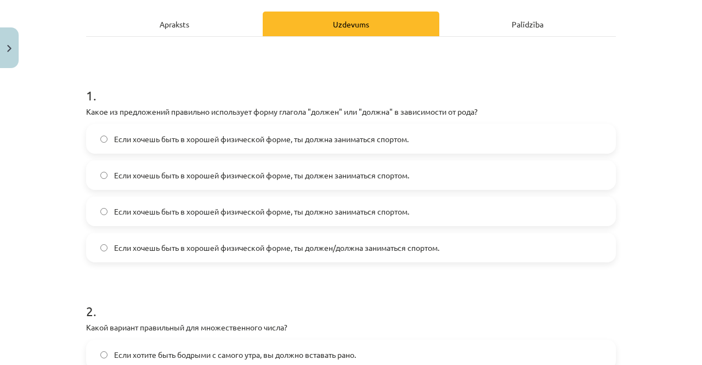
scroll to position [157, 0]
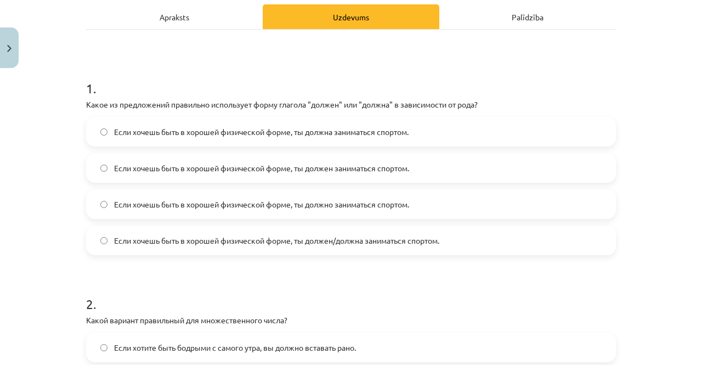
click at [259, 249] on label "Если хочешь быть в хорошей физической форме, ты должен/должна заниматься спорто…" at bounding box center [351, 240] width 528 height 27
click at [241, 266] on form "1 . Какое из предложений правильно использует форму глагола "должен" или "должн…" at bounding box center [351, 265] width 530 height 409
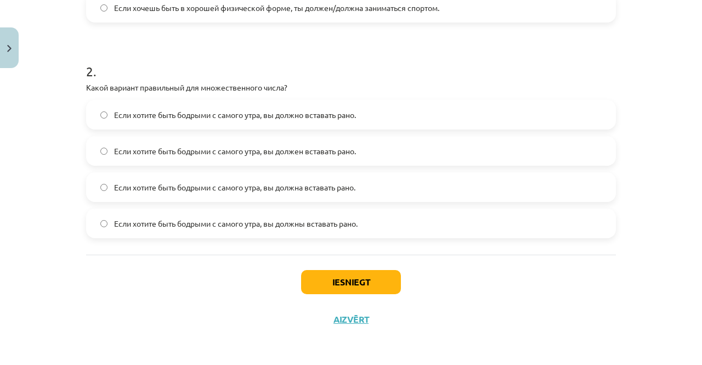
click at [184, 218] on span "Если хотите быть бодрыми с самого утра, вы должны вставать рано." at bounding box center [236, 224] width 244 height 12
click at [343, 275] on button "Iesniegt" at bounding box center [351, 282] width 100 height 24
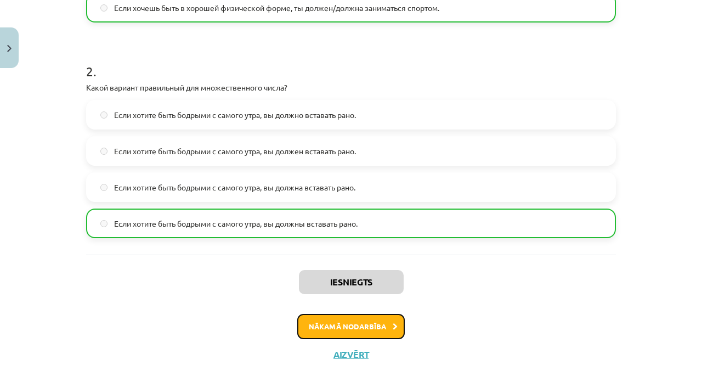
click at [314, 329] on button "Nākamā nodarbība" at bounding box center [351, 326] width 108 height 25
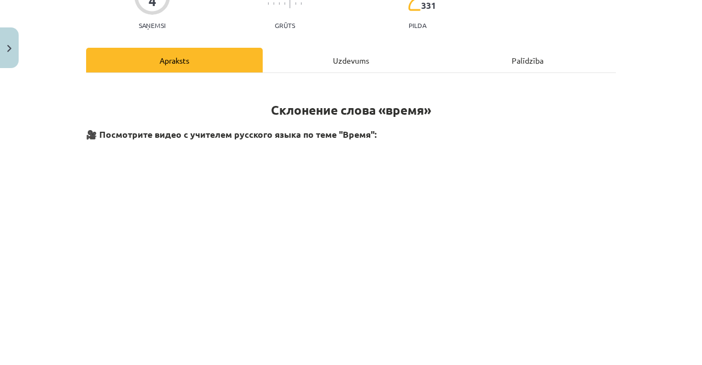
scroll to position [0, 0]
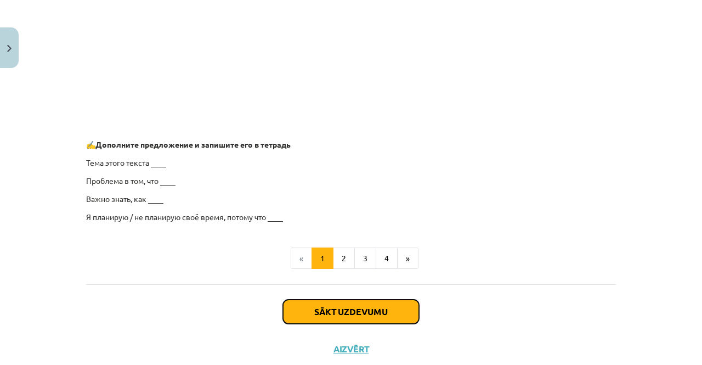
click at [312, 309] on button "Sākt uzdevumu" at bounding box center [351, 312] width 136 height 24
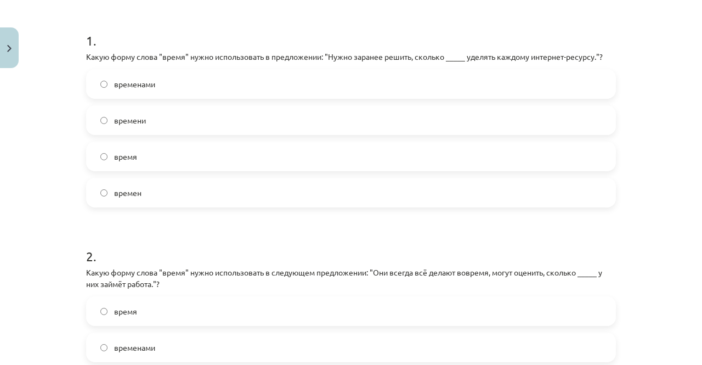
scroll to position [205, 0]
click at [356, 122] on label "времени" at bounding box center [351, 119] width 528 height 27
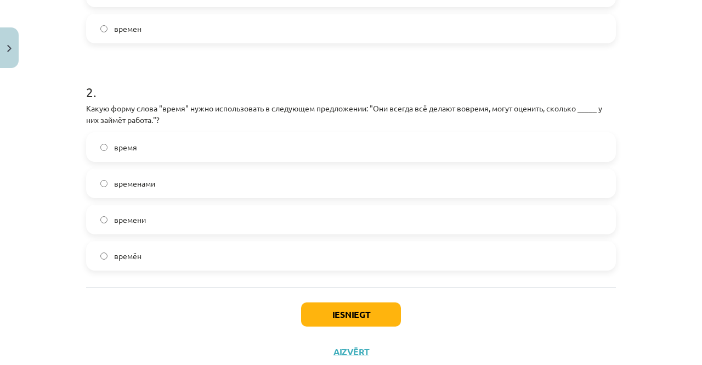
scroll to position [369, 0]
click at [217, 139] on label "время" at bounding box center [351, 146] width 528 height 27
click at [349, 309] on button "Iesniegt" at bounding box center [351, 314] width 100 height 24
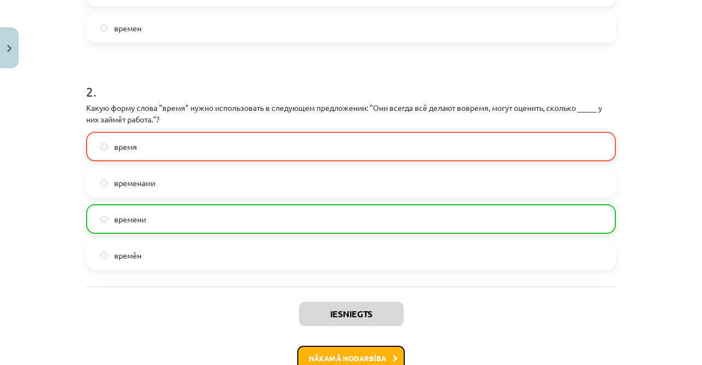
click at [339, 356] on button "Nākamā nodarbība" at bounding box center [351, 358] width 108 height 25
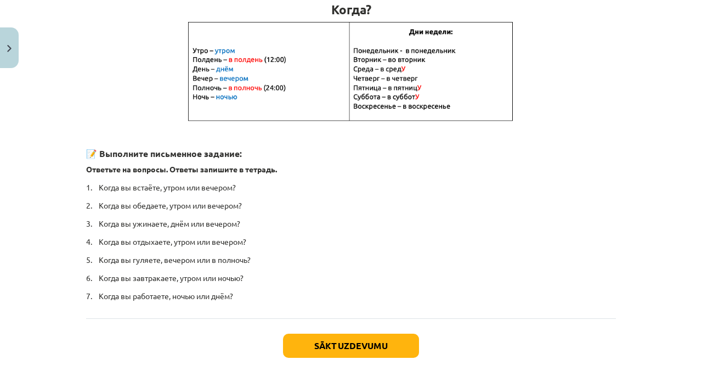
scroll to position [276, 0]
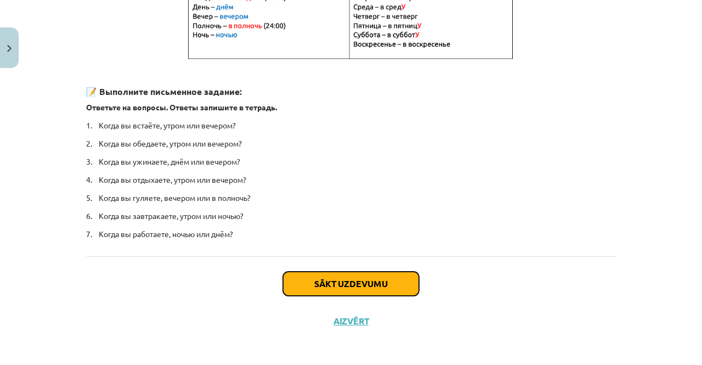
click at [315, 281] on button "Sākt uzdevumu" at bounding box center [351, 284] width 136 height 24
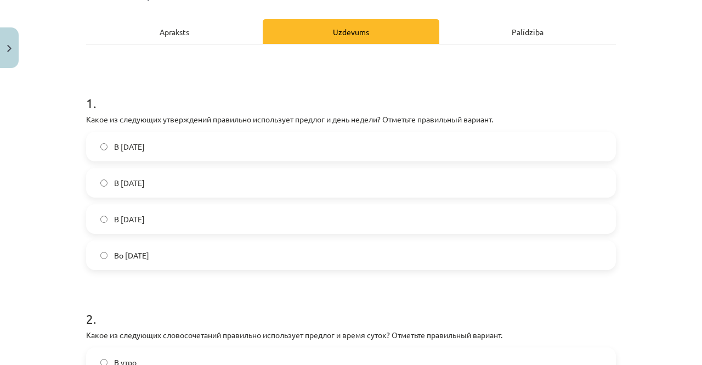
scroll to position [143, 0]
click at [262, 258] on label "Во вторник" at bounding box center [351, 254] width 528 height 27
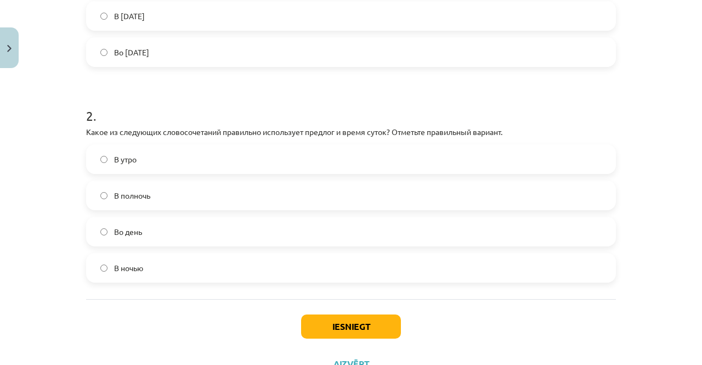
scroll to position [346, 0]
click at [233, 202] on label "В полночь" at bounding box center [351, 194] width 528 height 27
click at [346, 317] on button "Iesniegt" at bounding box center [351, 326] width 100 height 24
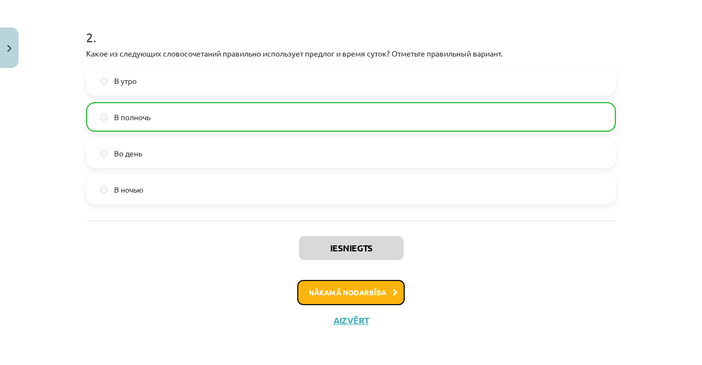
click at [340, 287] on button "Nākamā nodarbība" at bounding box center [351, 292] width 108 height 25
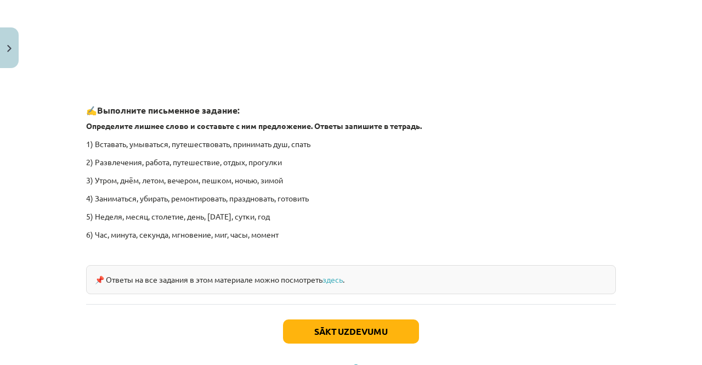
scroll to position [1682, 0]
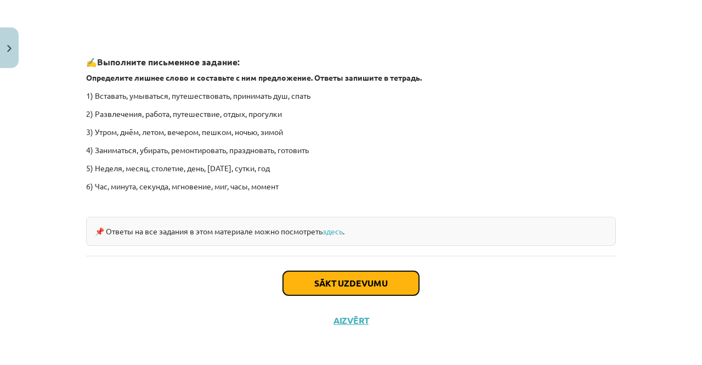
click at [326, 285] on button "Sākt uzdevumu" at bounding box center [351, 283] width 136 height 24
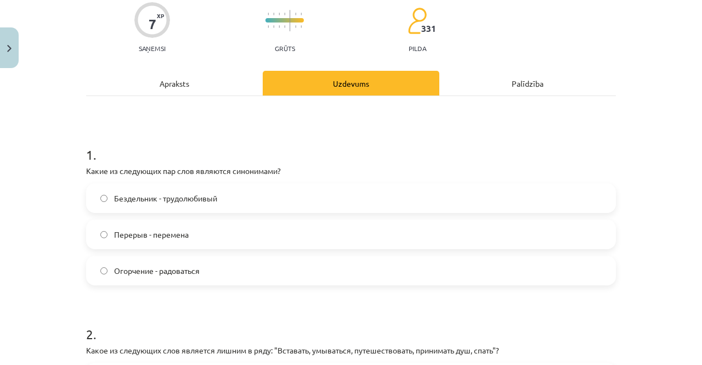
scroll to position [100, 0]
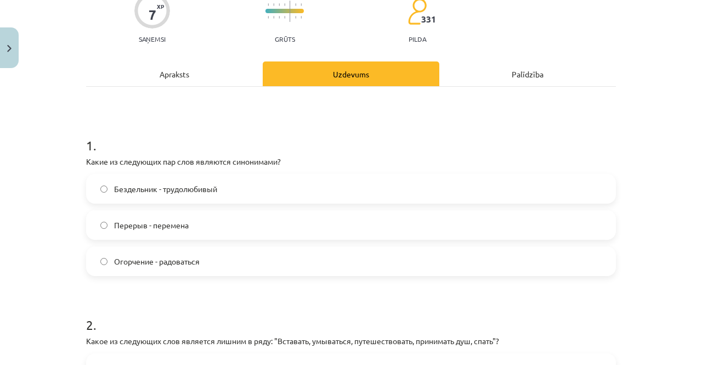
click at [264, 234] on label "Перерыв - перемена" at bounding box center [351, 224] width 528 height 27
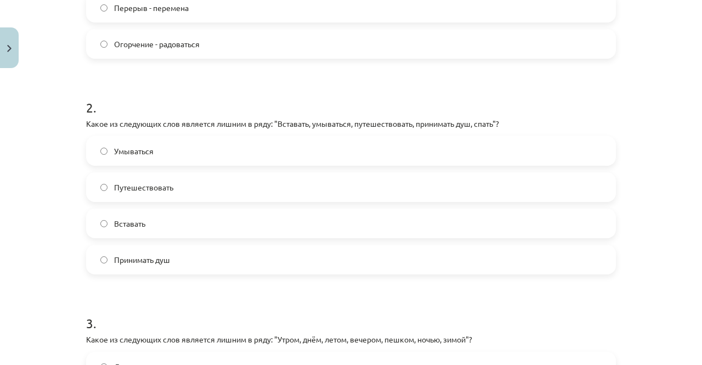
click at [265, 185] on label "Путешествовать" at bounding box center [351, 186] width 528 height 27
click at [202, 272] on label "Принимать душ" at bounding box center [351, 259] width 528 height 27
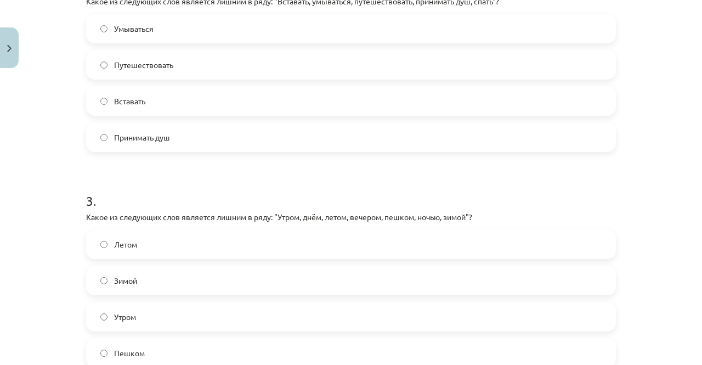
scroll to position [439, 0]
click at [228, 74] on label "Путешествовать" at bounding box center [351, 65] width 528 height 27
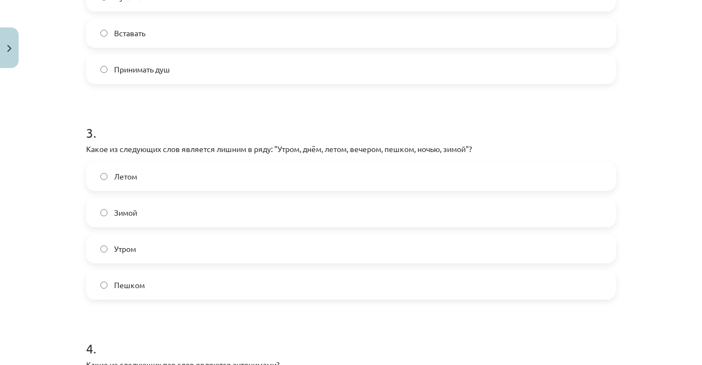
scroll to position [509, 0]
click at [271, 288] on label "Пешком" at bounding box center [351, 283] width 528 height 27
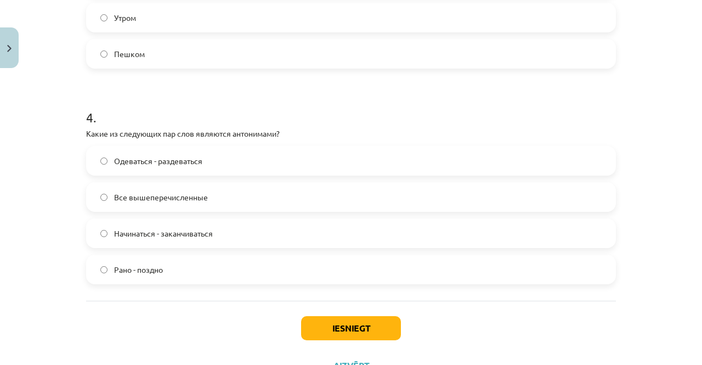
scroll to position [739, 0]
click at [257, 197] on label "Все вышеперечисленные" at bounding box center [351, 196] width 528 height 27
click at [360, 322] on button "Iesniegt" at bounding box center [351, 327] width 100 height 24
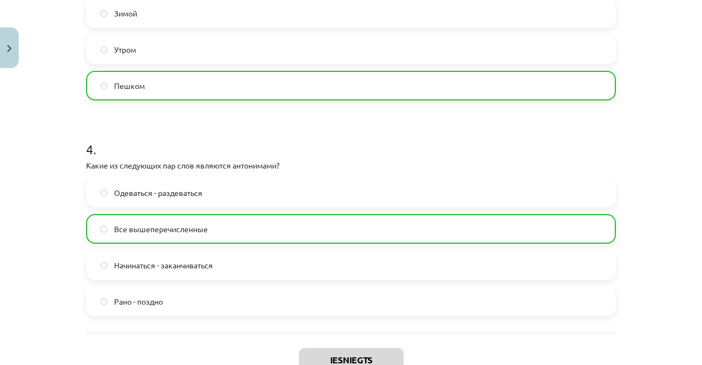
scroll to position [819, 0]
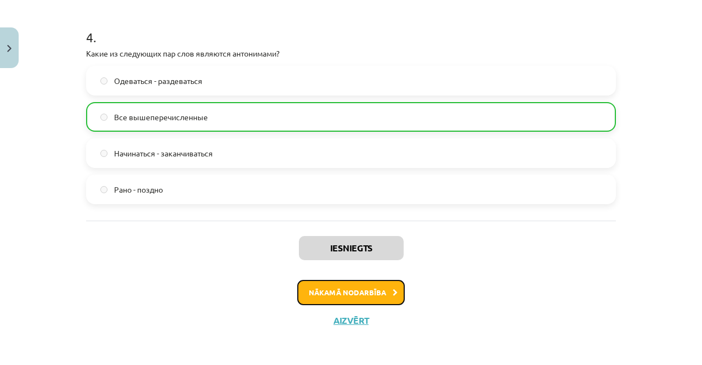
click at [339, 285] on button "Nākamā nodarbība" at bounding box center [351, 292] width 108 height 25
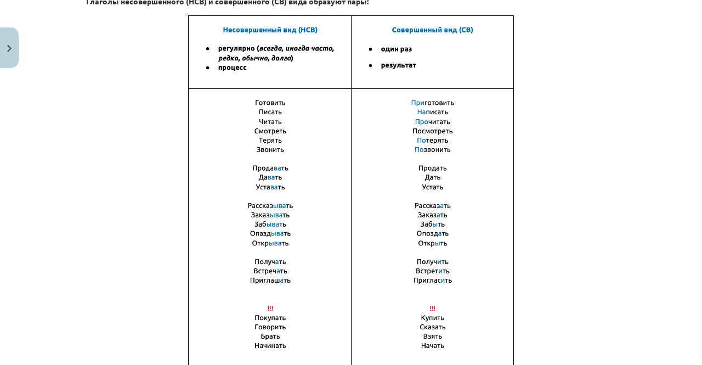
scroll to position [813, 0]
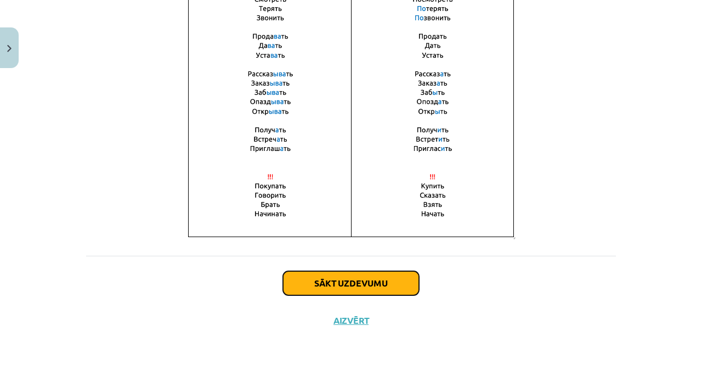
click at [318, 278] on button "Sākt uzdevumu" at bounding box center [351, 283] width 136 height 24
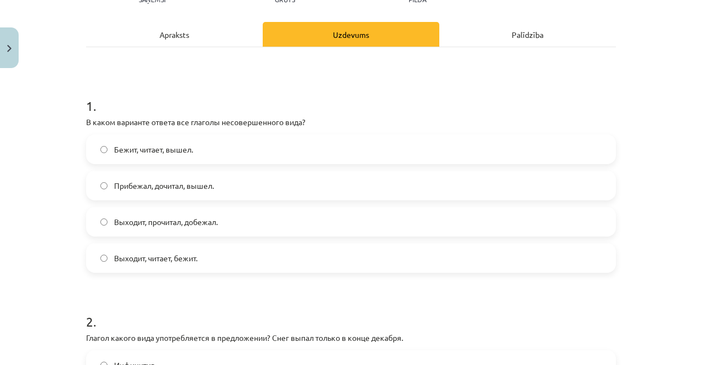
scroll to position [140, 0]
click at [256, 190] on label "Прибежал, дочитал, вышел." at bounding box center [351, 184] width 528 height 27
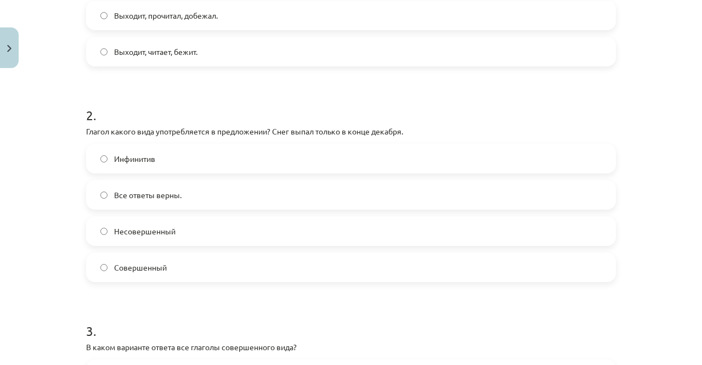
scroll to position [351, 0]
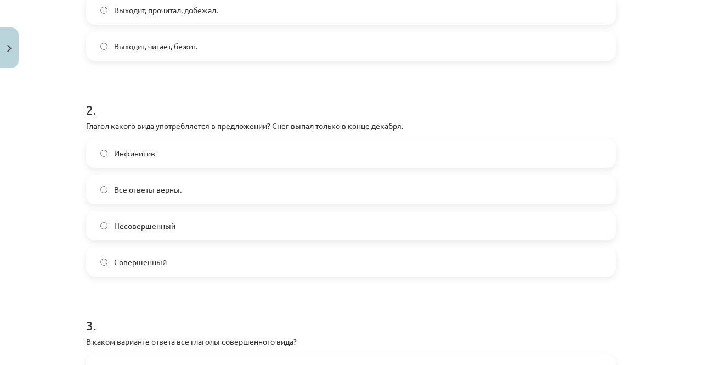
click at [279, 269] on label "Совершенный" at bounding box center [351, 261] width 528 height 27
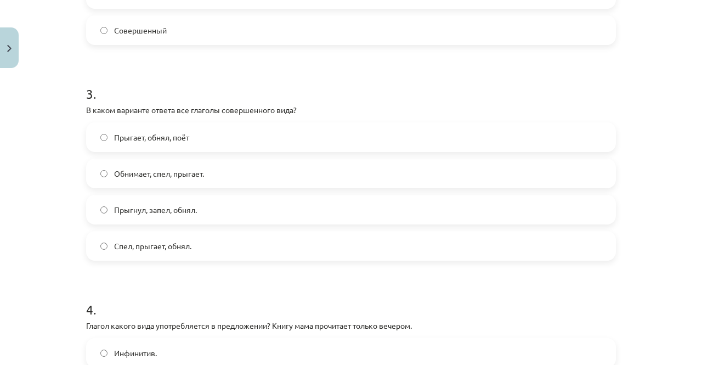
scroll to position [605, 0]
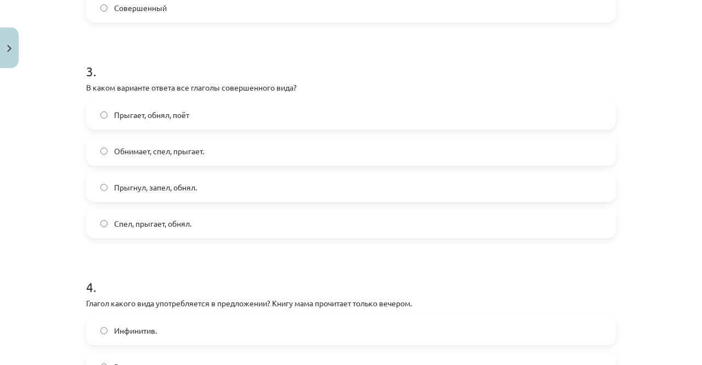
click at [244, 191] on label "Прыгнул, запел, обнял." at bounding box center [351, 186] width 528 height 27
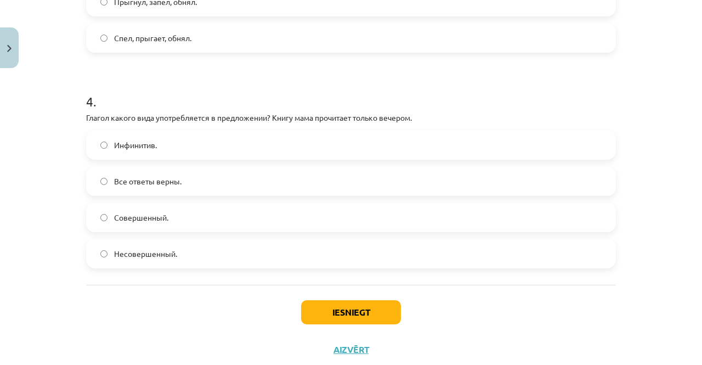
click at [216, 145] on label "Инфинитив." at bounding box center [351, 144] width 528 height 27
click at [369, 302] on button "Iesniegt" at bounding box center [351, 312] width 100 height 24
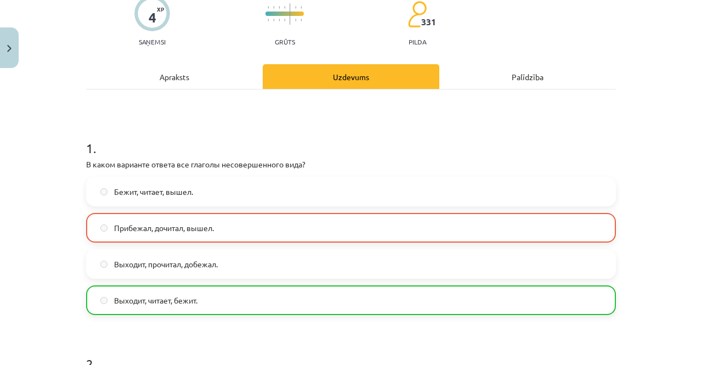
scroll to position [855, 0]
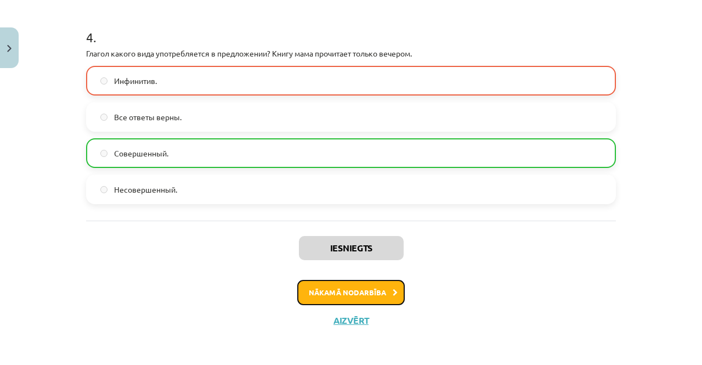
click at [348, 293] on button "Nākamā nodarbība" at bounding box center [351, 292] width 108 height 25
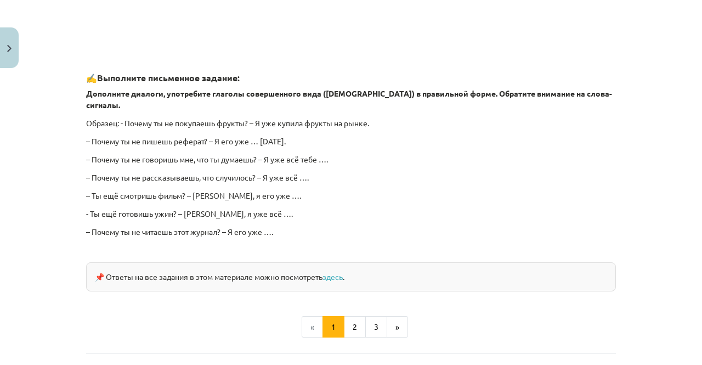
scroll to position [1018, 0]
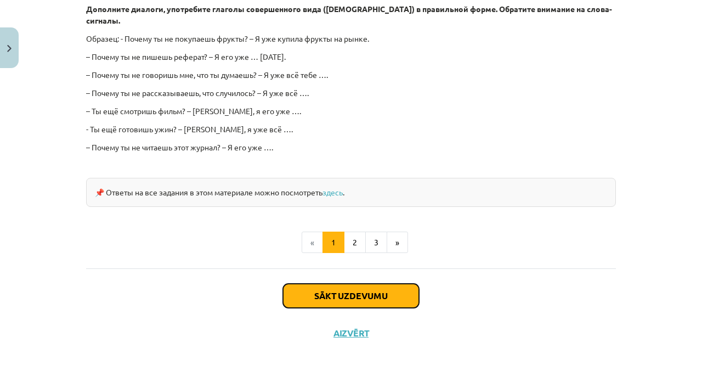
click at [306, 284] on button "Sākt uzdevumu" at bounding box center [351, 296] width 136 height 24
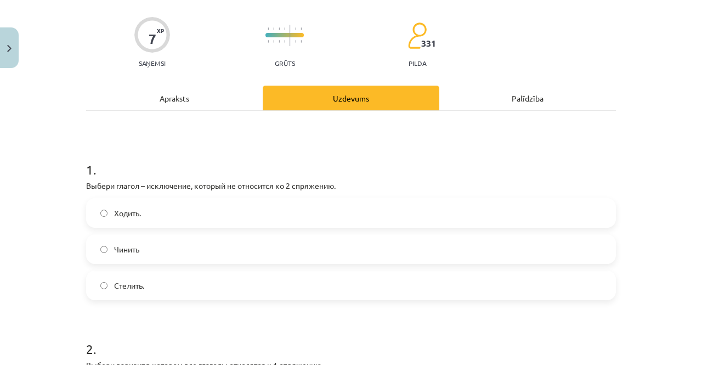
scroll to position [76, 0]
click at [194, 287] on label "Стелить." at bounding box center [351, 284] width 528 height 27
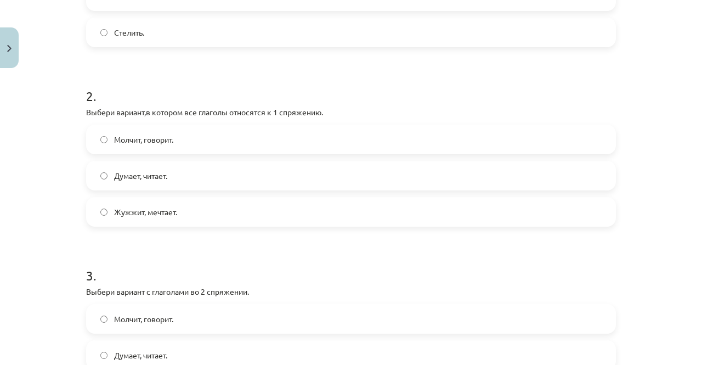
scroll to position [332, 0]
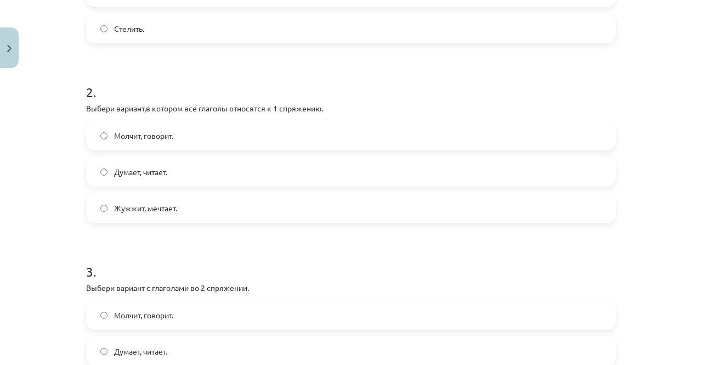
click at [194, 173] on label "Думает, читает." at bounding box center [351, 171] width 528 height 27
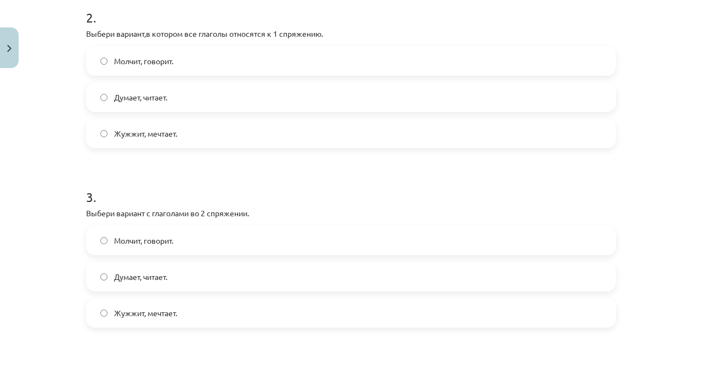
scroll to position [417, 0]
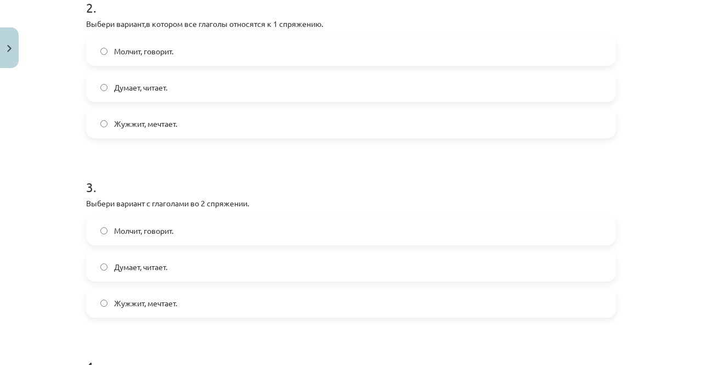
click at [224, 299] on label "Жужжит, мечтает." at bounding box center [351, 302] width 528 height 27
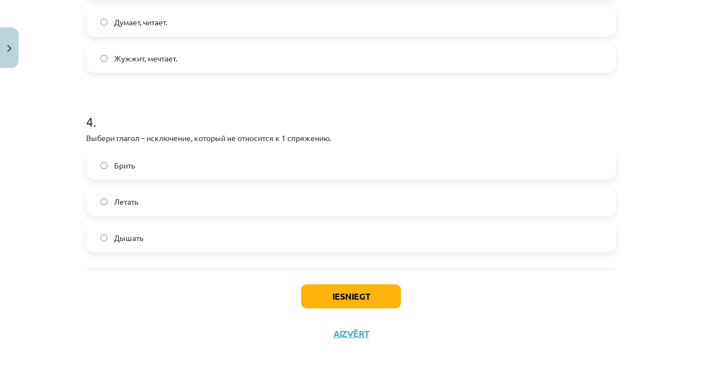
scroll to position [665, 0]
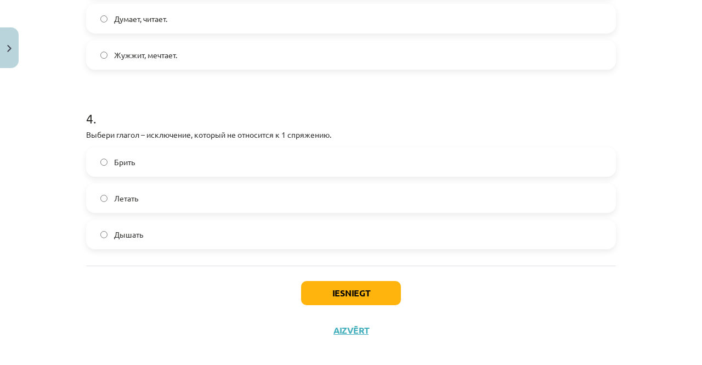
click at [162, 235] on label "Дышать" at bounding box center [351, 234] width 528 height 27
click at [354, 291] on button "Iesniegt" at bounding box center [351, 293] width 100 height 24
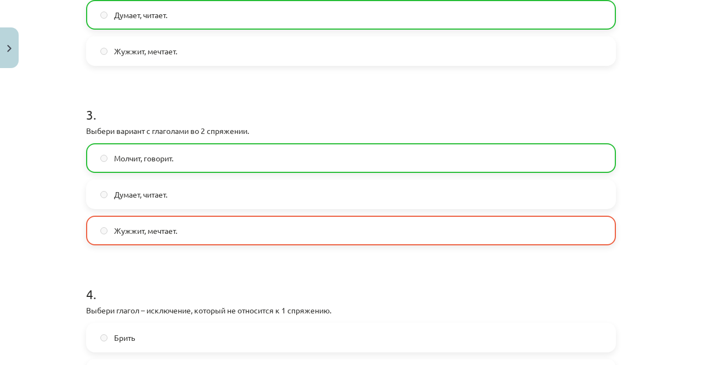
scroll to position [710, 0]
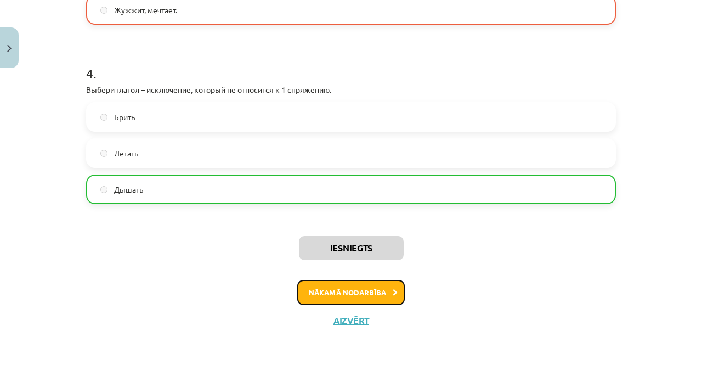
click at [352, 292] on button "Nākamā nodarbība" at bounding box center [351, 292] width 108 height 25
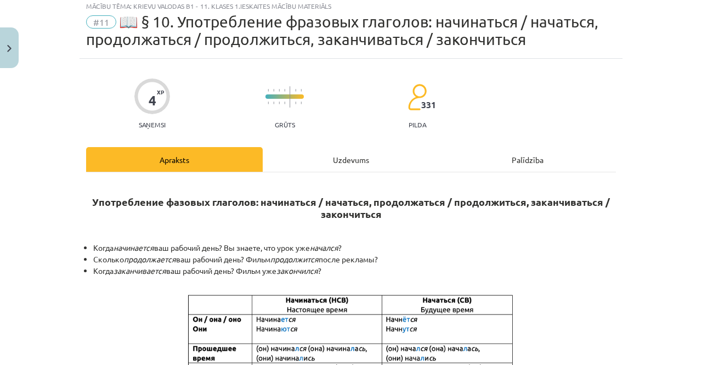
scroll to position [27, 0]
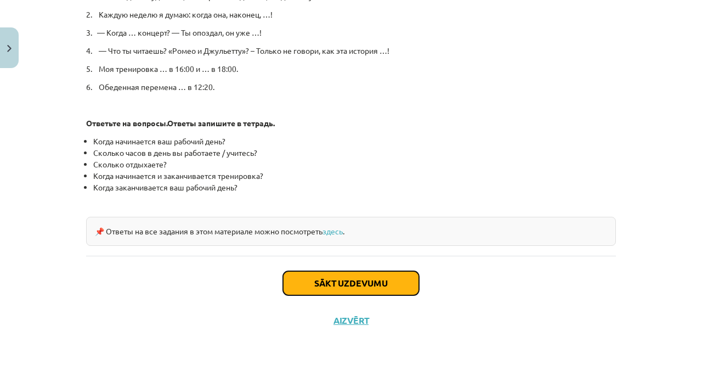
click at [325, 271] on button "Sākt uzdevumu" at bounding box center [351, 283] width 136 height 24
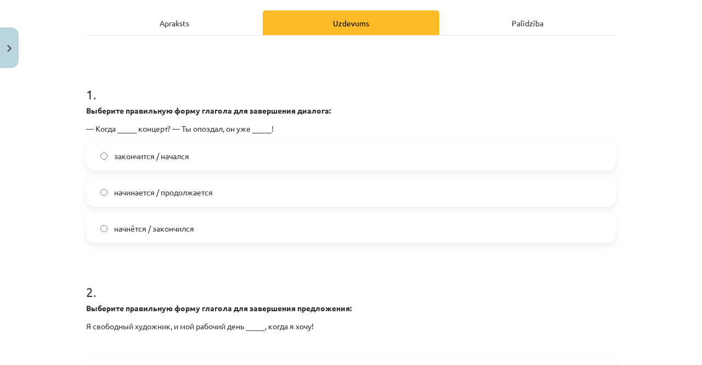
scroll to position [171, 0]
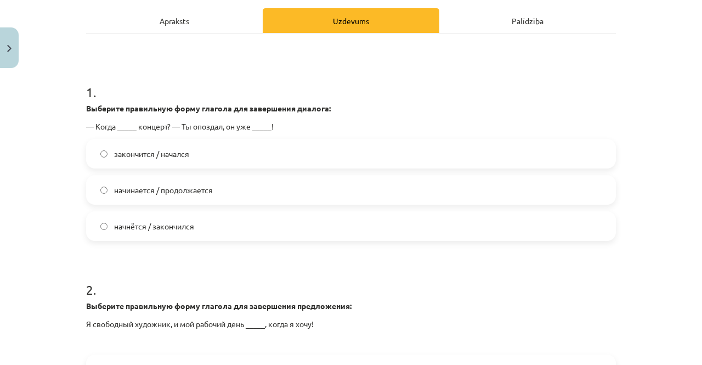
click at [224, 224] on label "начнётся / закончился" at bounding box center [351, 225] width 528 height 27
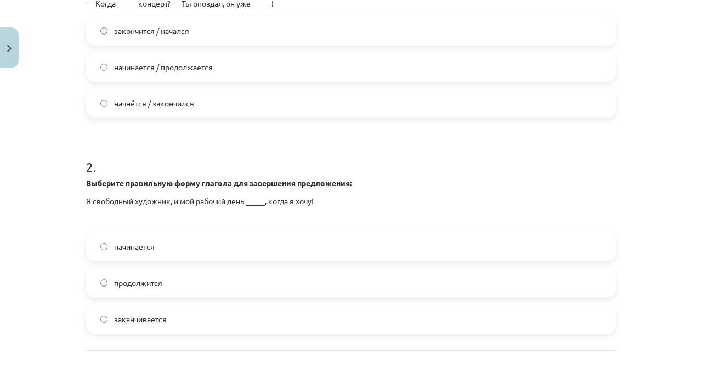
scroll to position [388, 0]
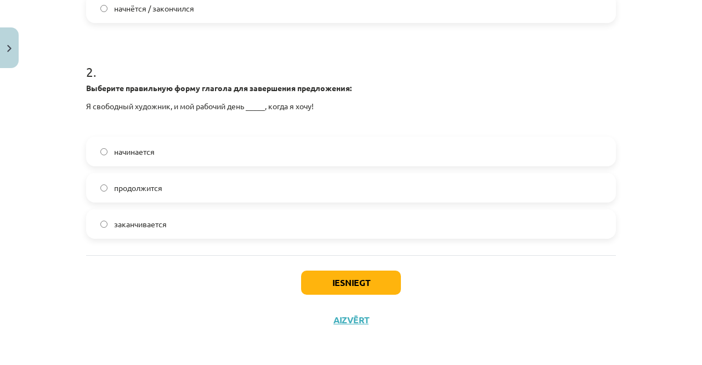
click at [225, 153] on label "начинается" at bounding box center [351, 151] width 528 height 27
click at [336, 280] on button "Iesniegt" at bounding box center [351, 282] width 100 height 24
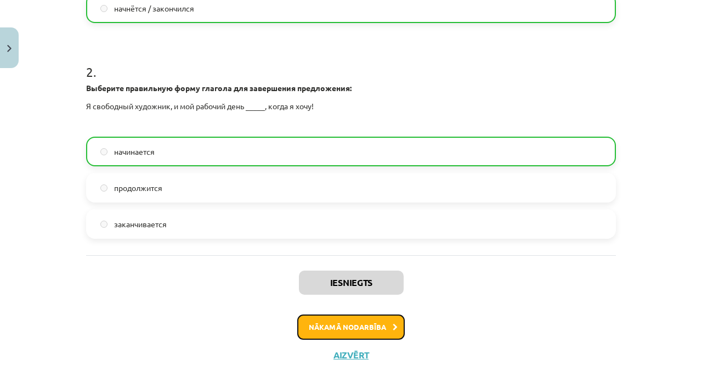
click at [330, 326] on button "Nākamā nodarbība" at bounding box center [351, 326] width 108 height 25
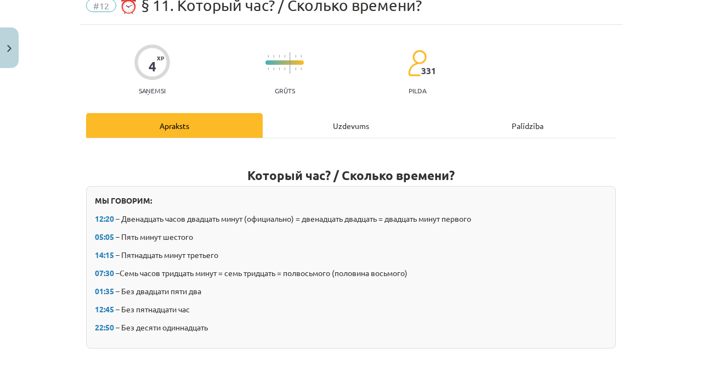
scroll to position [49, 0]
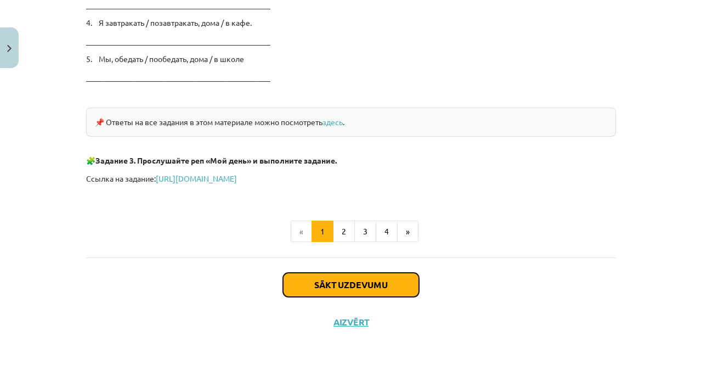
click at [302, 279] on button "Sākt uzdevumu" at bounding box center [351, 285] width 136 height 24
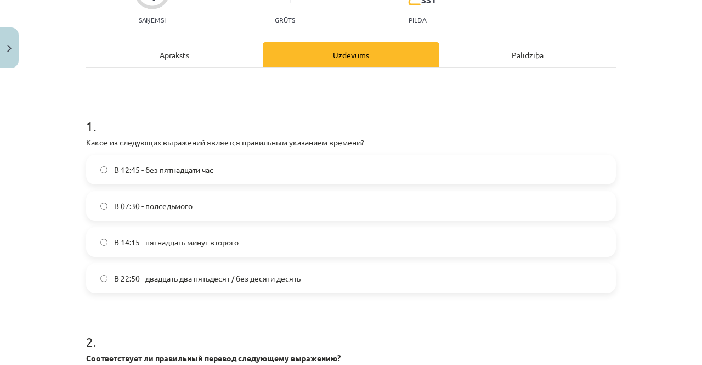
scroll to position [120, 0]
click at [280, 199] on label "В 07:30 - полседьмого" at bounding box center [351, 204] width 528 height 27
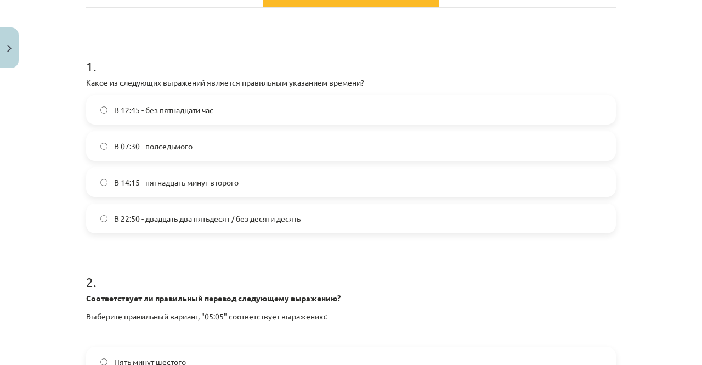
scroll to position [178, 0]
click at [261, 183] on label "В 14:15 - пятнадцать минут второго" at bounding box center [351, 182] width 528 height 27
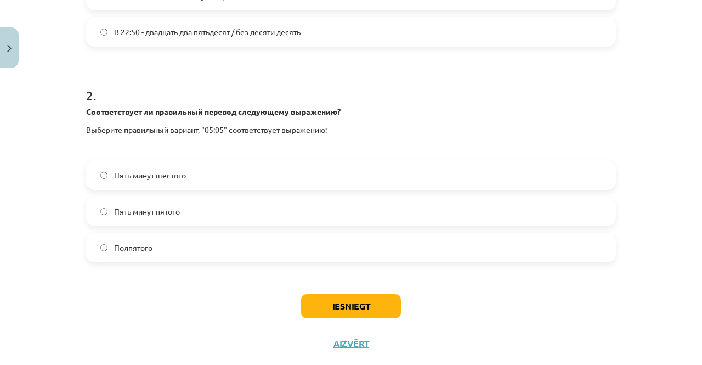
scroll to position [283, 0]
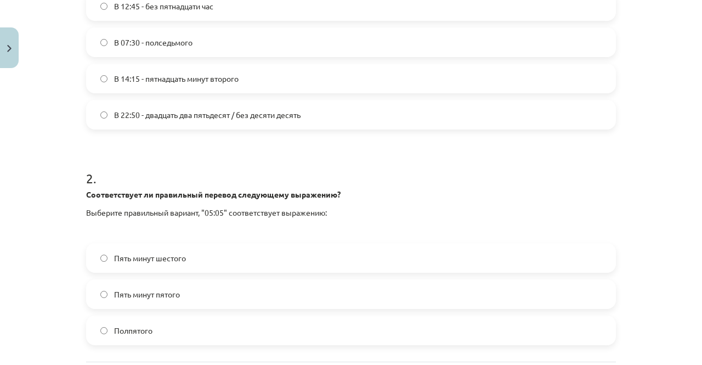
click at [246, 125] on label "В 22:50 - двадцать два пятьдесят / без десяти десять" at bounding box center [351, 114] width 528 height 27
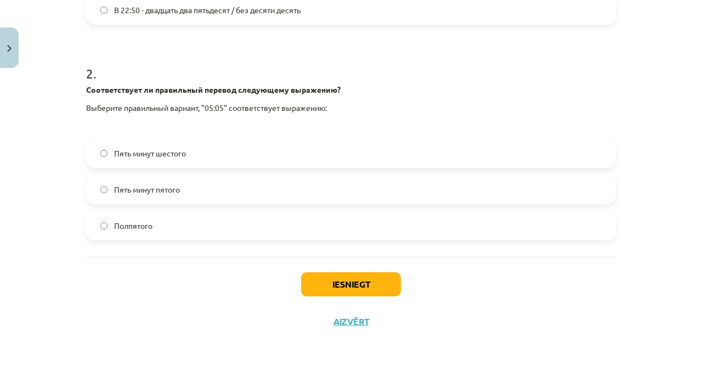
scroll to position [388, 0]
click at [221, 148] on label "Пять минут шестого" at bounding box center [351, 152] width 528 height 27
click at [338, 281] on button "Iesniegt" at bounding box center [351, 284] width 100 height 24
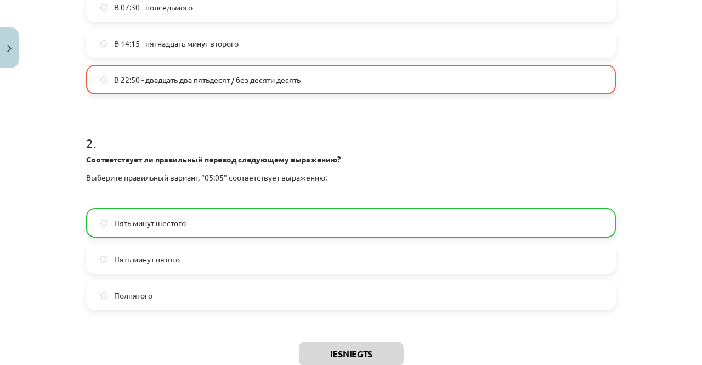
scroll to position [424, 0]
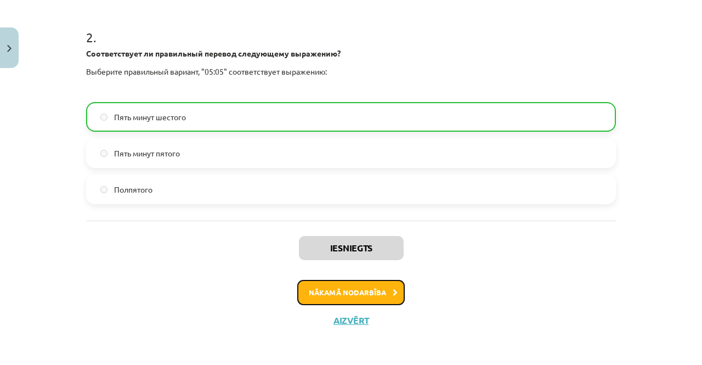
click at [346, 296] on button "Nākamā nodarbība" at bounding box center [351, 292] width 108 height 25
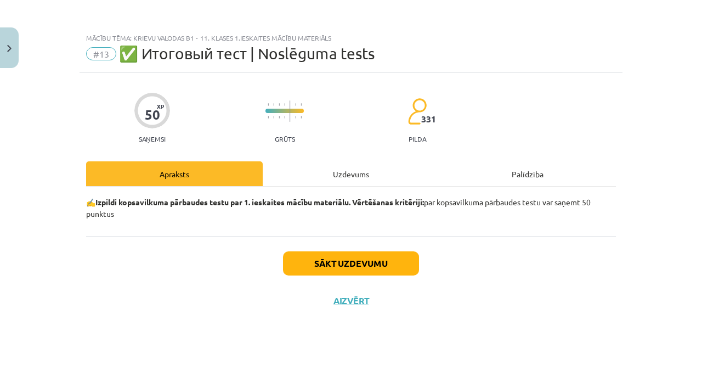
scroll to position [0, 0]
click at [364, 263] on button "Sākt uzdevumu" at bounding box center [351, 263] width 136 height 24
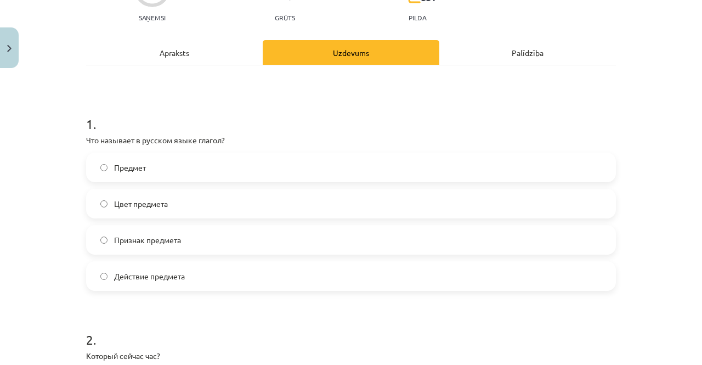
scroll to position [125, 0]
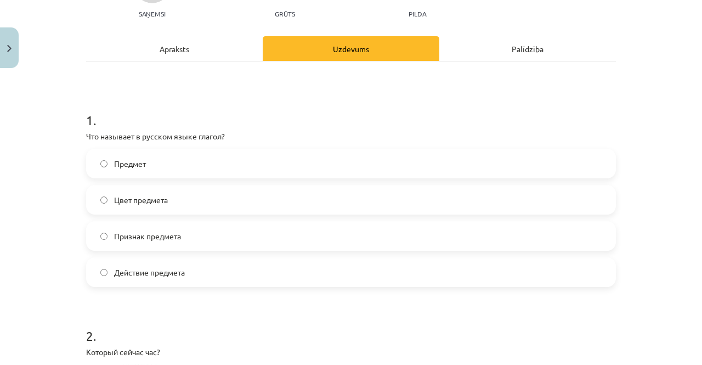
click at [307, 269] on label "Действие предмета" at bounding box center [351, 271] width 528 height 27
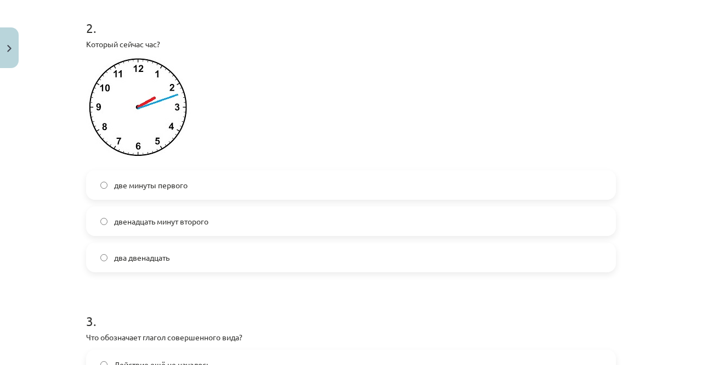
scroll to position [432, 0]
click at [213, 225] on label "двенадцать минут второго" at bounding box center [351, 221] width 528 height 27
click at [224, 257] on label "два двенадцать" at bounding box center [351, 258] width 528 height 27
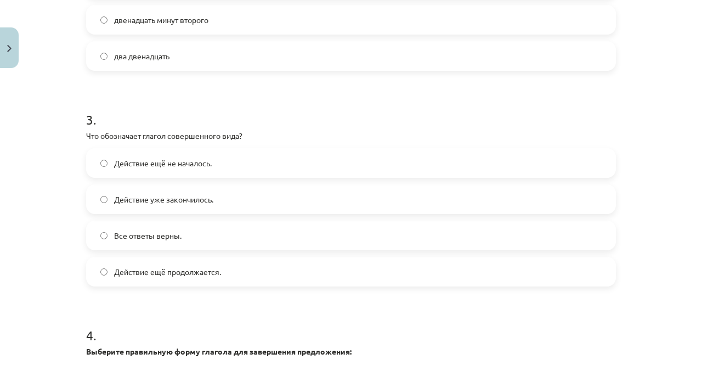
scroll to position [635, 0]
click at [265, 279] on label "Действие ещё продолжается." at bounding box center [351, 270] width 528 height 27
click at [238, 163] on label "Действие ещё не началось." at bounding box center [351, 162] width 528 height 27
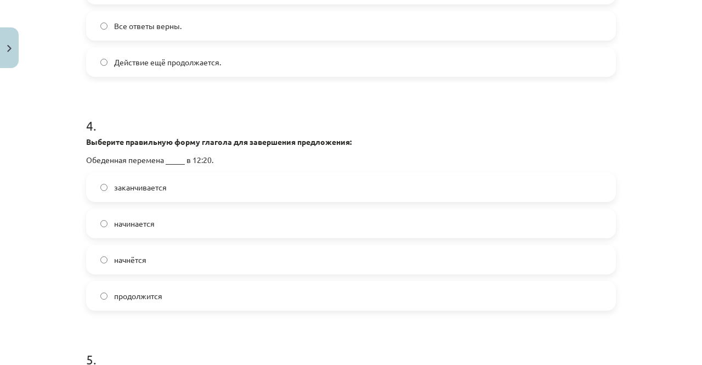
scroll to position [860, 0]
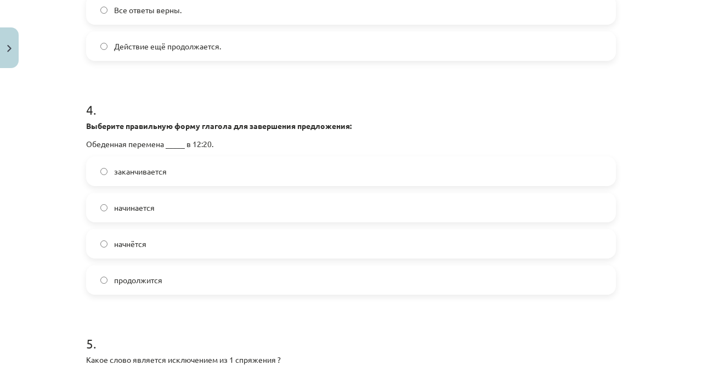
click at [200, 206] on label "начинается" at bounding box center [351, 207] width 528 height 27
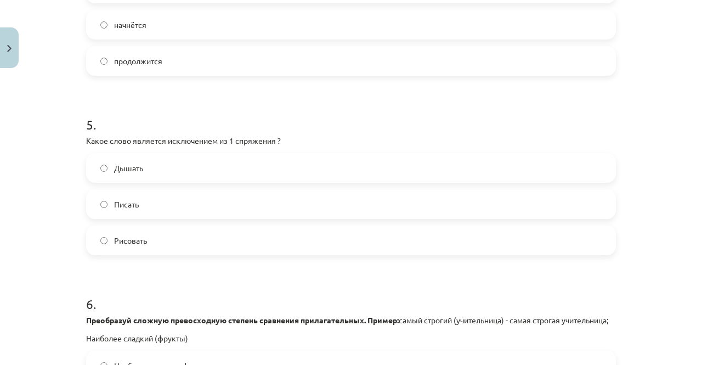
scroll to position [1079, 0]
click at [174, 212] on label "Писать" at bounding box center [351, 203] width 528 height 27
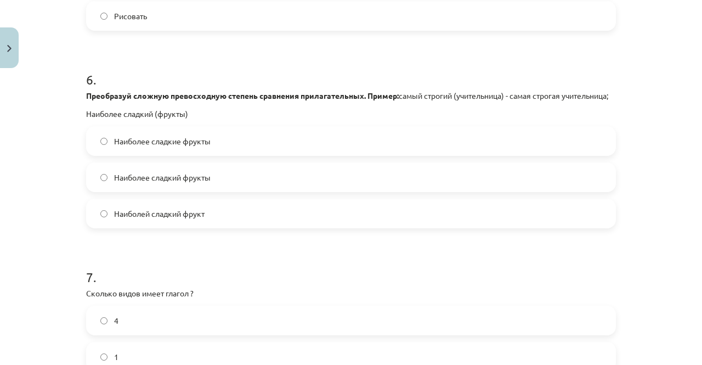
click at [203, 144] on label "Наиболее сладкие фрукты" at bounding box center [351, 140] width 528 height 27
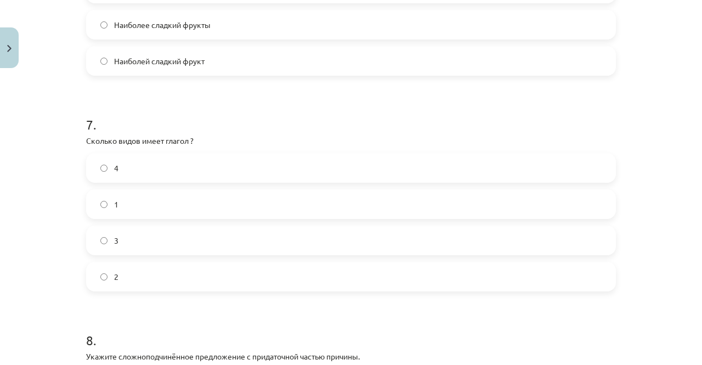
scroll to position [1457, 0]
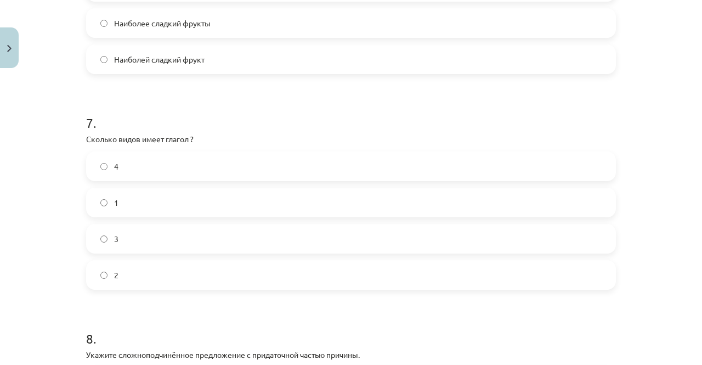
click at [156, 246] on label "3" at bounding box center [351, 238] width 528 height 27
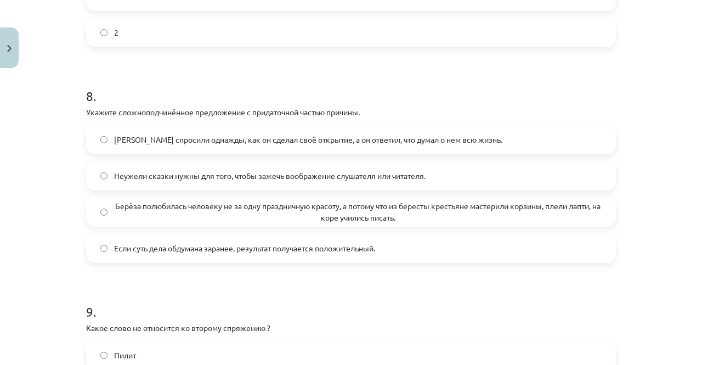
scroll to position [1699, 0]
click at [349, 224] on span "Берёза полюбилась человеку не за одну праздничную красоту, а потому что из бере…" at bounding box center [358, 212] width 488 height 23
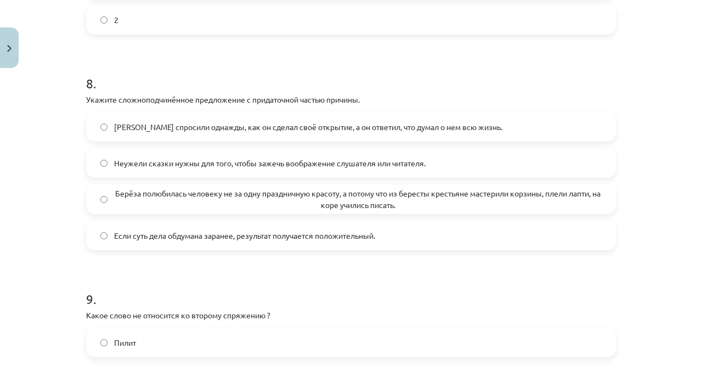
scroll to position [1713, 0]
click at [348, 168] on span "Неужели сказки нужны для того, чтобы зажечь воображение слушателя или читателя." at bounding box center [270, 163] width 312 height 12
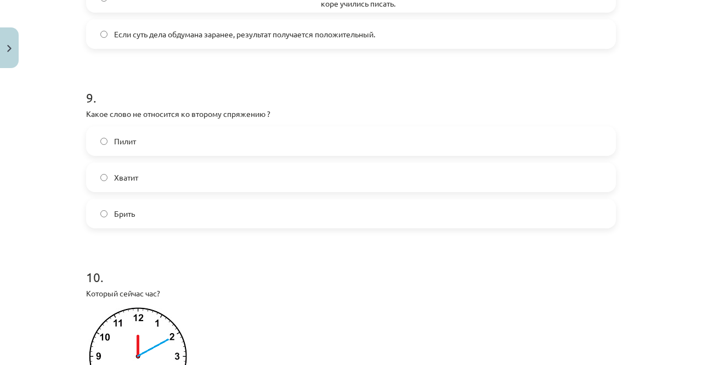
scroll to position [1915, 0]
click at [216, 226] on label "Брить" at bounding box center [351, 212] width 528 height 27
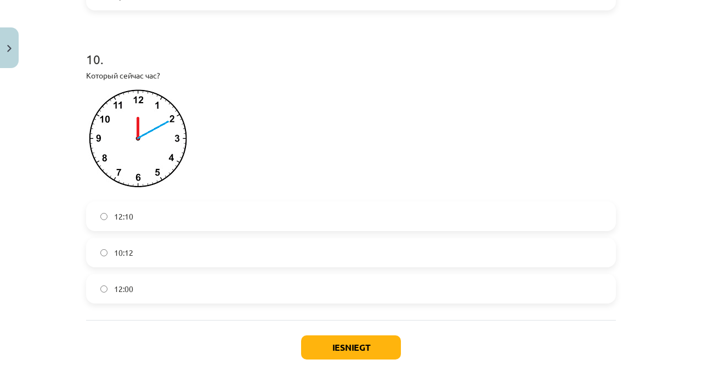
scroll to position [2132, 0]
click at [210, 220] on label "12:10" at bounding box center [351, 215] width 528 height 27
click at [354, 349] on button "Iesniegt" at bounding box center [351, 347] width 100 height 24
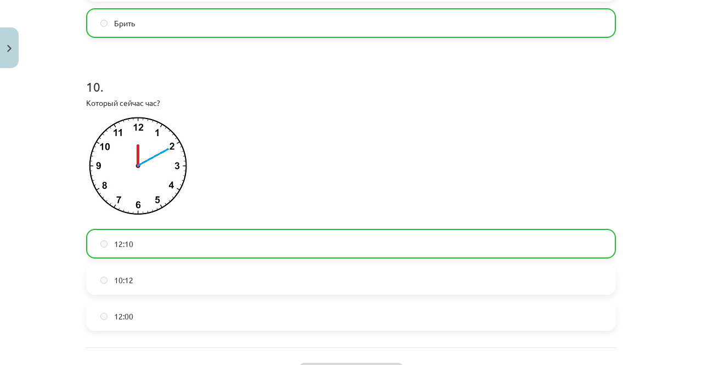
scroll to position [2242, 0]
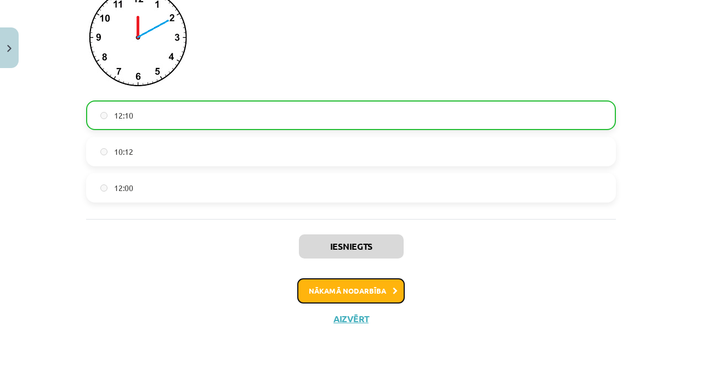
click at [326, 293] on button "Nākamā nodarbība" at bounding box center [351, 290] width 108 height 25
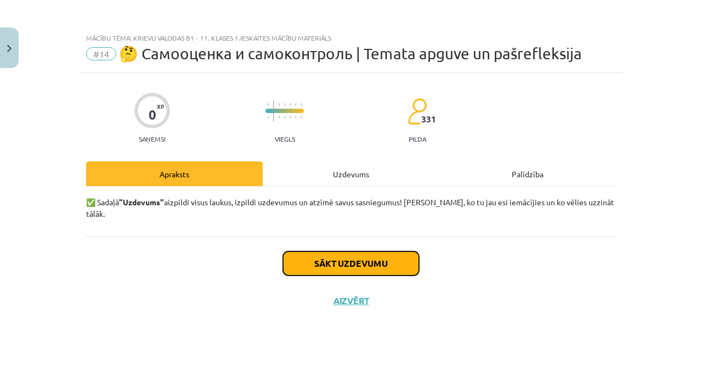
click at [353, 251] on button "Sākt uzdevumu" at bounding box center [351, 263] width 136 height 24
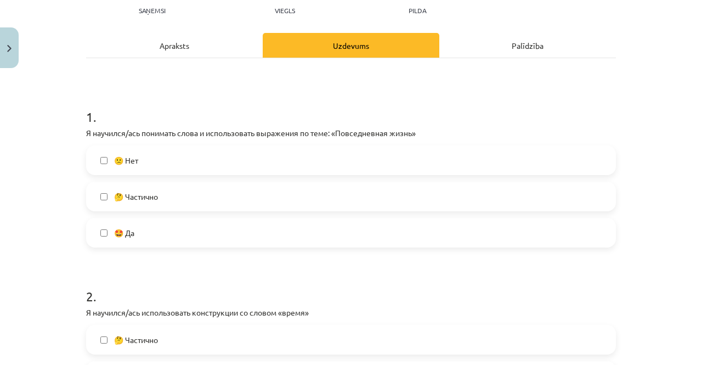
scroll to position [129, 0]
click at [219, 228] on label "🤩 Да" at bounding box center [351, 231] width 528 height 27
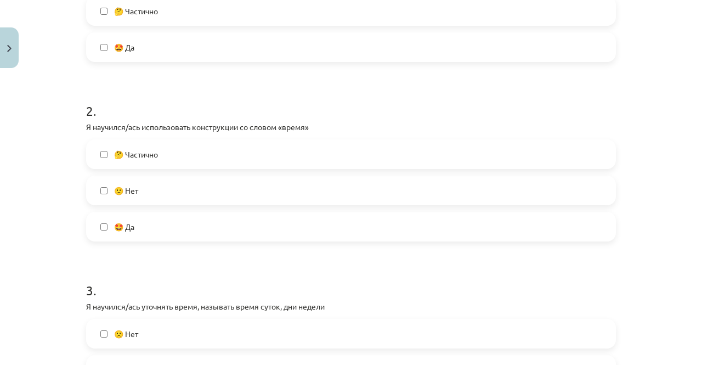
scroll to position [343, 0]
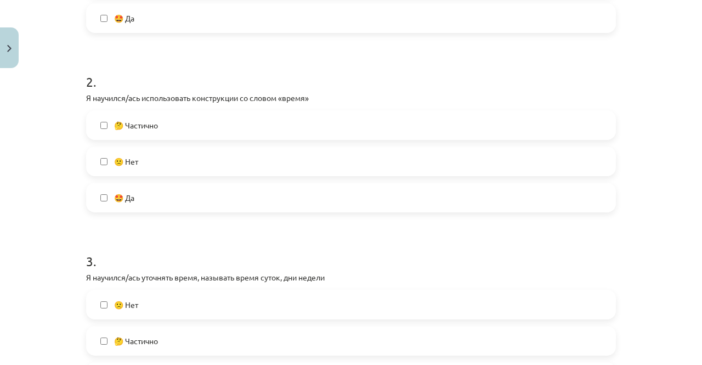
click at [213, 204] on label "🤩 Да" at bounding box center [351, 197] width 528 height 27
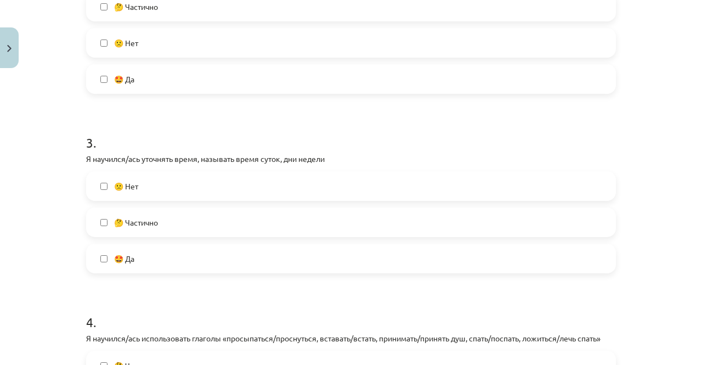
scroll to position [465, 0]
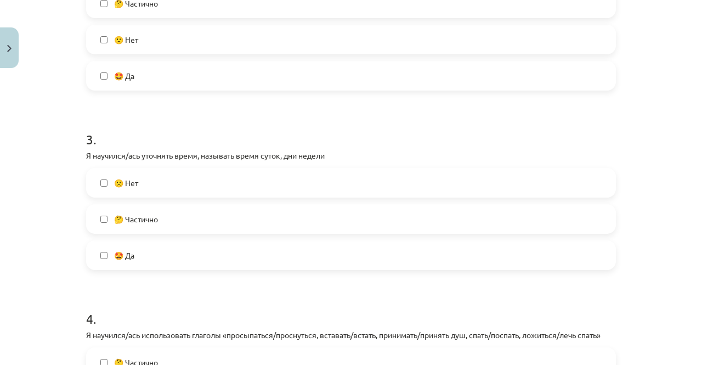
click at [201, 260] on label "🤩 Да" at bounding box center [351, 254] width 528 height 27
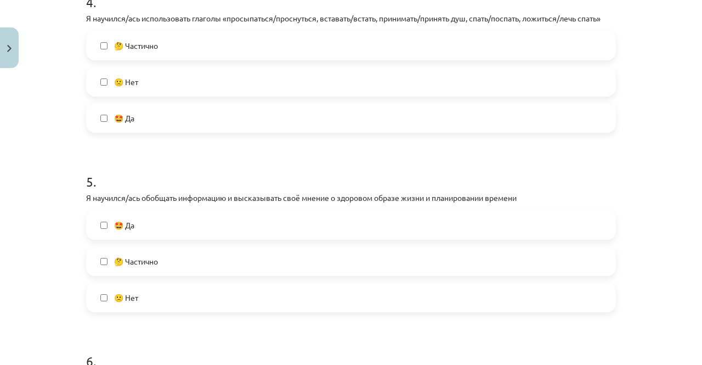
scroll to position [763, 0]
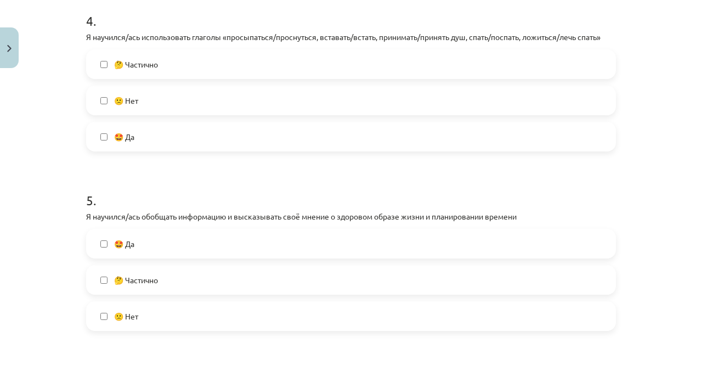
click at [201, 138] on label "🤩 Да" at bounding box center [351, 136] width 528 height 27
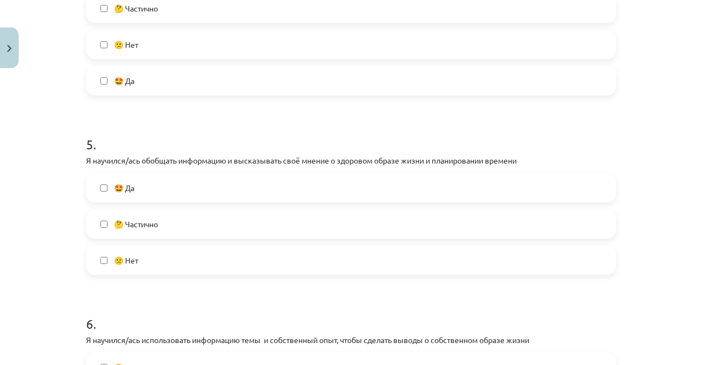
scroll to position [821, 0]
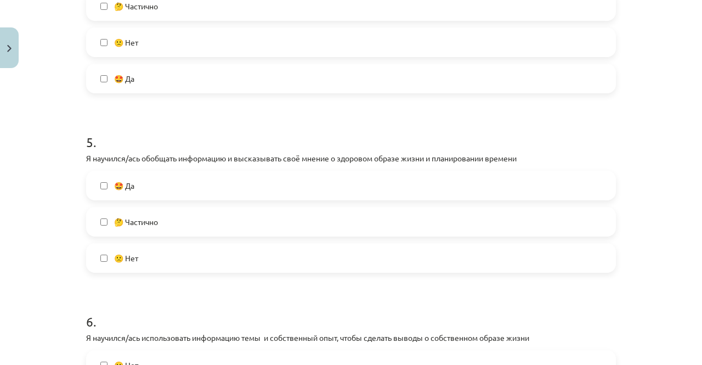
click at [211, 182] on label "🤩 Да" at bounding box center [351, 185] width 528 height 27
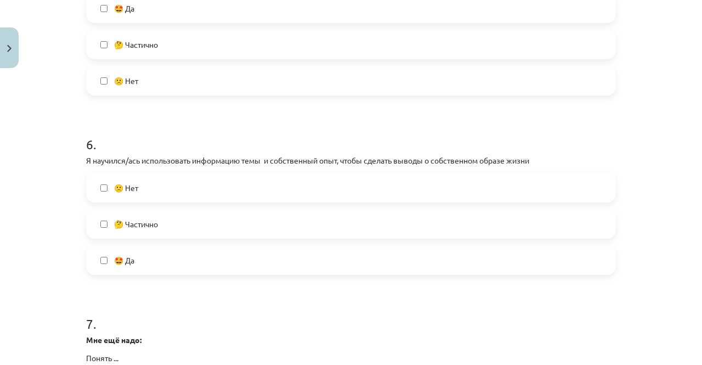
scroll to position [999, 0]
click at [203, 191] on label "🙁 Нет" at bounding box center [351, 186] width 528 height 27
click at [190, 229] on label "🤔 Частично" at bounding box center [351, 223] width 528 height 27
click at [204, 190] on label "🙁 Нет" at bounding box center [351, 186] width 528 height 27
click at [185, 254] on label "🤩 Да" at bounding box center [351, 259] width 528 height 27
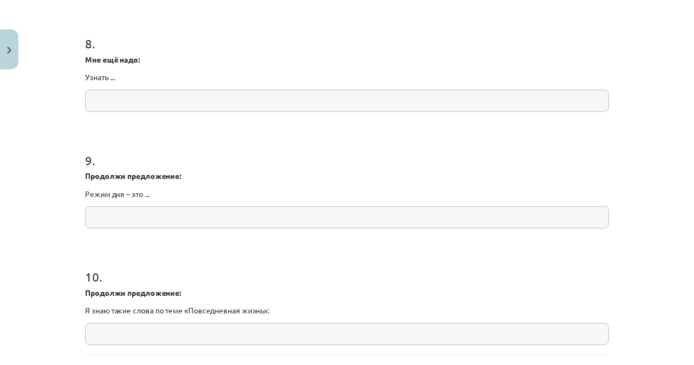
scroll to position [1500, 0]
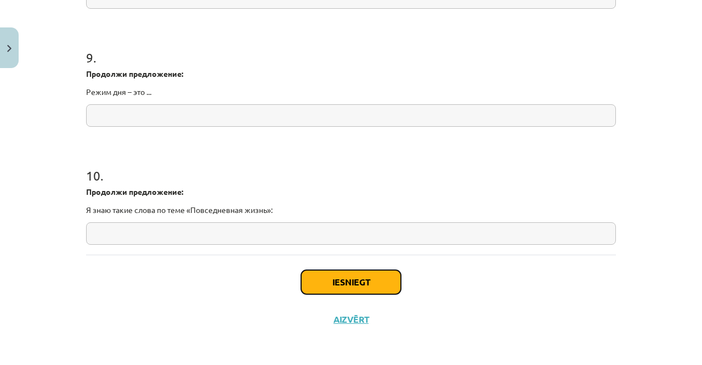
click at [315, 281] on button "Iesniegt" at bounding box center [351, 282] width 100 height 24
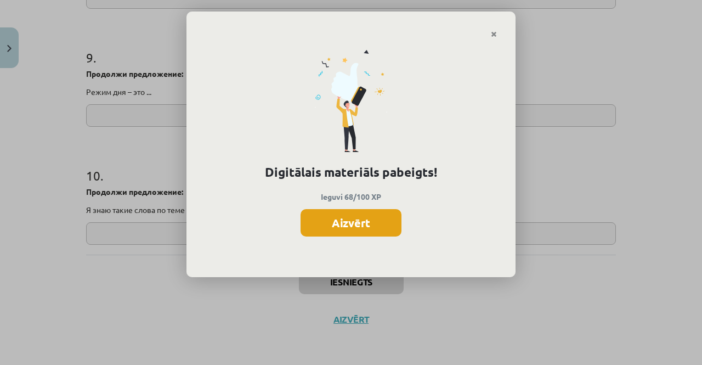
click at [379, 225] on button "Aizvērt" at bounding box center [351, 222] width 101 height 27
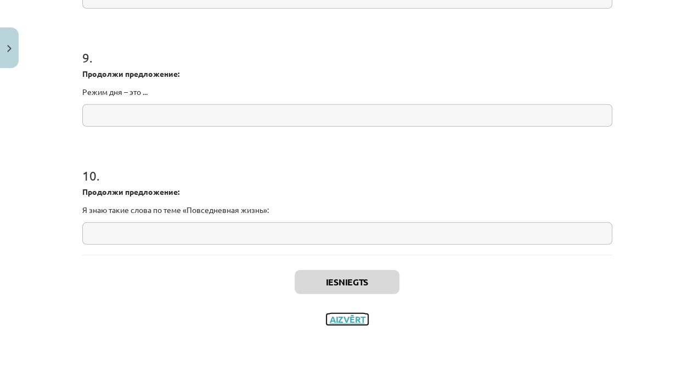
click at [334, 318] on button "Aizvērt" at bounding box center [347, 319] width 42 height 11
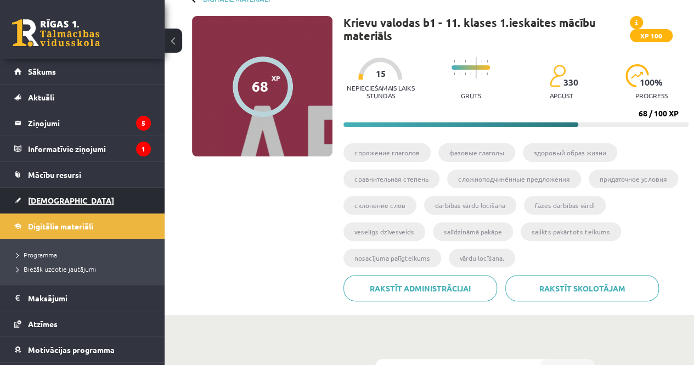
click at [55, 201] on span "[DEMOGRAPHIC_DATA]" at bounding box center [71, 200] width 86 height 10
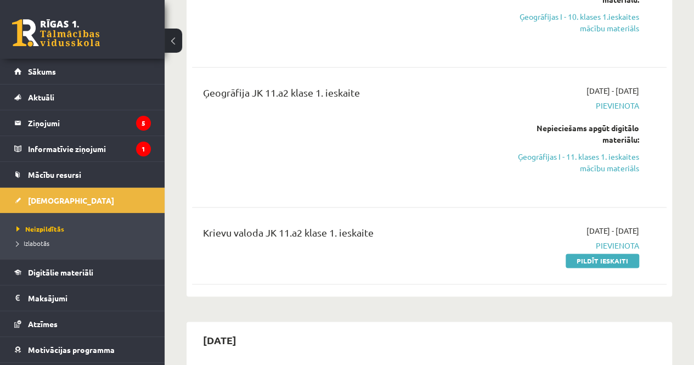
scroll to position [586, 0]
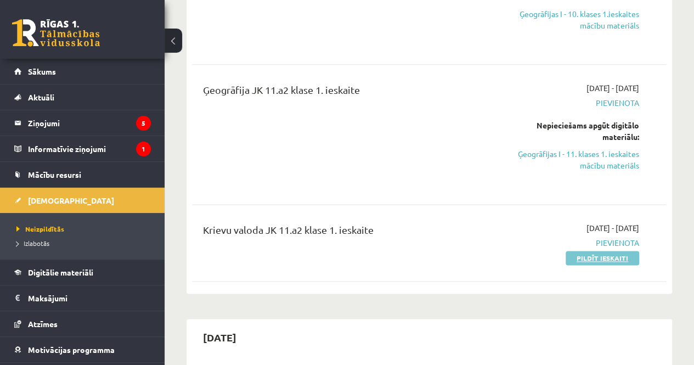
click at [581, 251] on link "Pildīt ieskaiti" at bounding box center [603, 258] width 74 height 14
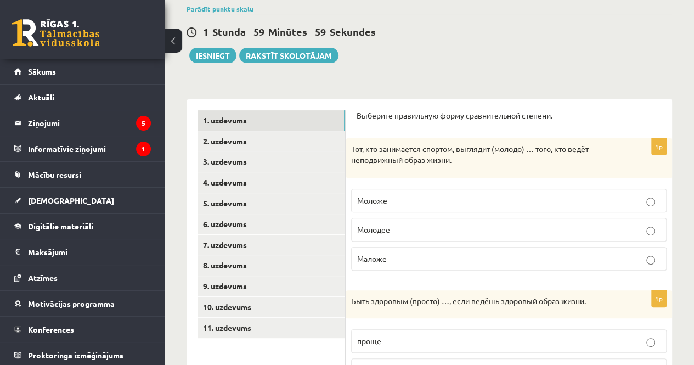
scroll to position [87, 0]
click at [432, 255] on p "Маложе" at bounding box center [508, 258] width 303 height 12
drag, startPoint x: 421, startPoint y: 207, endPoint x: 395, endPoint y: 196, distance: 28.7
click at [395, 196] on p "Моложе" at bounding box center [508, 200] width 303 height 12
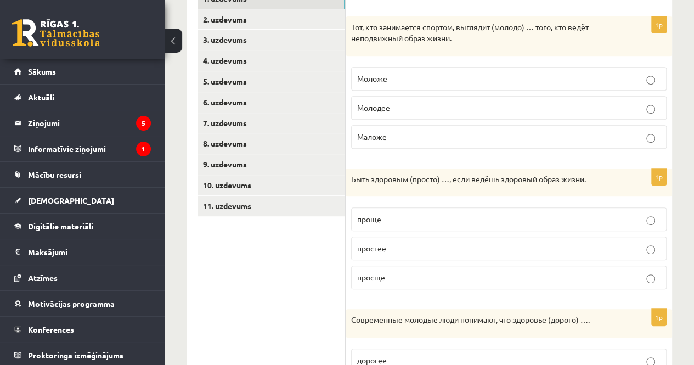
scroll to position [209, 0]
click at [407, 220] on p "проще" at bounding box center [508, 219] width 303 height 12
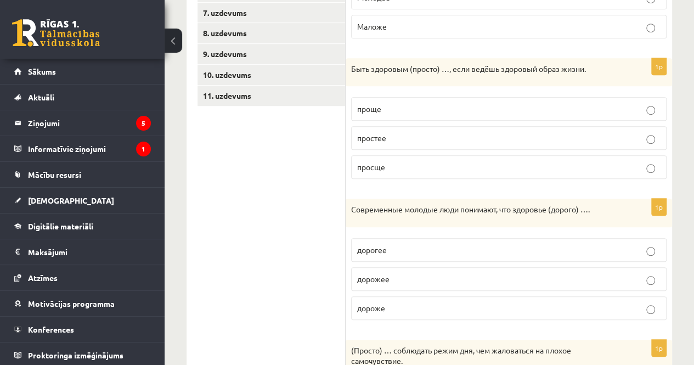
scroll to position [332, 0]
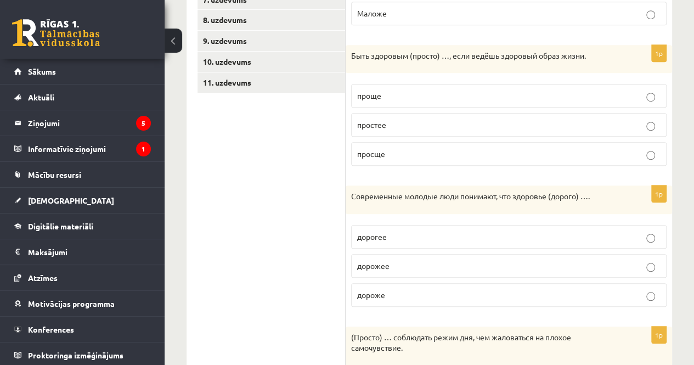
click at [420, 290] on p "дороже" at bounding box center [508, 295] width 303 height 12
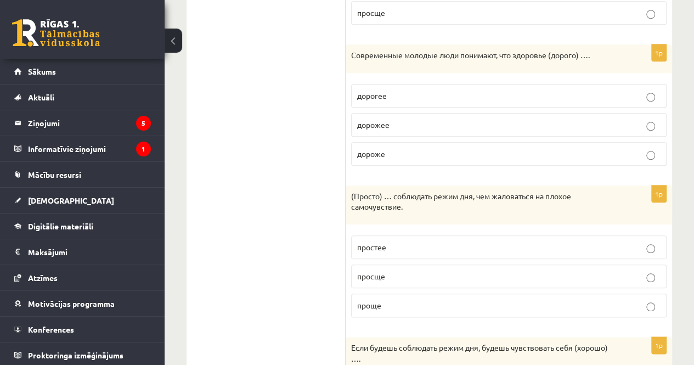
scroll to position [480, 0]
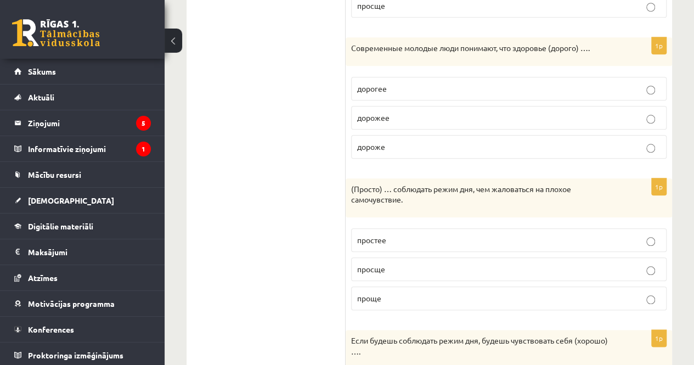
click at [395, 303] on label "проще" at bounding box center [508, 298] width 315 height 24
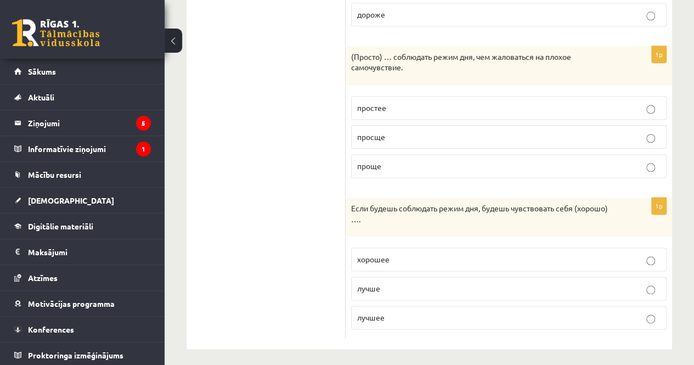
click at [425, 283] on p "лучше" at bounding box center [508, 289] width 303 height 12
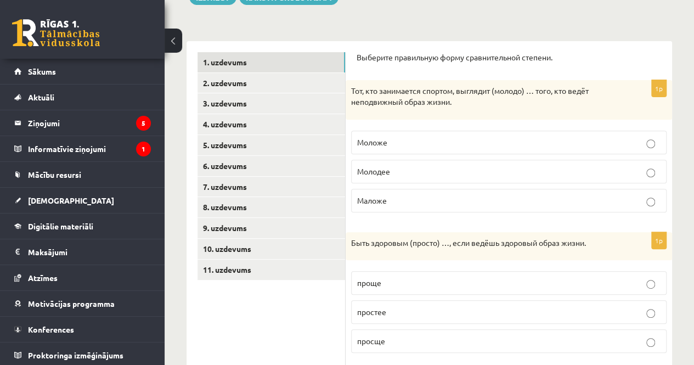
scroll to position [143, 0]
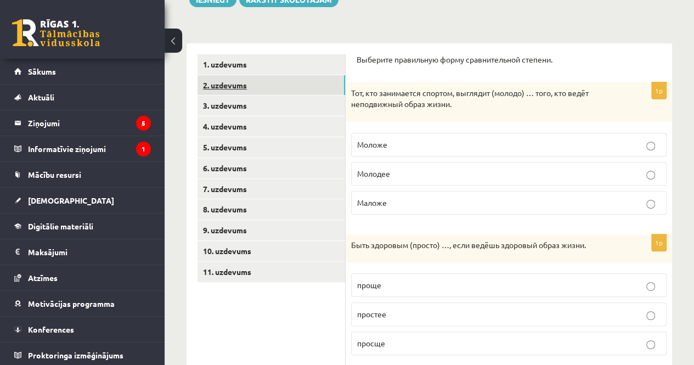
click at [249, 85] on link "2. uzdevums" at bounding box center [272, 85] width 148 height 20
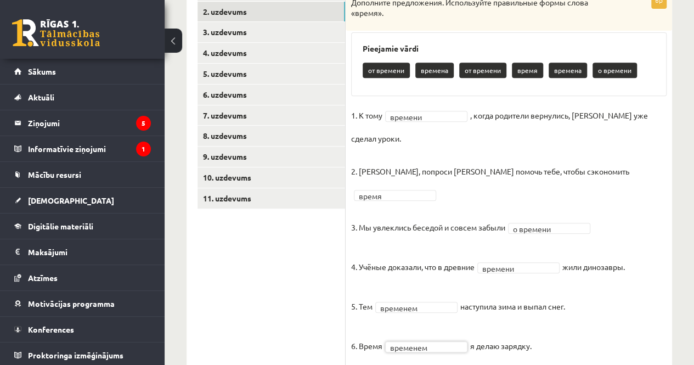
scroll to position [117, 0]
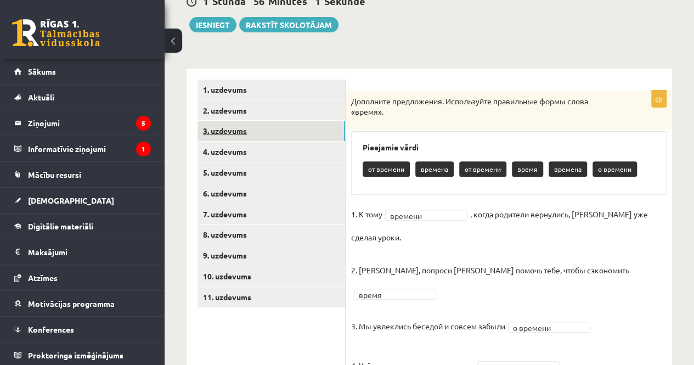
click at [228, 131] on link "3. uzdevums" at bounding box center [272, 131] width 148 height 20
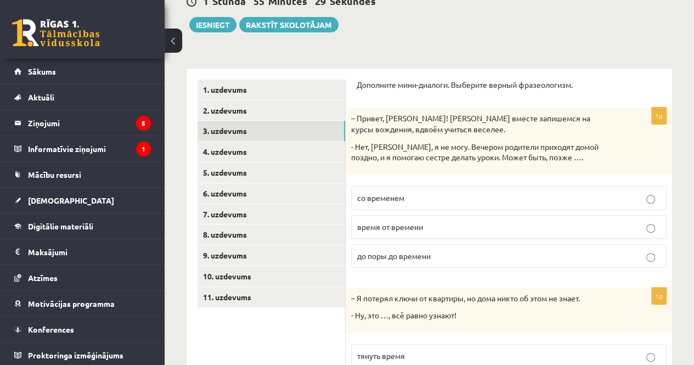
click at [541, 257] on p "до поры до времени" at bounding box center [508, 256] width 303 height 12
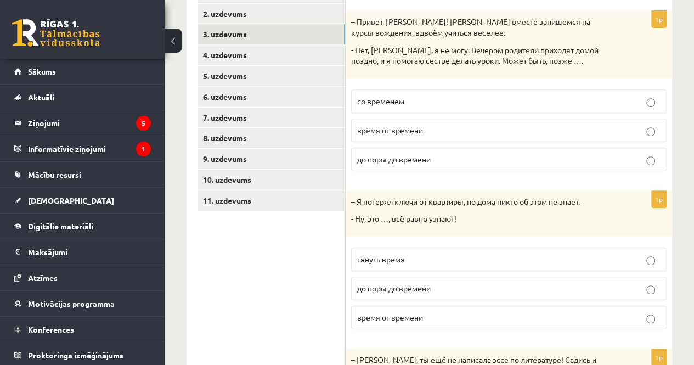
scroll to position [235, 0]
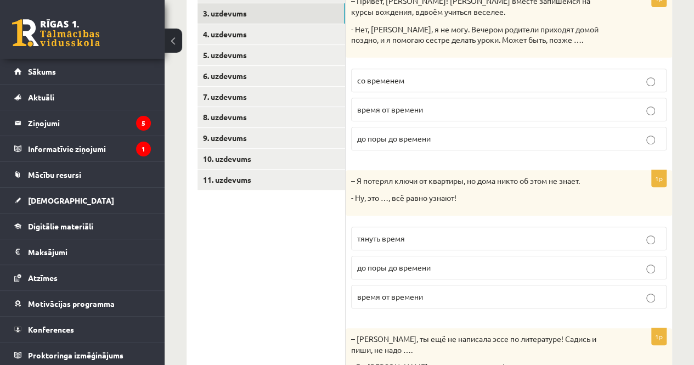
click at [512, 241] on p "тянуть время" at bounding box center [508, 239] width 303 height 12
click at [480, 294] on p "время от времени" at bounding box center [508, 297] width 303 height 12
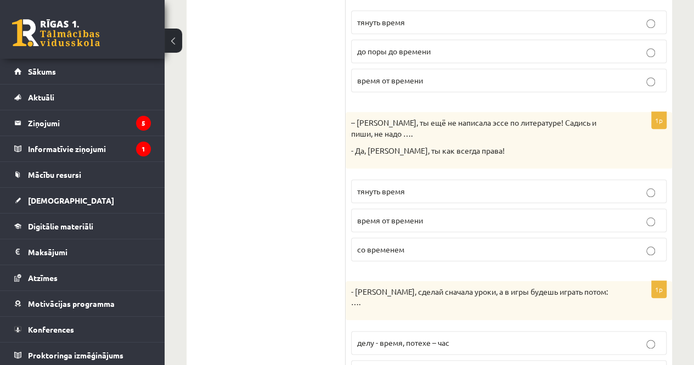
scroll to position [461, 0]
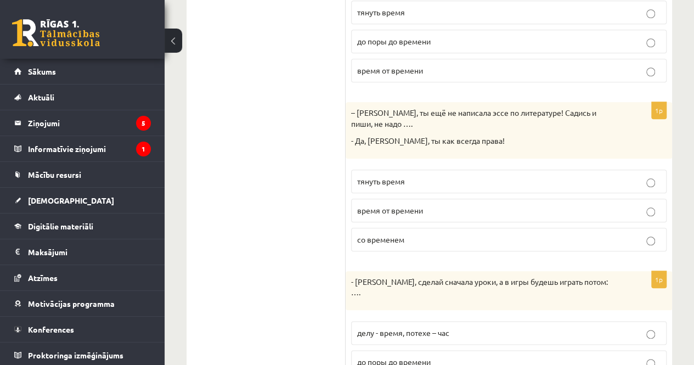
click at [480, 184] on label "тянуть время" at bounding box center [508, 182] width 315 height 24
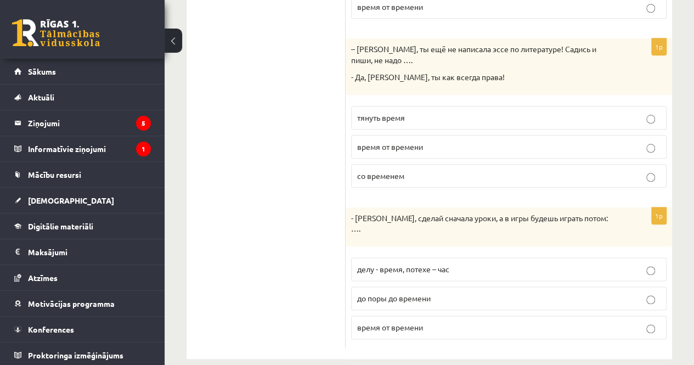
click at [449, 263] on p "делу - время, потехе – час" at bounding box center [508, 269] width 303 height 12
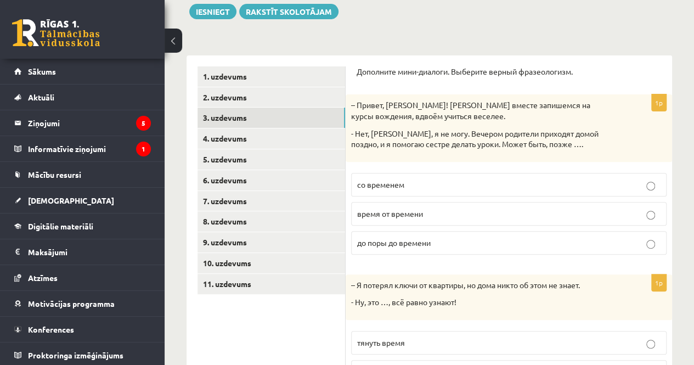
scroll to position [129, 0]
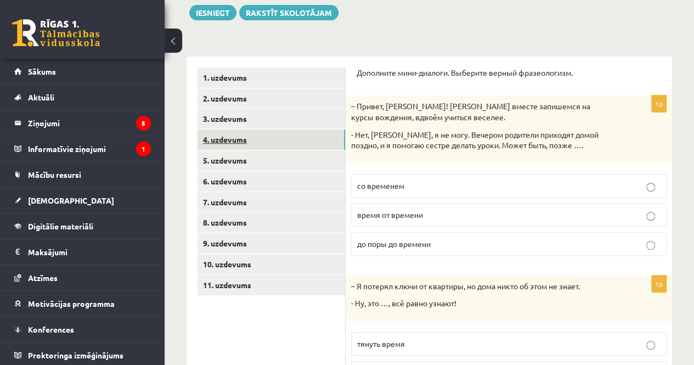
click at [211, 138] on link "4. uzdevums" at bounding box center [272, 139] width 148 height 20
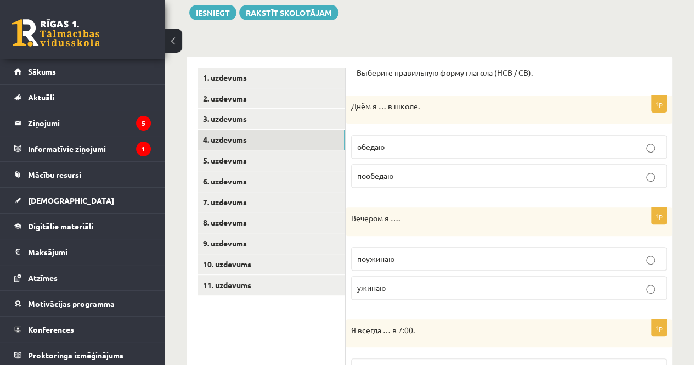
click at [436, 148] on p "обедаю" at bounding box center [508, 147] width 303 height 12
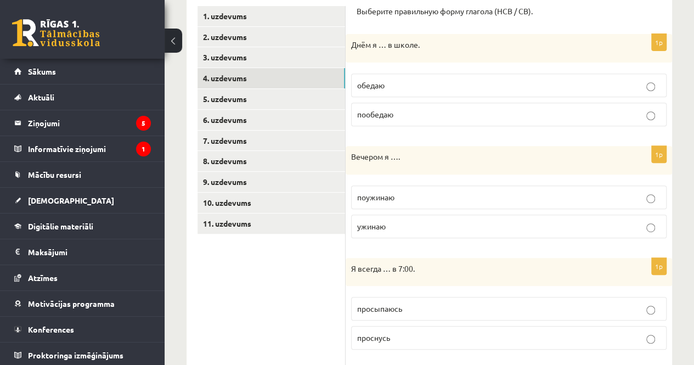
drag, startPoint x: 417, startPoint y: 224, endPoint x: 381, endPoint y: 229, distance: 35.9
click at [381, 229] on p "ужинаю" at bounding box center [508, 227] width 303 height 12
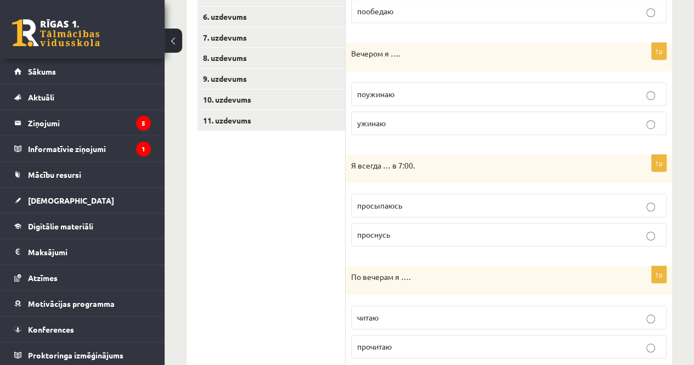
scroll to position [295, 0]
click at [422, 204] on p "просыпаюсь" at bounding box center [508, 205] width 303 height 12
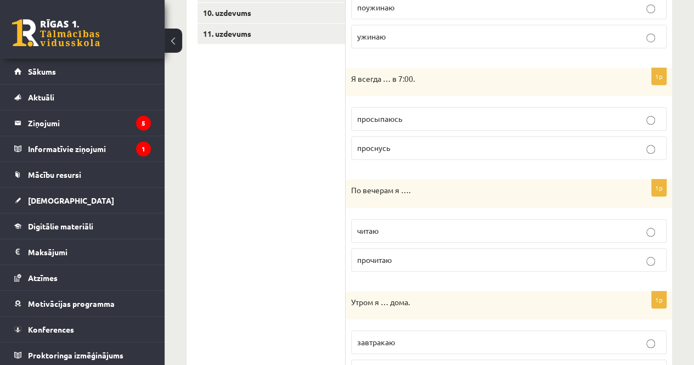
scroll to position [396, 0]
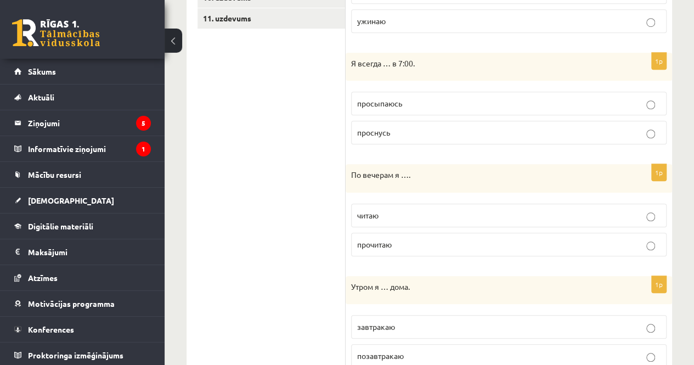
click at [394, 221] on label "читаю" at bounding box center [508, 216] width 315 height 24
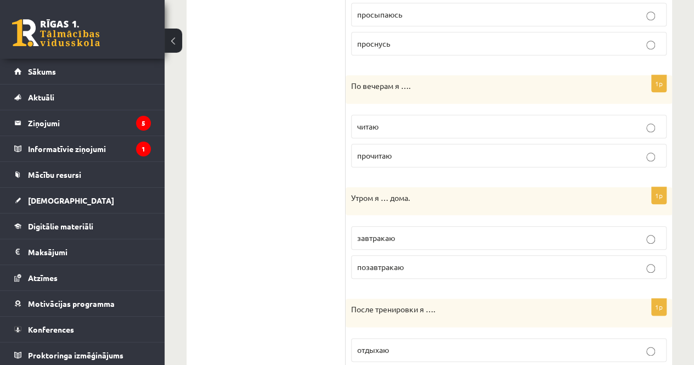
scroll to position [487, 0]
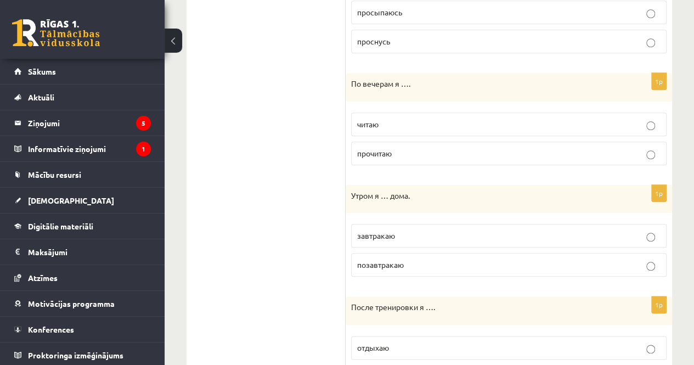
click at [432, 230] on p "завтракаю" at bounding box center [508, 236] width 303 height 12
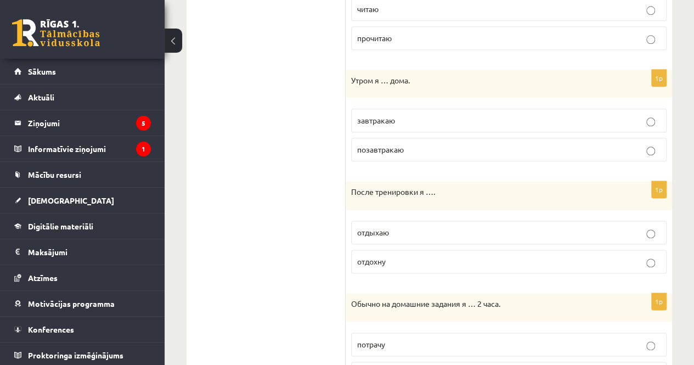
scroll to position [603, 0]
click at [426, 225] on p "отдыхаю" at bounding box center [508, 231] width 303 height 12
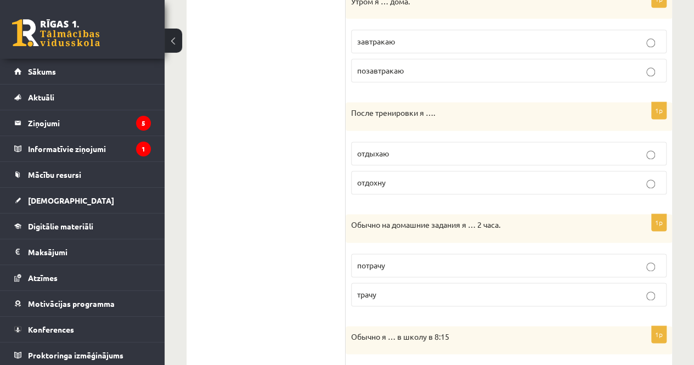
scroll to position [684, 0]
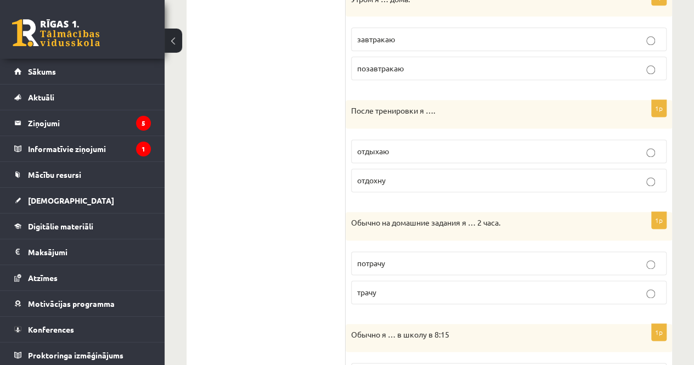
click at [407, 182] on label "отдохну" at bounding box center [508, 180] width 315 height 24
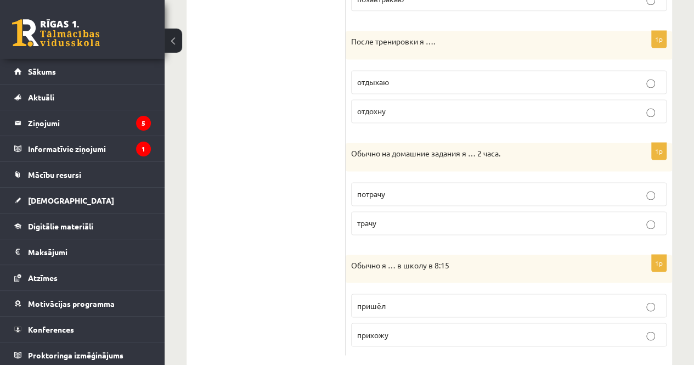
scroll to position [769, 0]
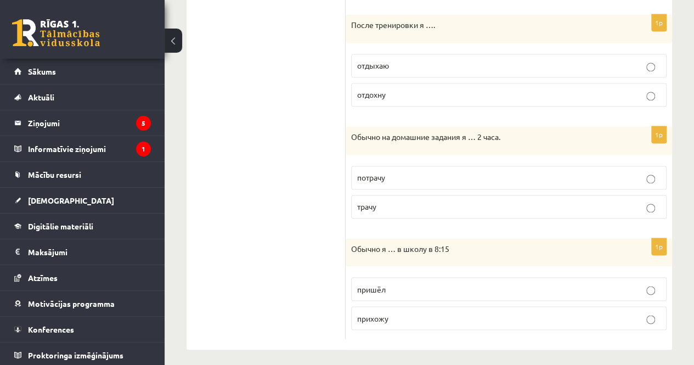
click at [397, 174] on p "потрачу" at bounding box center [508, 178] width 303 height 12
click at [387, 212] on label "трачу" at bounding box center [508, 207] width 315 height 24
click at [391, 314] on p "прихожу" at bounding box center [508, 318] width 303 height 12
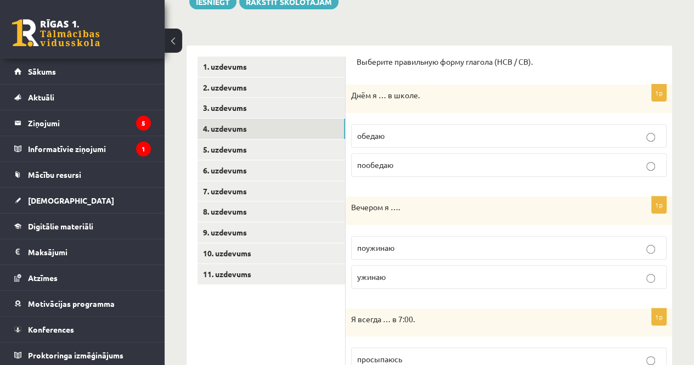
scroll to position [136, 0]
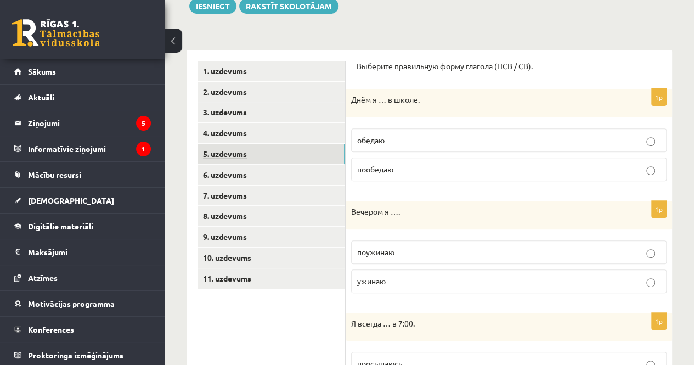
click at [235, 153] on link "5. uzdevums" at bounding box center [272, 154] width 148 height 20
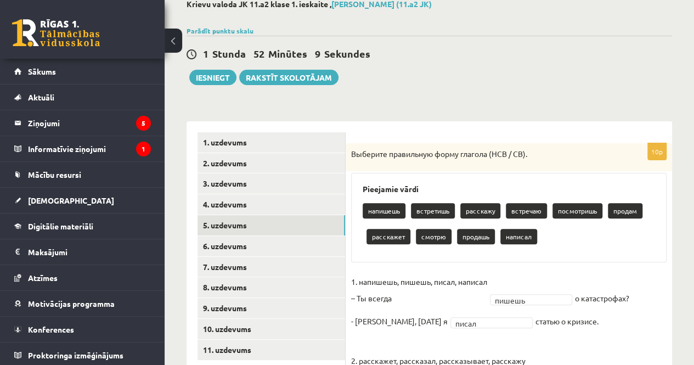
scroll to position [61, 0]
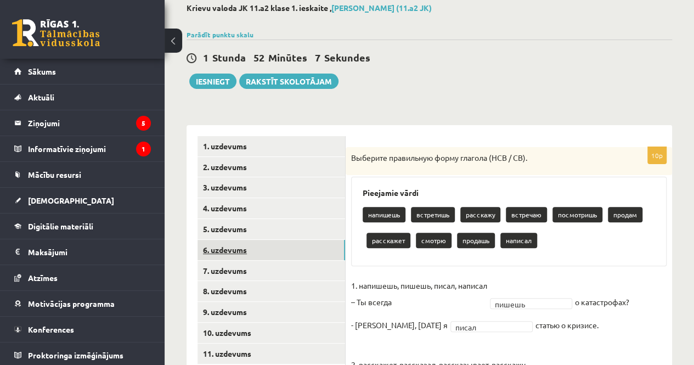
click at [233, 255] on link "6. uzdevums" at bounding box center [272, 250] width 148 height 20
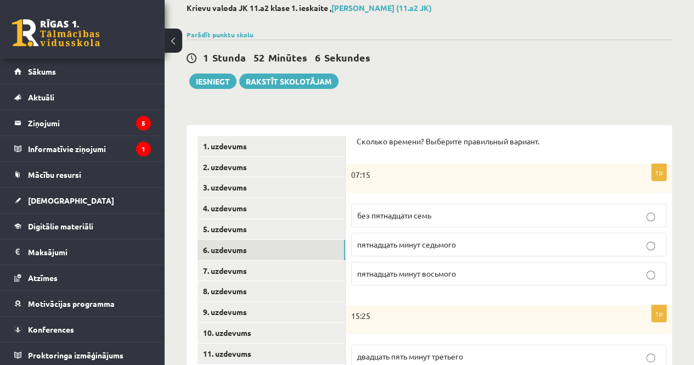
scroll to position [108, 0]
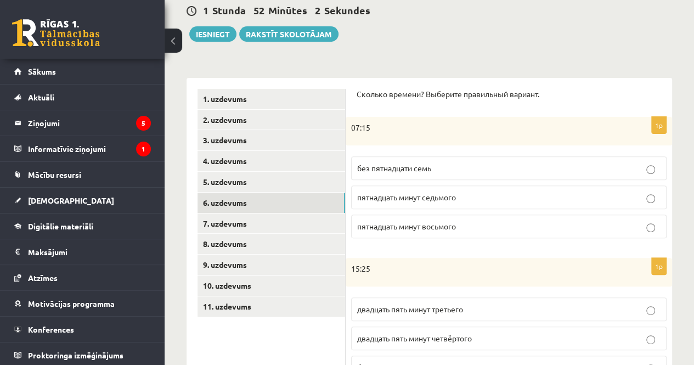
click at [497, 228] on p "пятнадцать минут восьмого" at bounding box center [508, 227] width 303 height 12
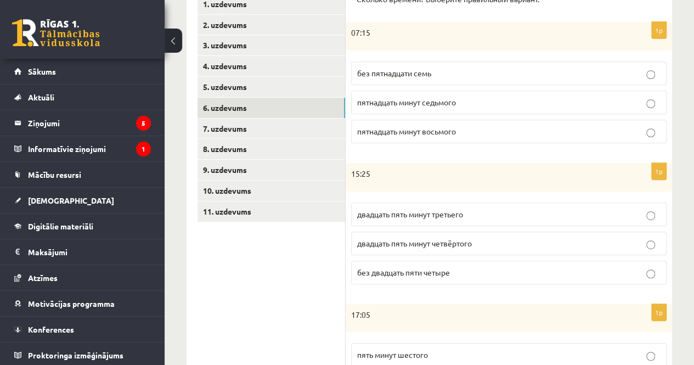
click at [469, 233] on label "двадцать пять минут четвёртого" at bounding box center [508, 244] width 315 height 24
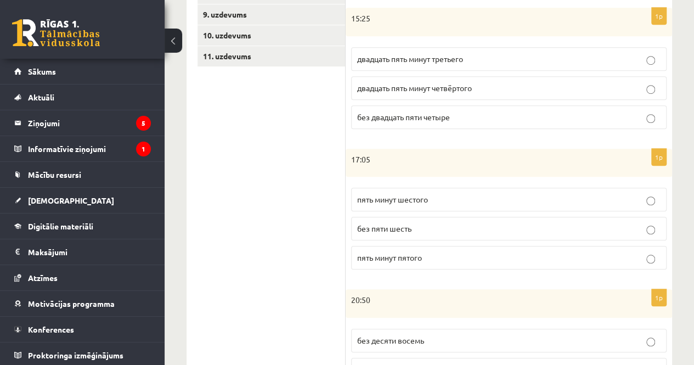
scroll to position [381, 0]
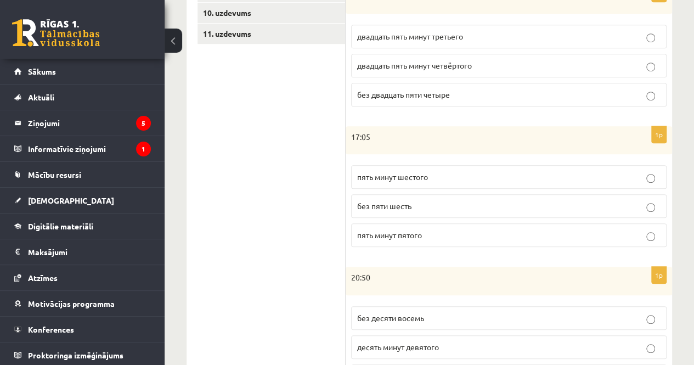
click at [427, 172] on span "пять минут шестого" at bounding box center [392, 177] width 71 height 10
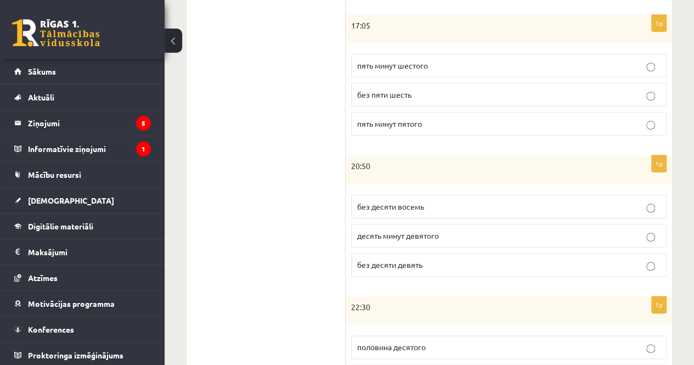
scroll to position [501, 0]
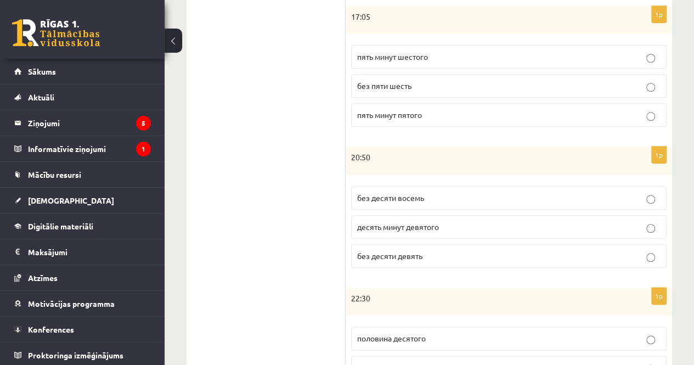
click at [447, 257] on label "без десяти девять" at bounding box center [508, 256] width 315 height 24
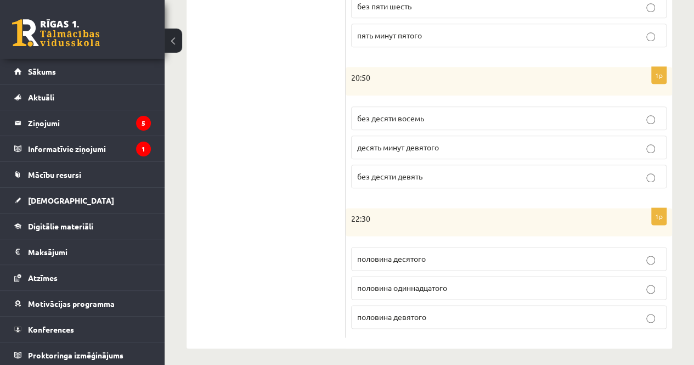
click at [456, 283] on p "половина одиннадцатого" at bounding box center [508, 288] width 303 height 12
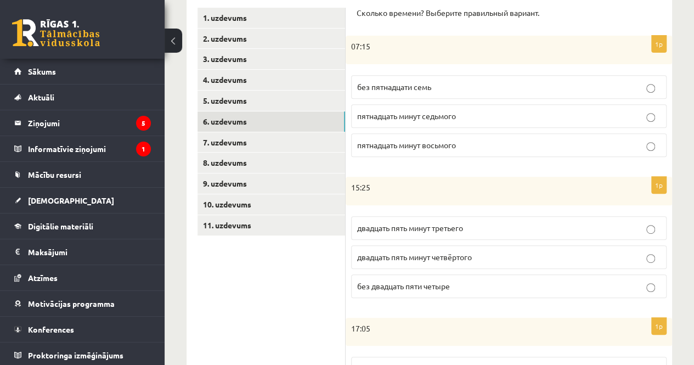
scroll to position [170, 0]
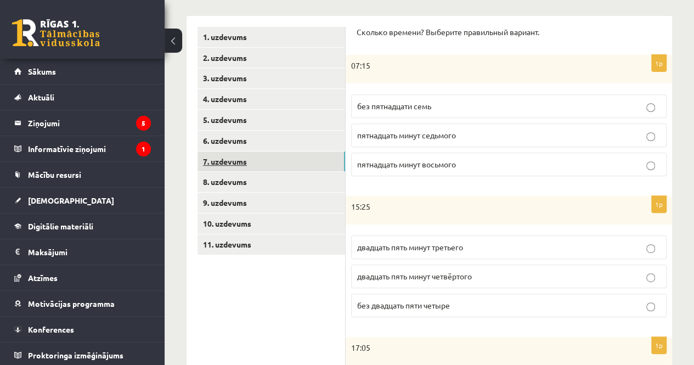
click at [235, 163] on link "7. uzdevums" at bounding box center [272, 161] width 148 height 20
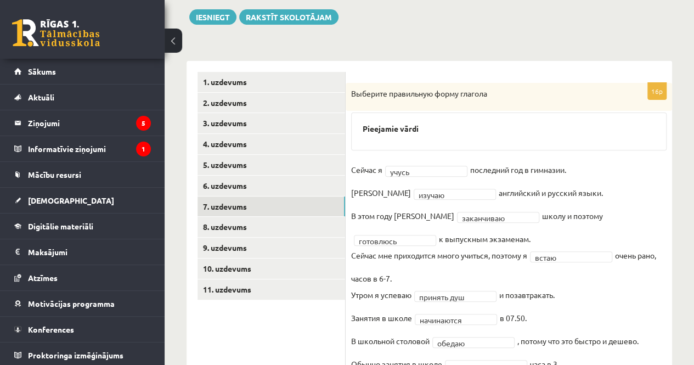
scroll to position [124, 0]
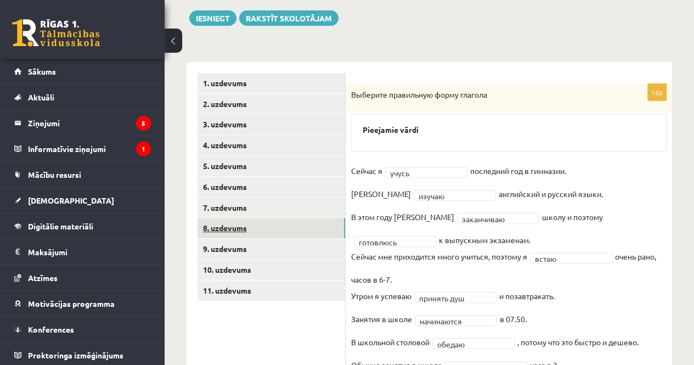
click at [225, 227] on link "8. uzdevums" at bounding box center [272, 228] width 148 height 20
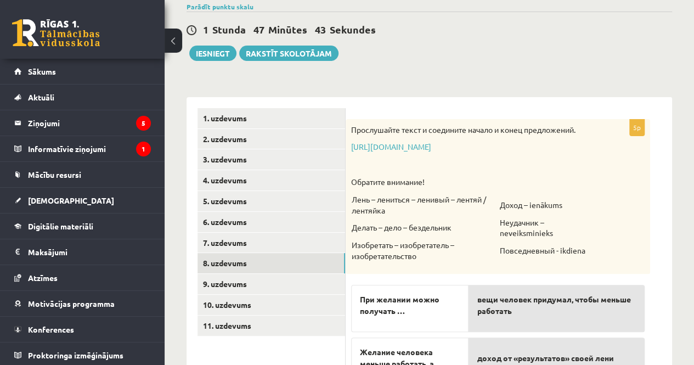
scroll to position [80, 0]
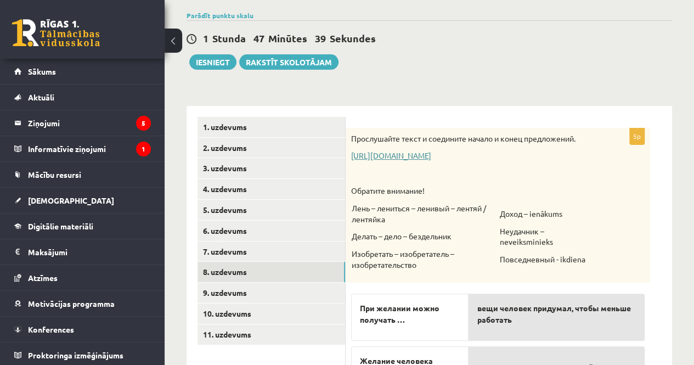
click at [424, 157] on link "[URL][DOMAIN_NAME]" at bounding box center [391, 155] width 80 height 10
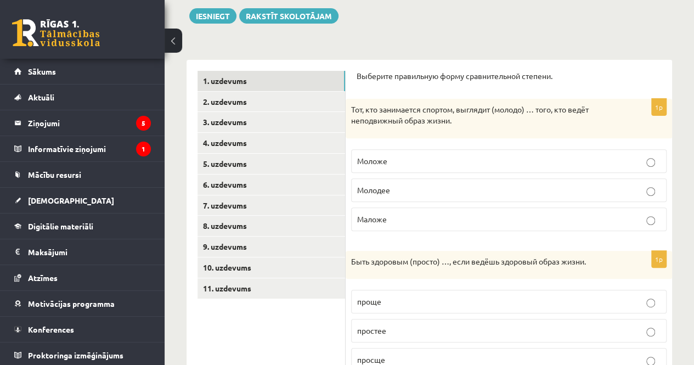
scroll to position [132, 0]
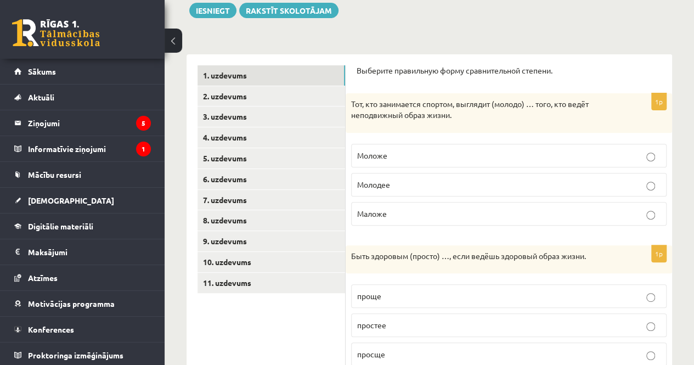
click at [412, 160] on p "Моложе" at bounding box center [508, 156] width 303 height 12
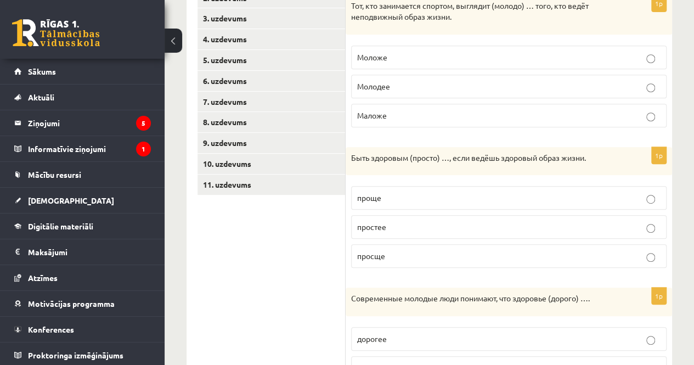
scroll to position [230, 0]
click at [413, 194] on p "проще" at bounding box center [508, 197] width 303 height 12
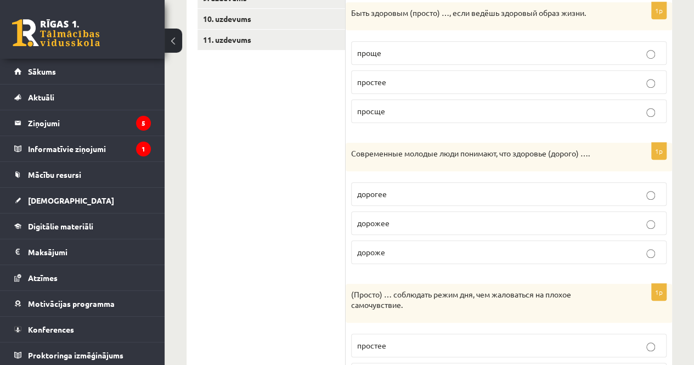
scroll to position [375, 0]
click at [401, 256] on label "дороже" at bounding box center [508, 252] width 315 height 24
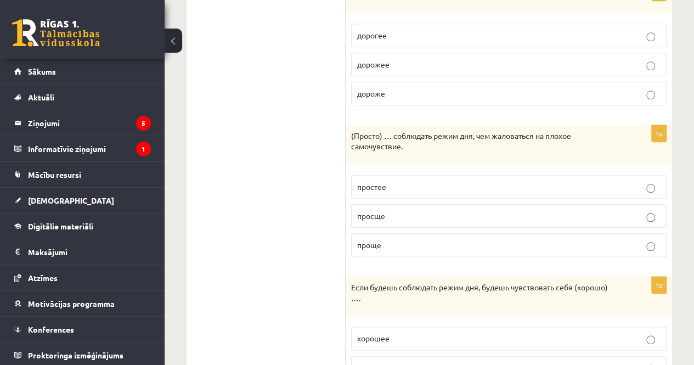
scroll to position [533, 0]
click at [385, 242] on p "проще" at bounding box center [508, 246] width 303 height 12
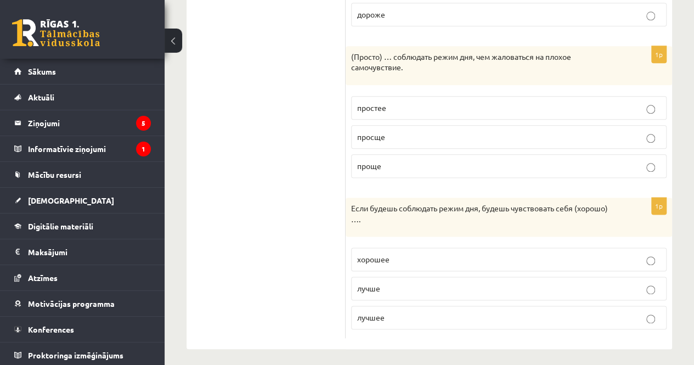
click at [388, 290] on label "лучше" at bounding box center [508, 289] width 315 height 24
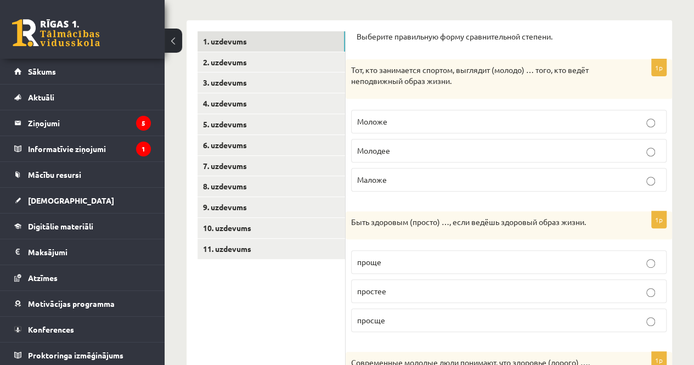
scroll to position [50, 0]
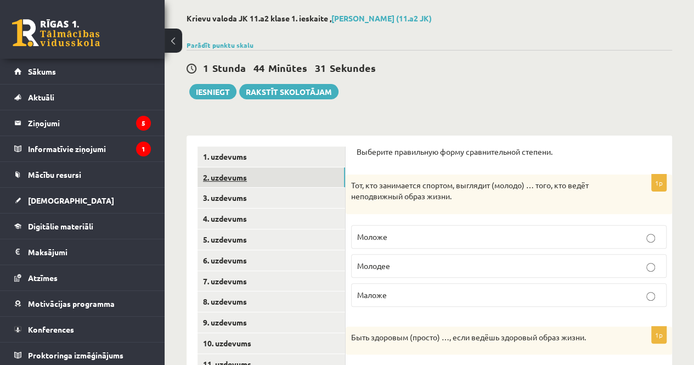
click at [230, 174] on link "2. uzdevums" at bounding box center [272, 177] width 148 height 20
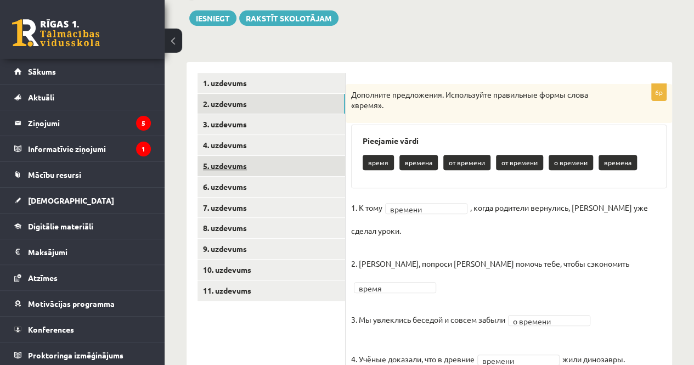
scroll to position [123, 0]
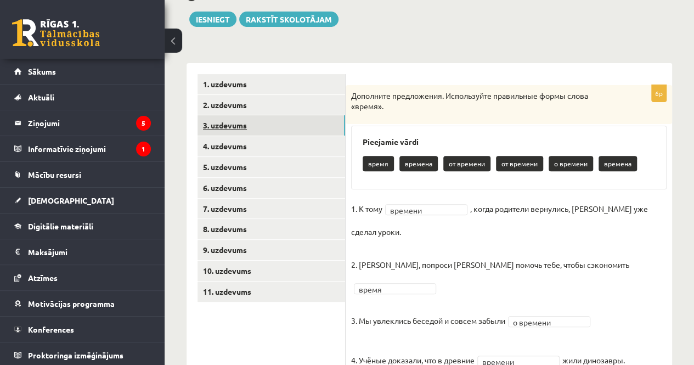
click at [272, 123] on link "3. uzdevums" at bounding box center [272, 125] width 148 height 20
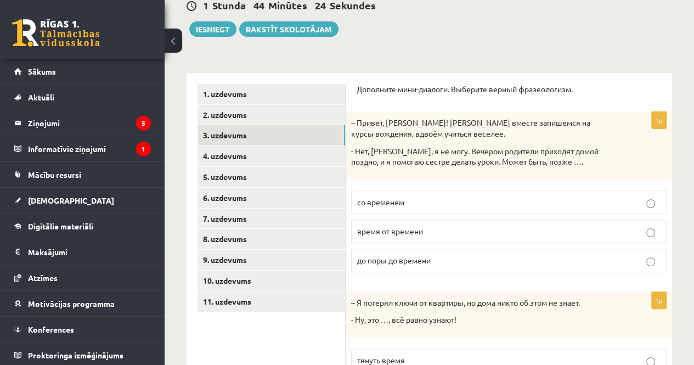
scroll to position [111, 0]
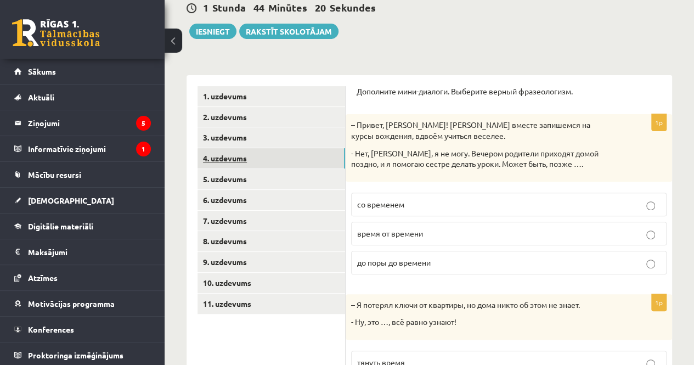
click at [303, 164] on link "4. uzdevums" at bounding box center [272, 158] width 148 height 20
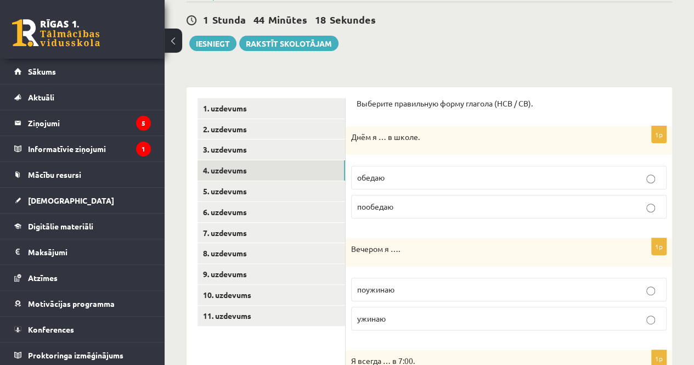
scroll to position [89, 0]
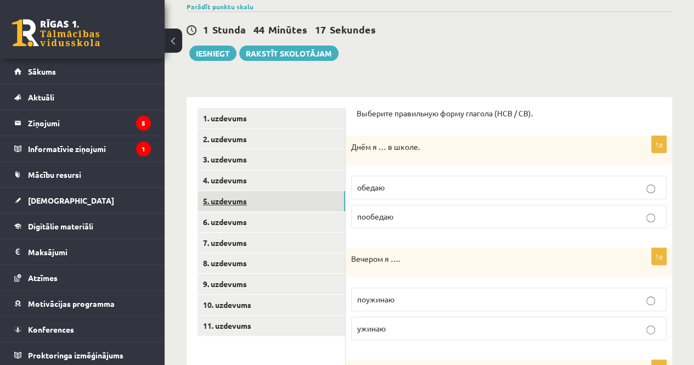
click at [259, 206] on link "5. uzdevums" at bounding box center [272, 201] width 148 height 20
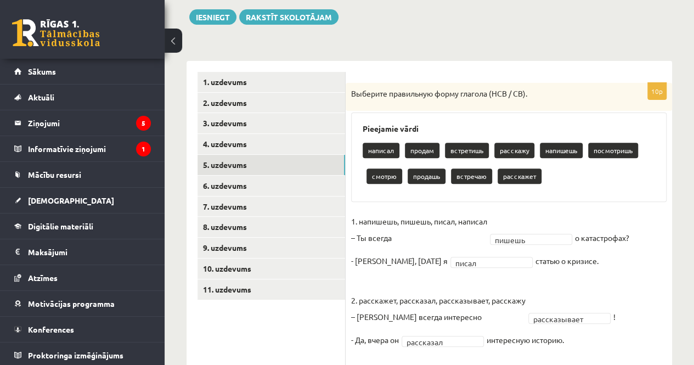
scroll to position [108, 0]
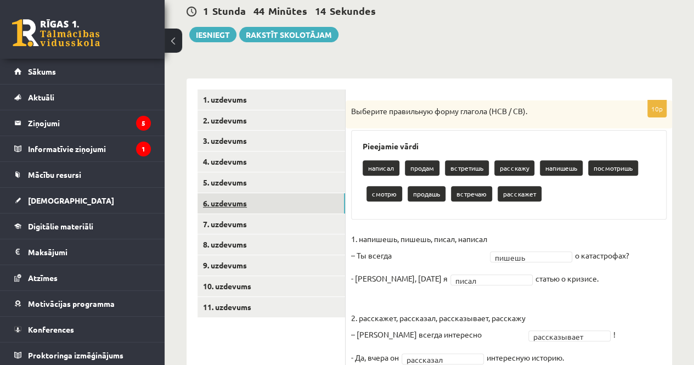
click at [262, 205] on link "6. uzdevums" at bounding box center [272, 203] width 148 height 20
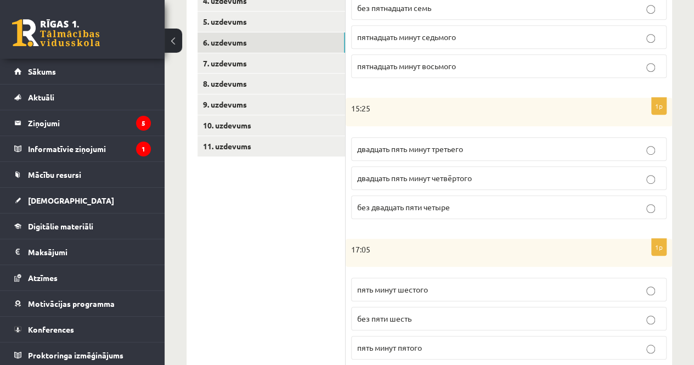
scroll to position [267, 0]
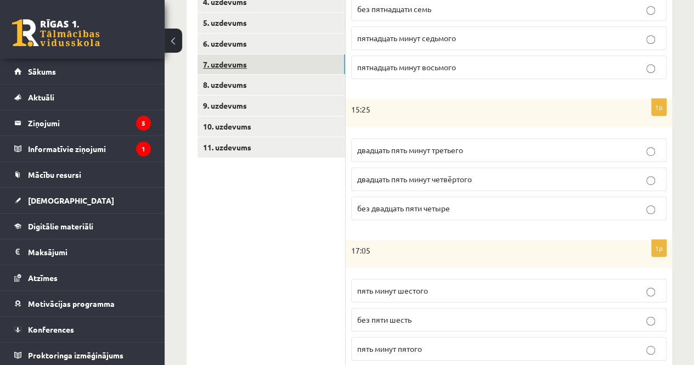
click at [269, 65] on link "7. uzdevums" at bounding box center [272, 64] width 148 height 20
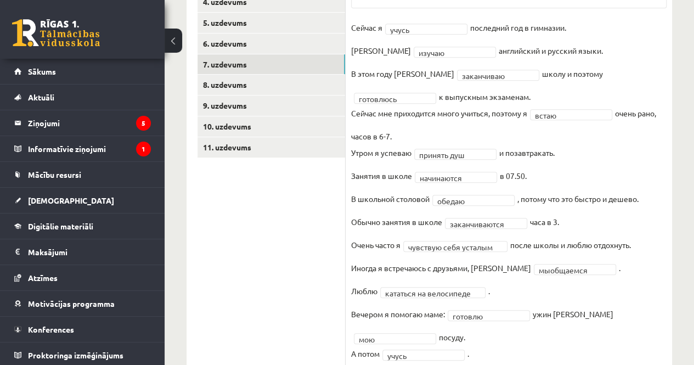
scroll to position [331, 0]
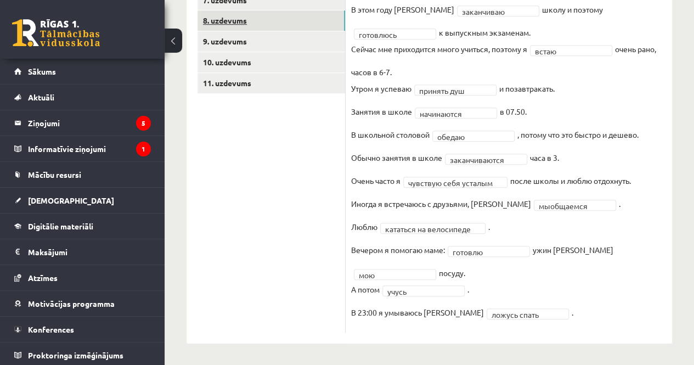
click at [246, 21] on link "8. uzdevums" at bounding box center [272, 20] width 148 height 20
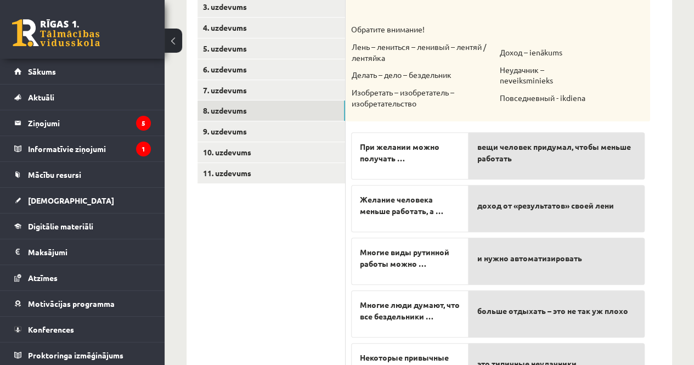
scroll to position [303, 0]
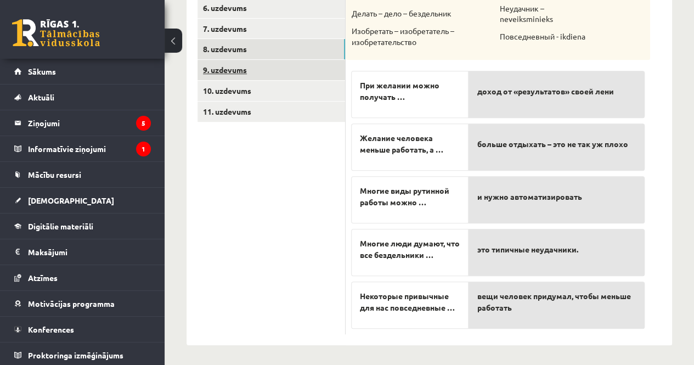
click at [258, 64] on link "9. uzdevums" at bounding box center [272, 70] width 148 height 20
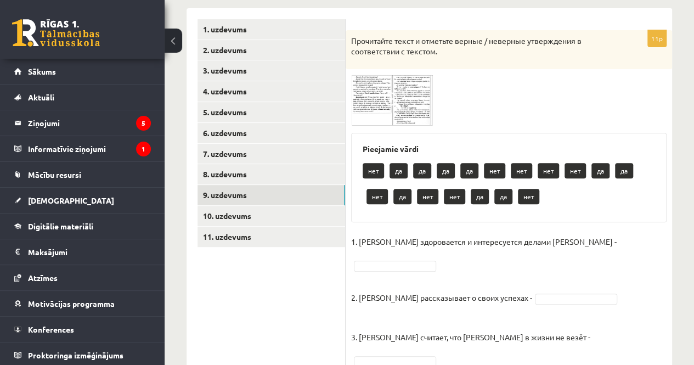
scroll to position [167, 0]
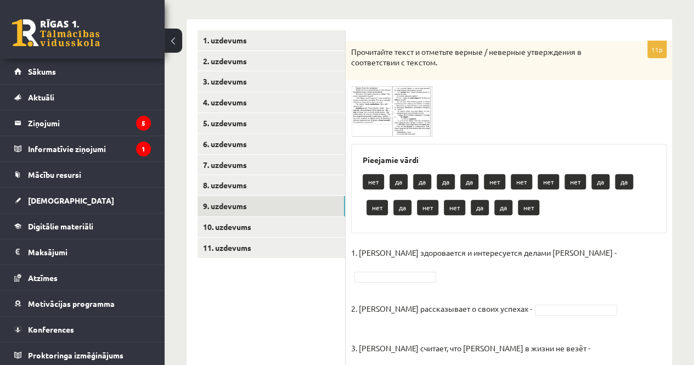
click at [377, 111] on img at bounding box center [392, 111] width 82 height 51
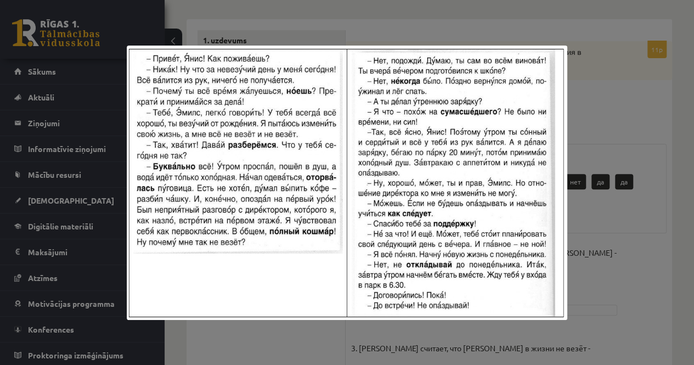
click at [687, 115] on div at bounding box center [347, 182] width 694 height 365
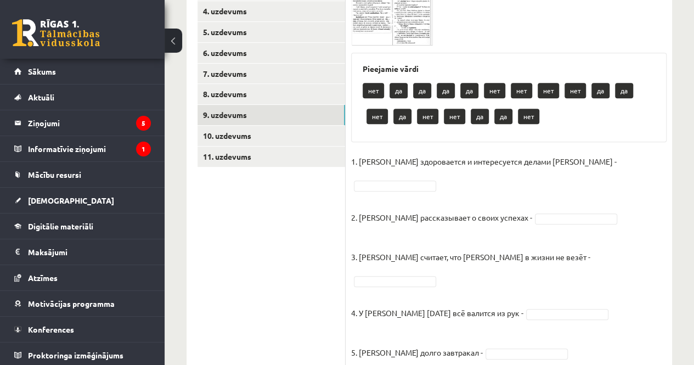
scroll to position [260, 0]
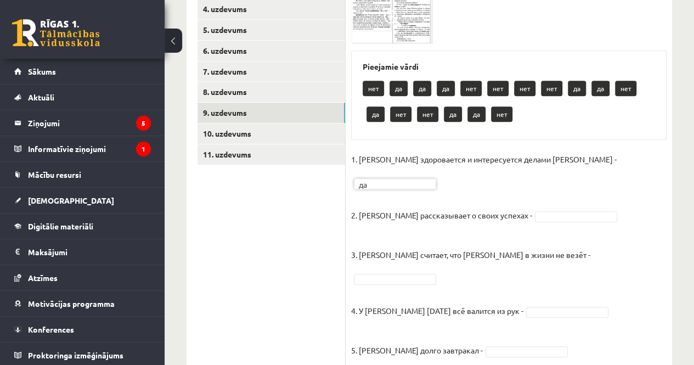
drag, startPoint x: 567, startPoint y: 220, endPoint x: 623, endPoint y: 216, distance: 56.1
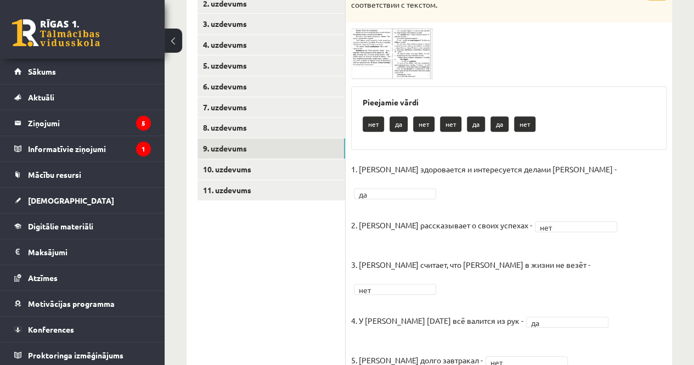
scroll to position [224, 0]
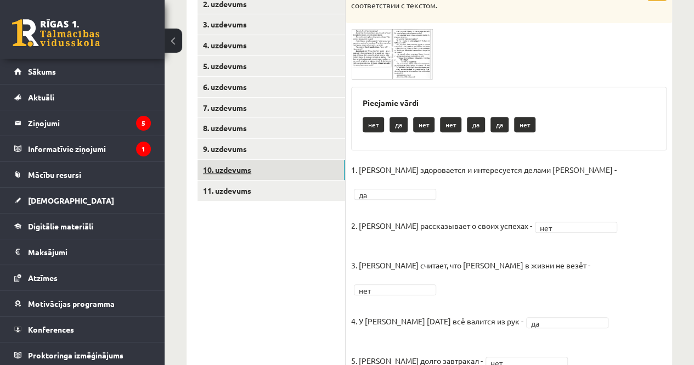
click at [230, 168] on link "10. uzdevums" at bounding box center [272, 170] width 148 height 20
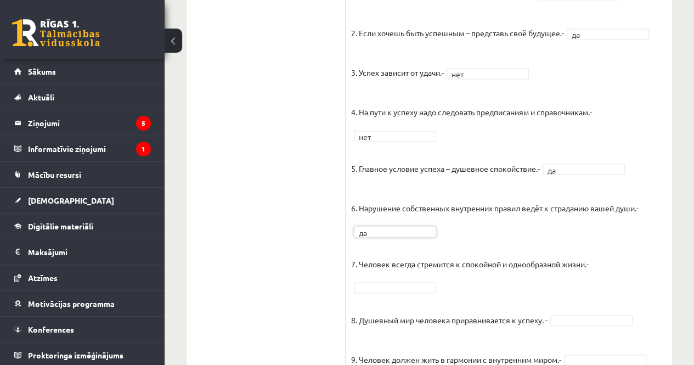
scroll to position [951, 0]
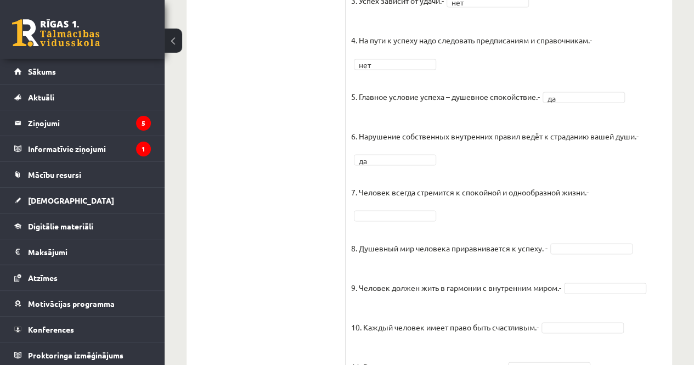
click at [406, 232] on fieldset "1. Человек должен жить по составленному плану. - нет *** 2. Если хочешь быть ус…" at bounding box center [508, 234] width 315 height 642
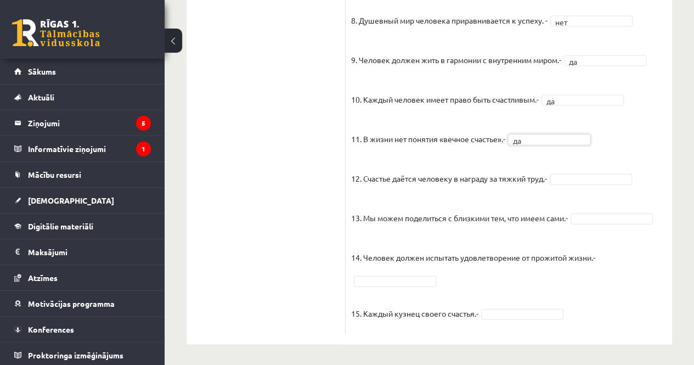
scroll to position [1153, 0]
drag, startPoint x: 547, startPoint y: 156, endPoint x: 543, endPoint y: 151, distance: 6.7
click at [543, 151] on fieldset "1. Человек должен жить по составленному плану. - нет *** 2. Если хочешь быть ус…" at bounding box center [508, 7] width 315 height 642
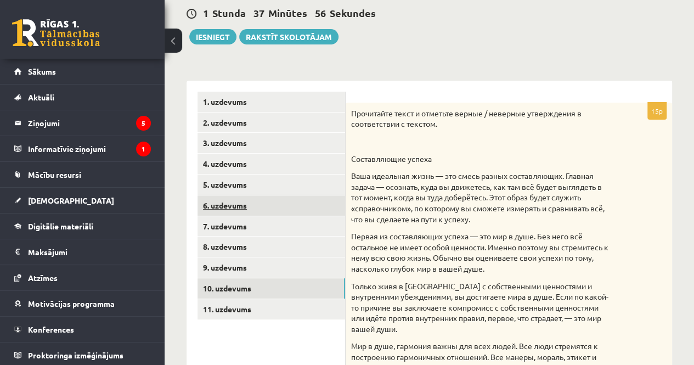
scroll to position [91, 0]
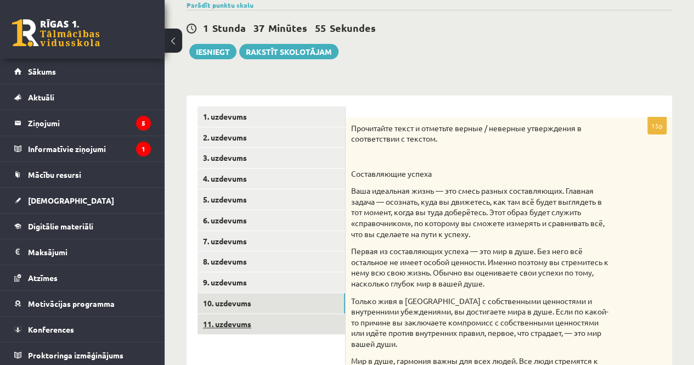
click at [283, 323] on link "11. uzdevums" at bounding box center [272, 324] width 148 height 20
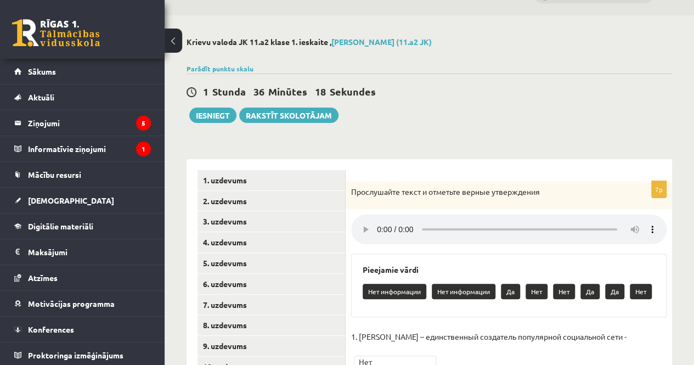
scroll to position [26, 0]
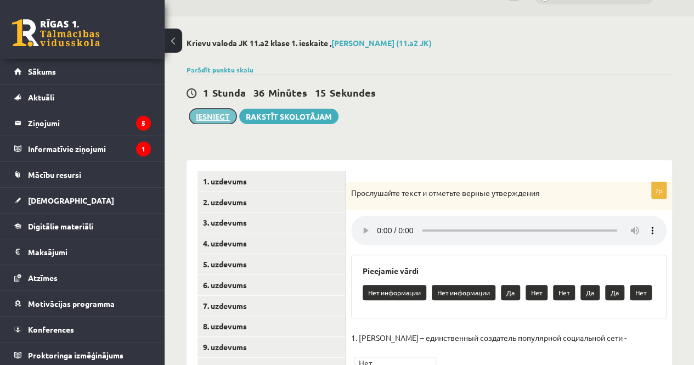
click at [220, 121] on button "Iesniegt" at bounding box center [212, 116] width 47 height 15
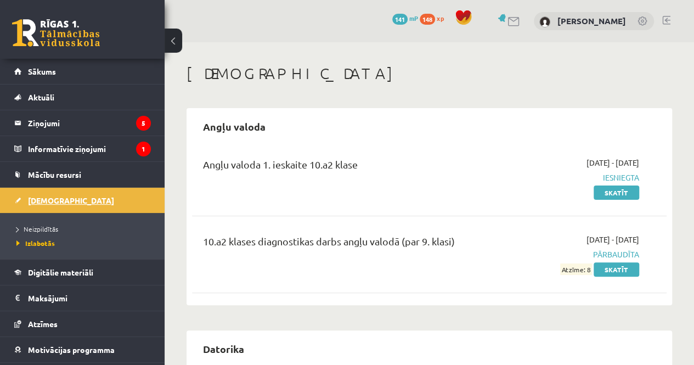
click at [47, 196] on span "[DEMOGRAPHIC_DATA]" at bounding box center [71, 200] width 86 height 10
